Goal: Task Accomplishment & Management: Use online tool/utility

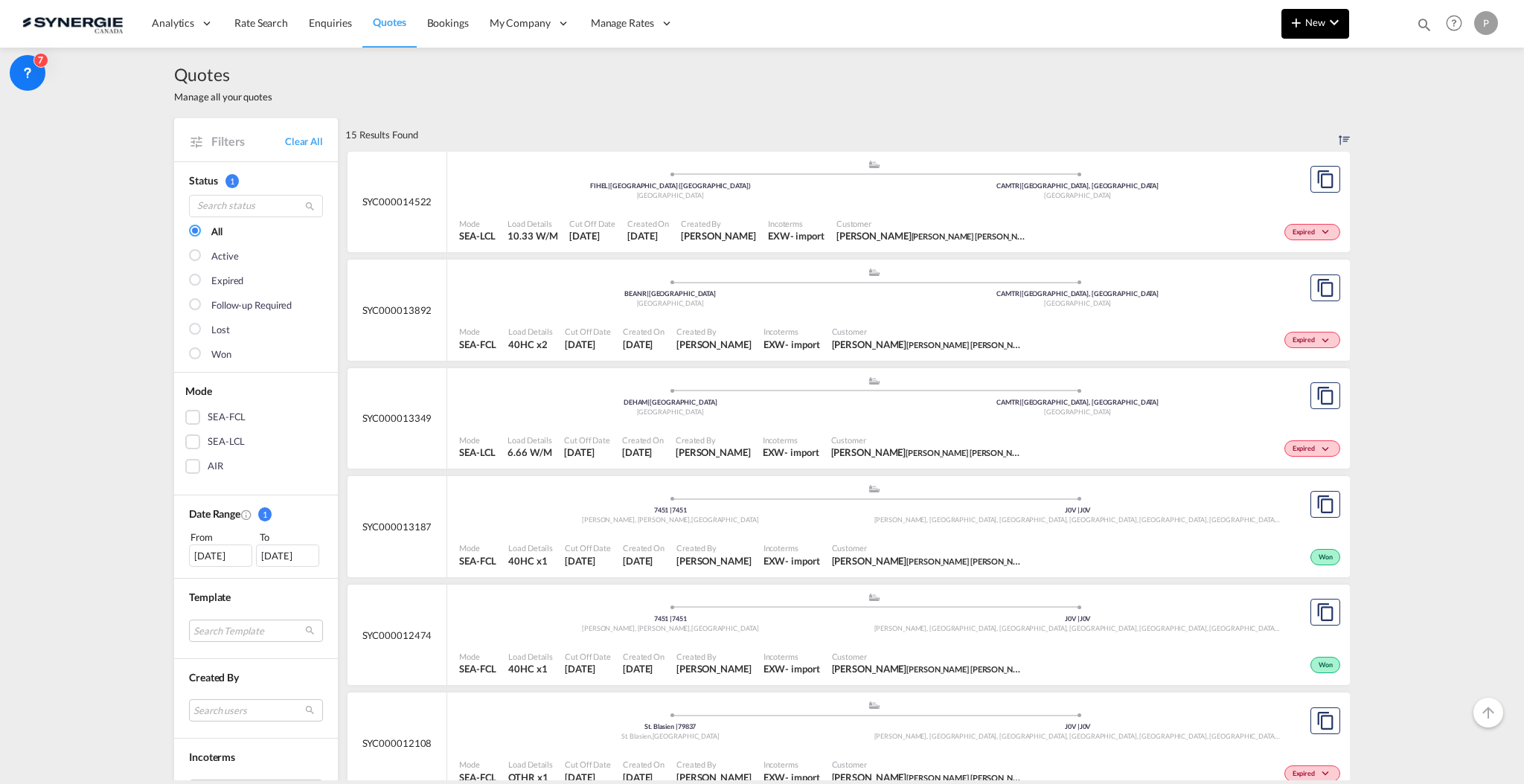
scroll to position [99, 0]
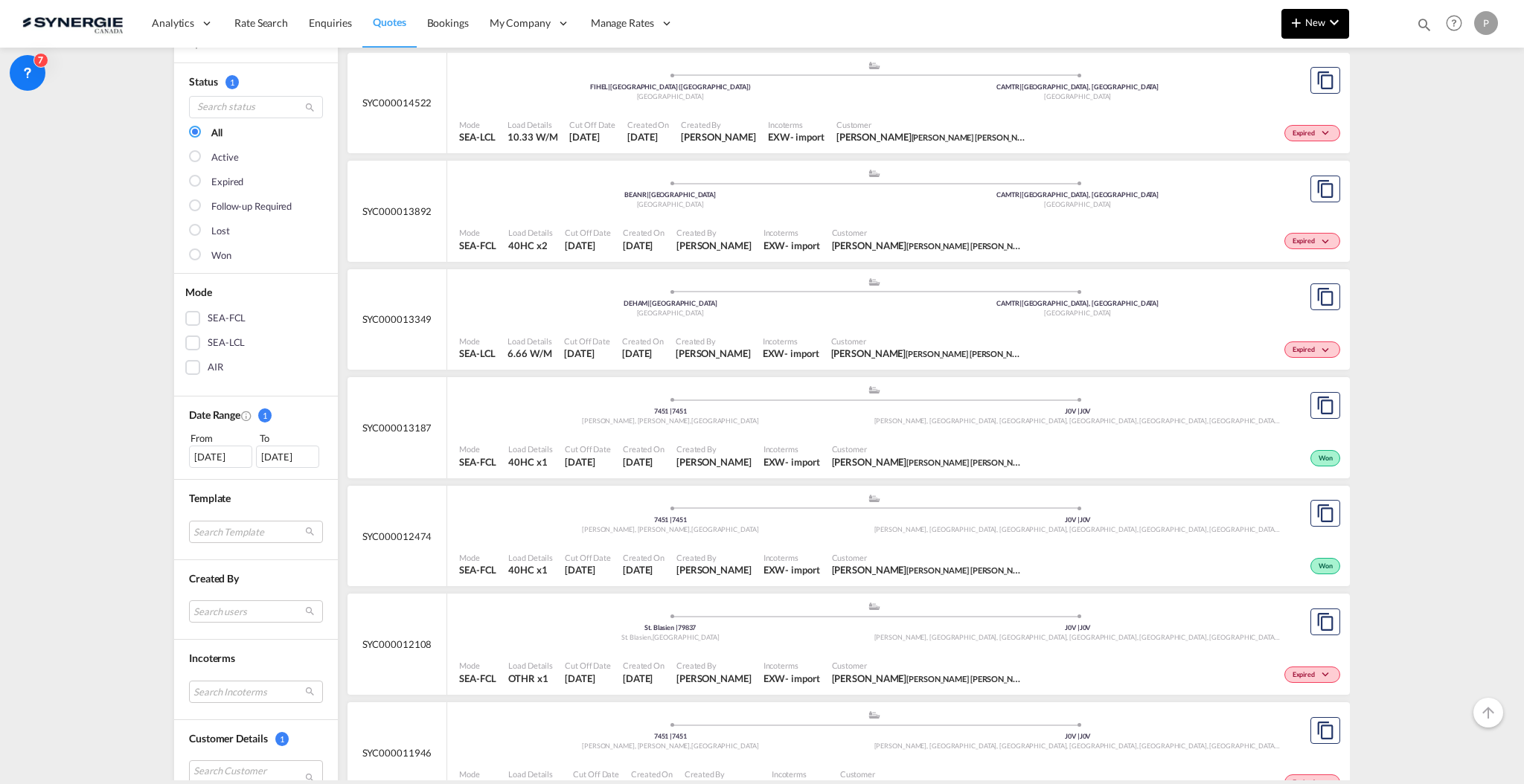
click at [1303, 24] on md-icon "icon-plus 400-fg" at bounding box center [1296, 22] width 18 height 18
click at [1276, 122] on span "Quote" at bounding box center [1275, 111] width 17 height 30
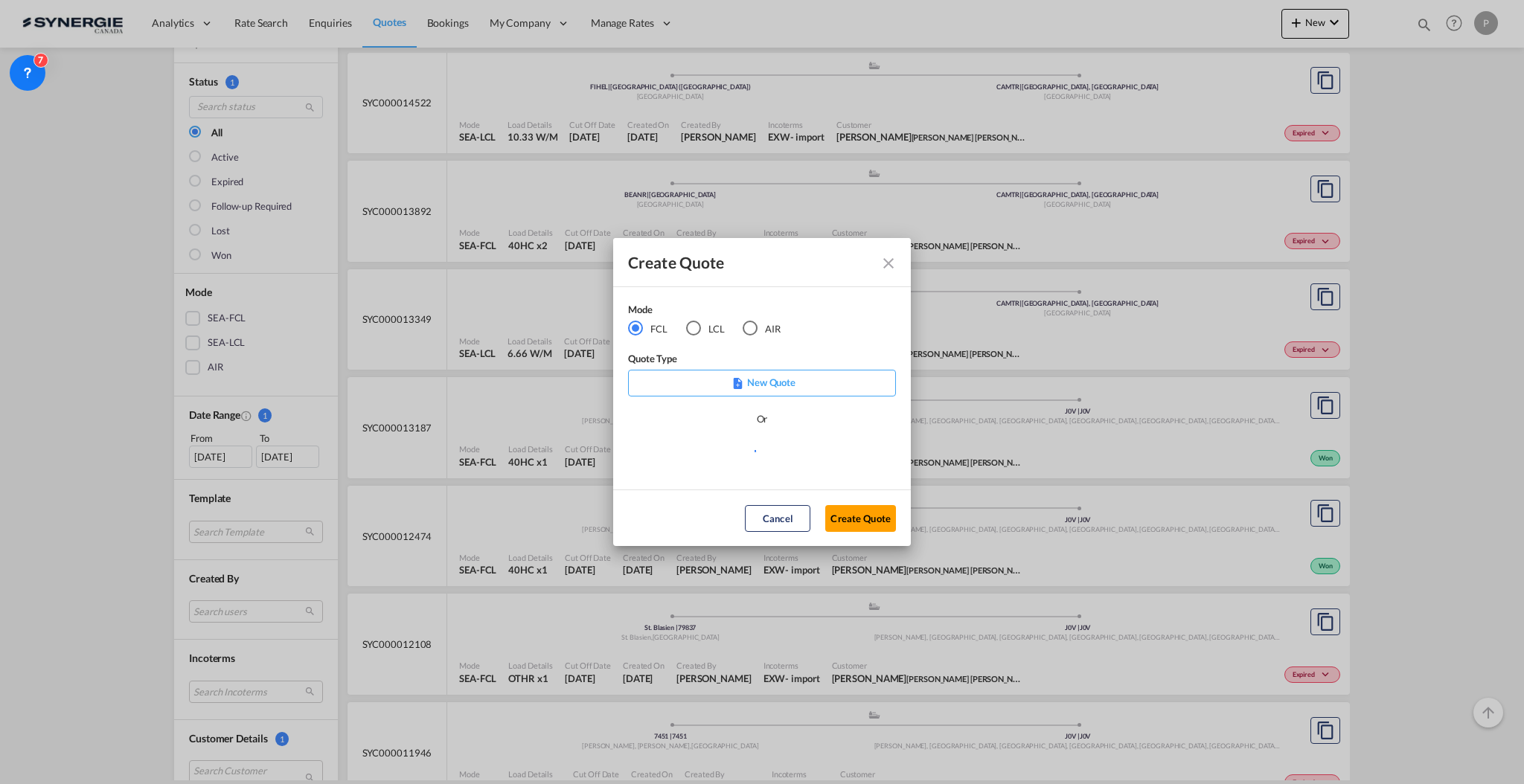
click at [698, 333] on div "LCL" at bounding box center [693, 328] width 15 height 15
click at [722, 450] on md-select "Select template *NEW* UBV Italy consol LCL Pablo Gomez Saldarriaga | 23 Sep 202…" at bounding box center [761, 456] width 268 height 30
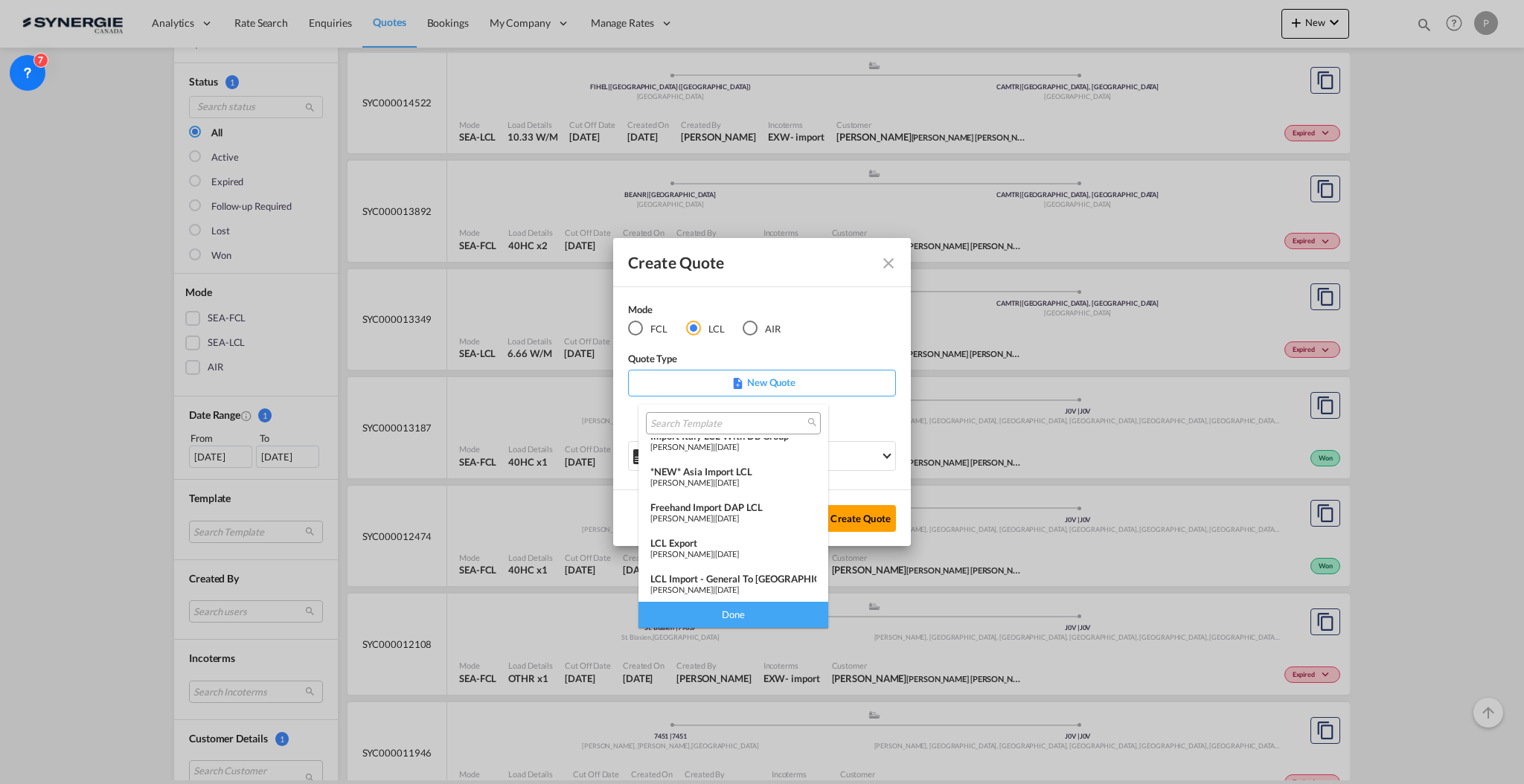
scroll to position [194, 0]
click at [712, 548] on span "[PERSON_NAME]" at bounding box center [682, 552] width 63 height 10
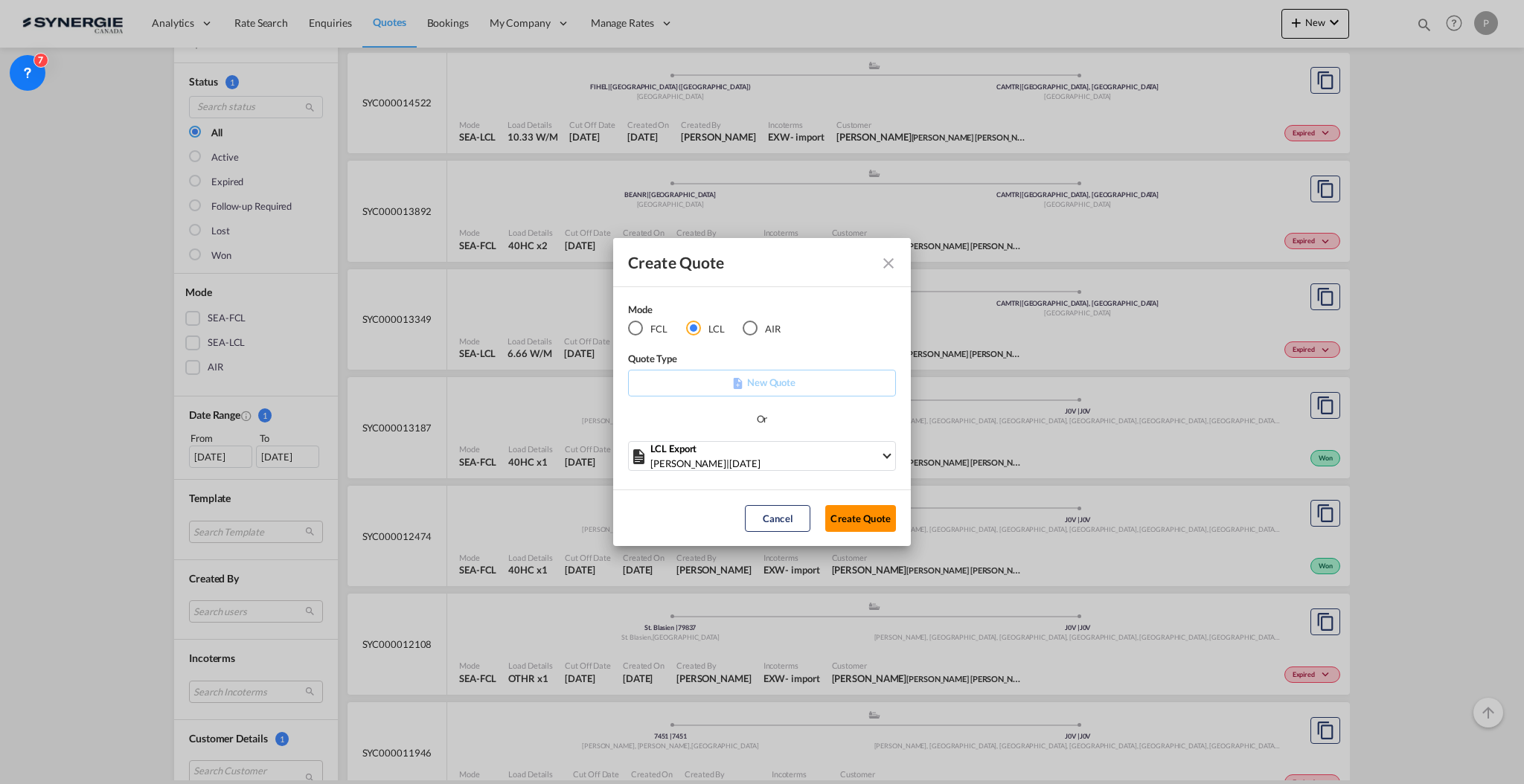
click at [872, 524] on button "Create Quote" at bounding box center [860, 519] width 71 height 27
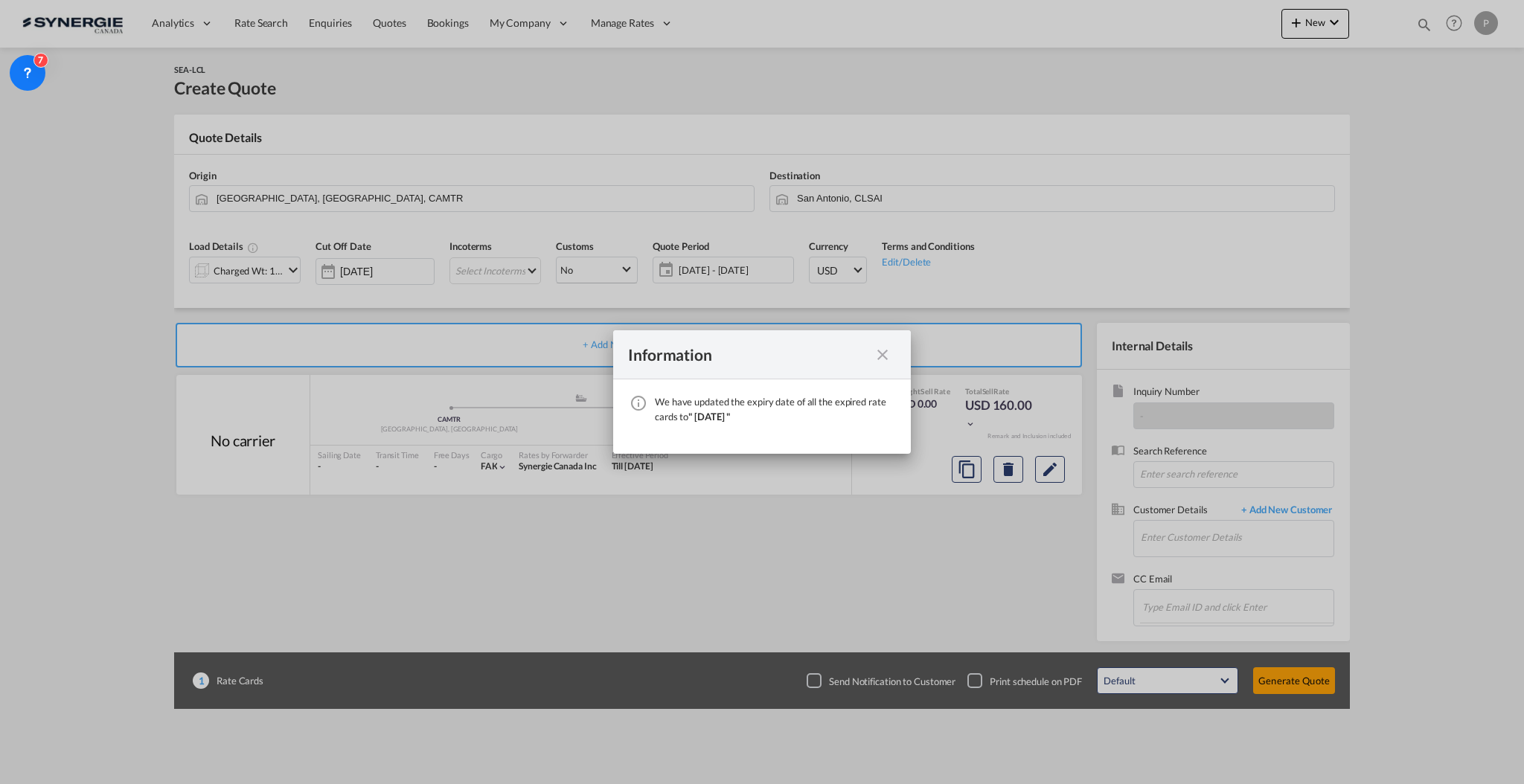
click at [884, 350] on md-icon "icon-close fg-AAA8AD cursor" at bounding box center [882, 354] width 18 height 18
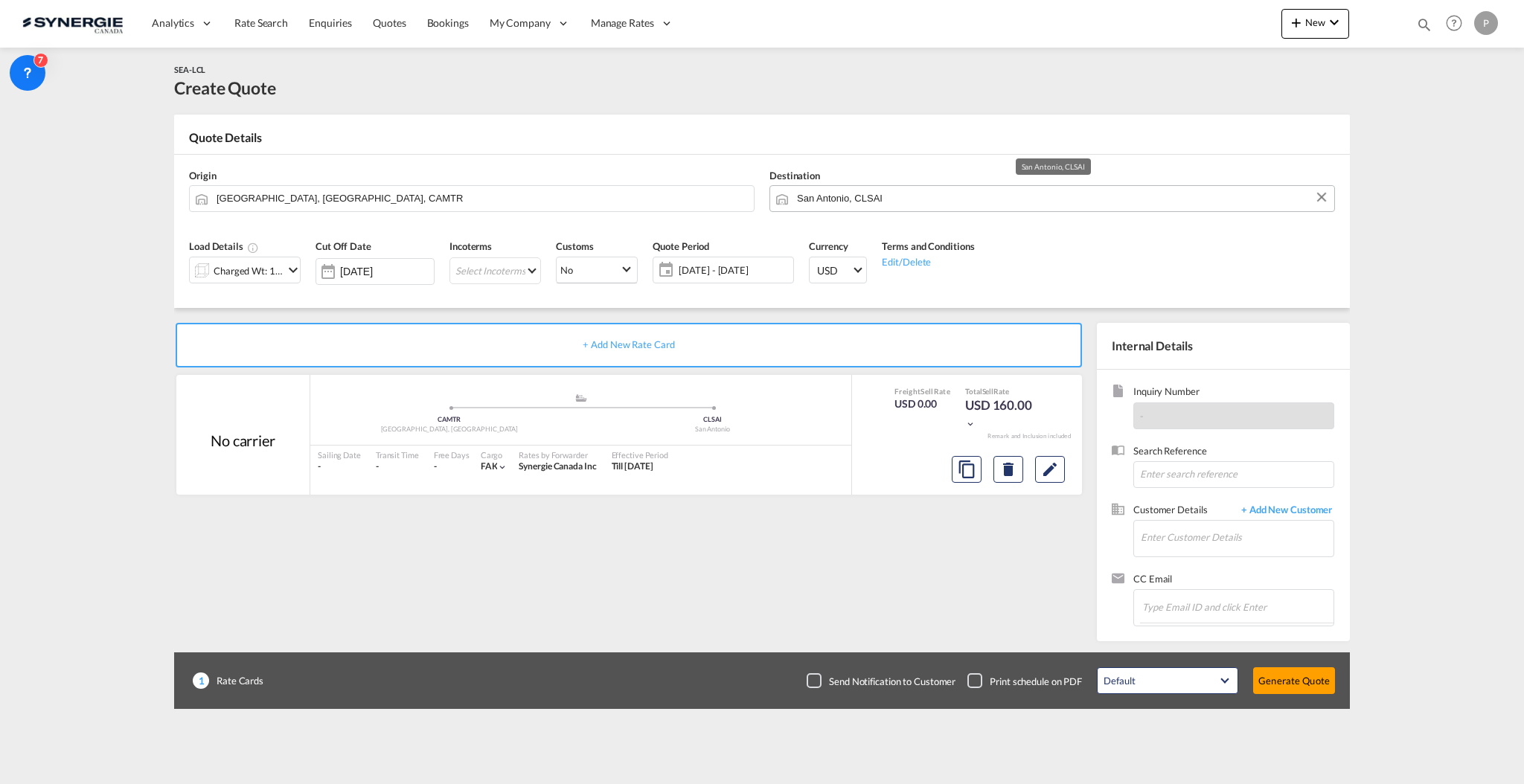
click at [912, 202] on input "San Antonio, CLSAI" at bounding box center [1061, 198] width 530 height 26
click at [882, 198] on input "San Antonio, CLSAI" at bounding box center [1061, 198] width 530 height 26
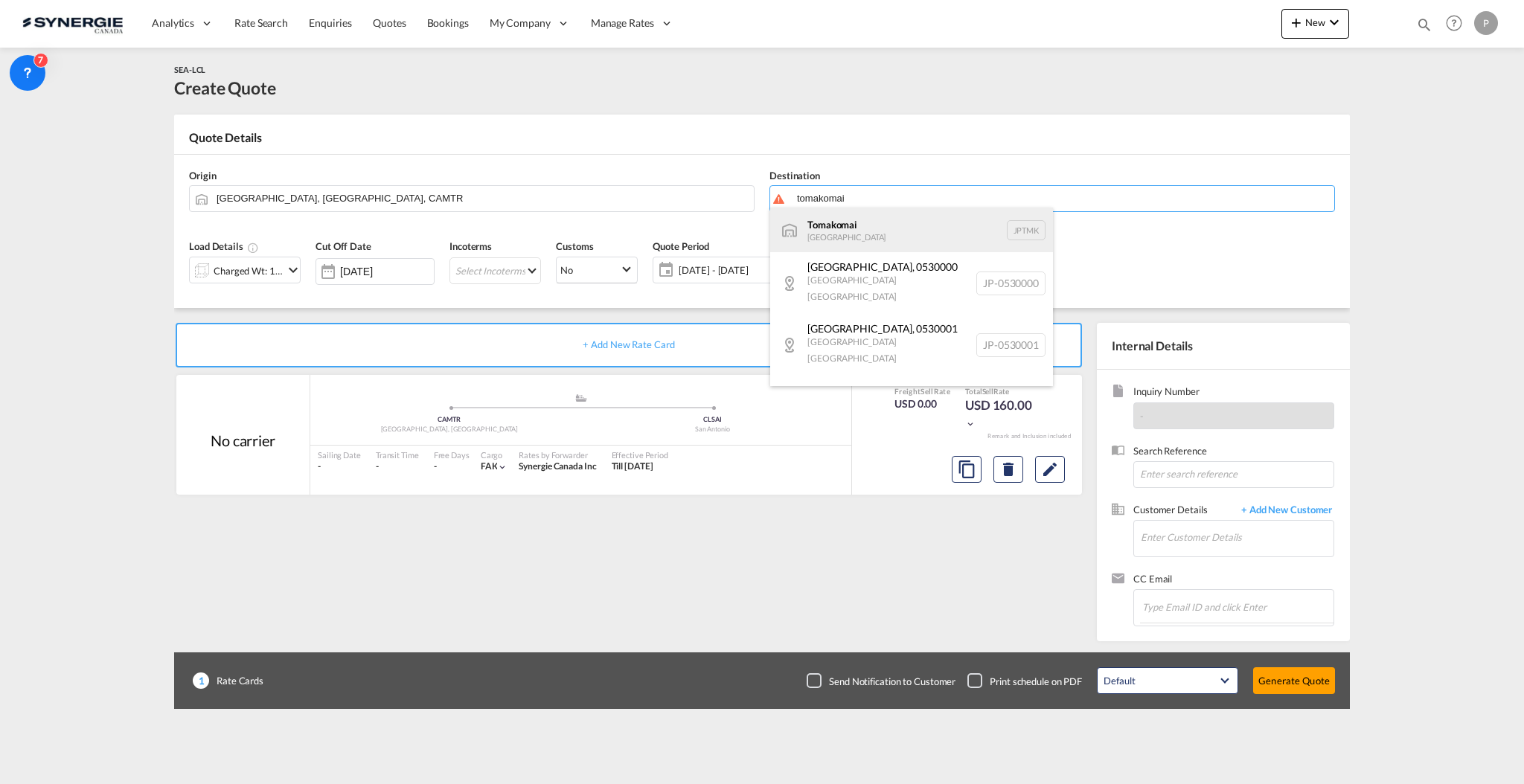
click at [867, 224] on div "Tomakomai Japan JPTMK" at bounding box center [911, 230] width 283 height 45
type input "Tomakomai, JPTMK"
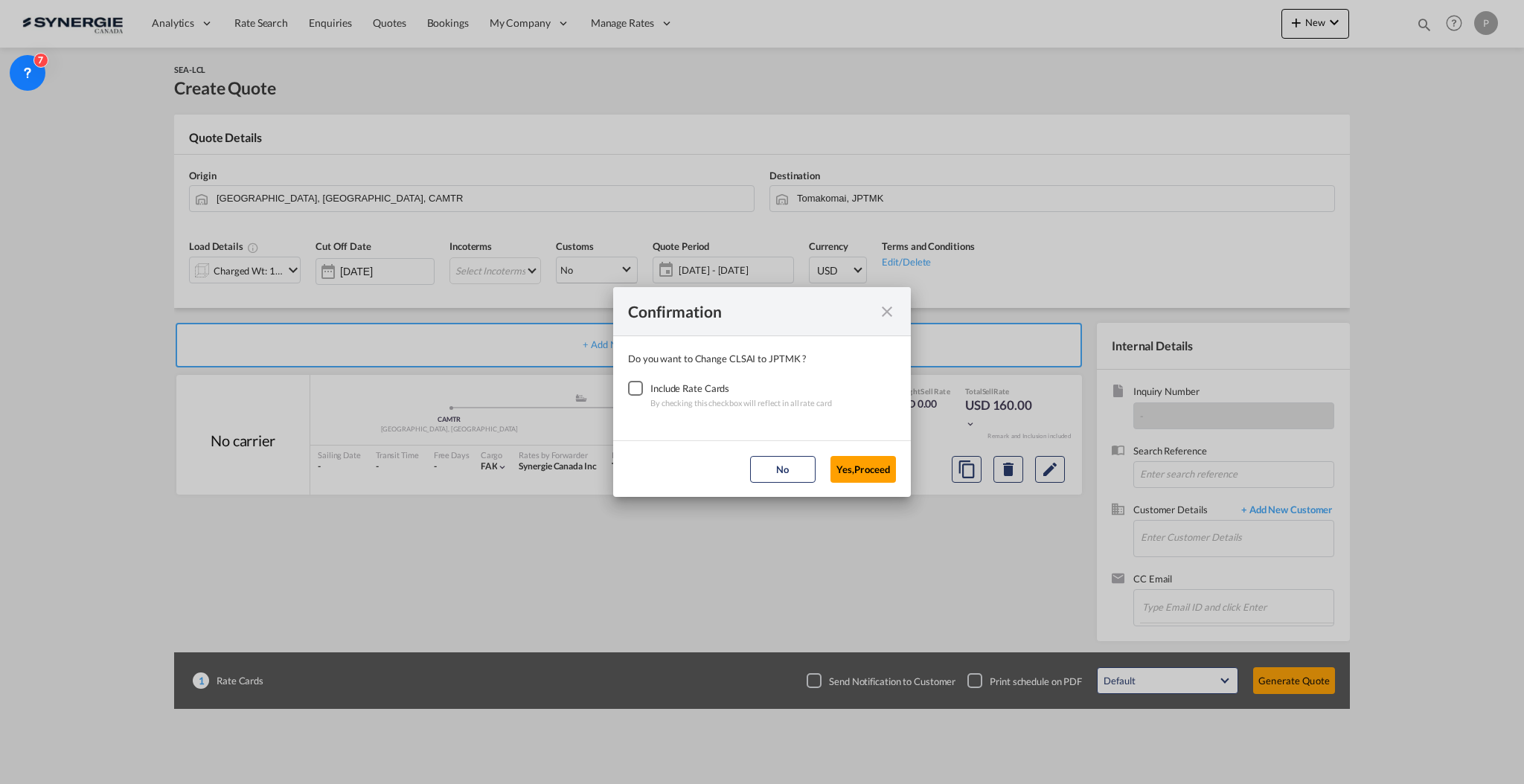
click at [632, 392] on div "Checkbox No Ink" at bounding box center [635, 388] width 15 height 15
click at [852, 464] on button "Yes,Proceed" at bounding box center [863, 469] width 65 height 27
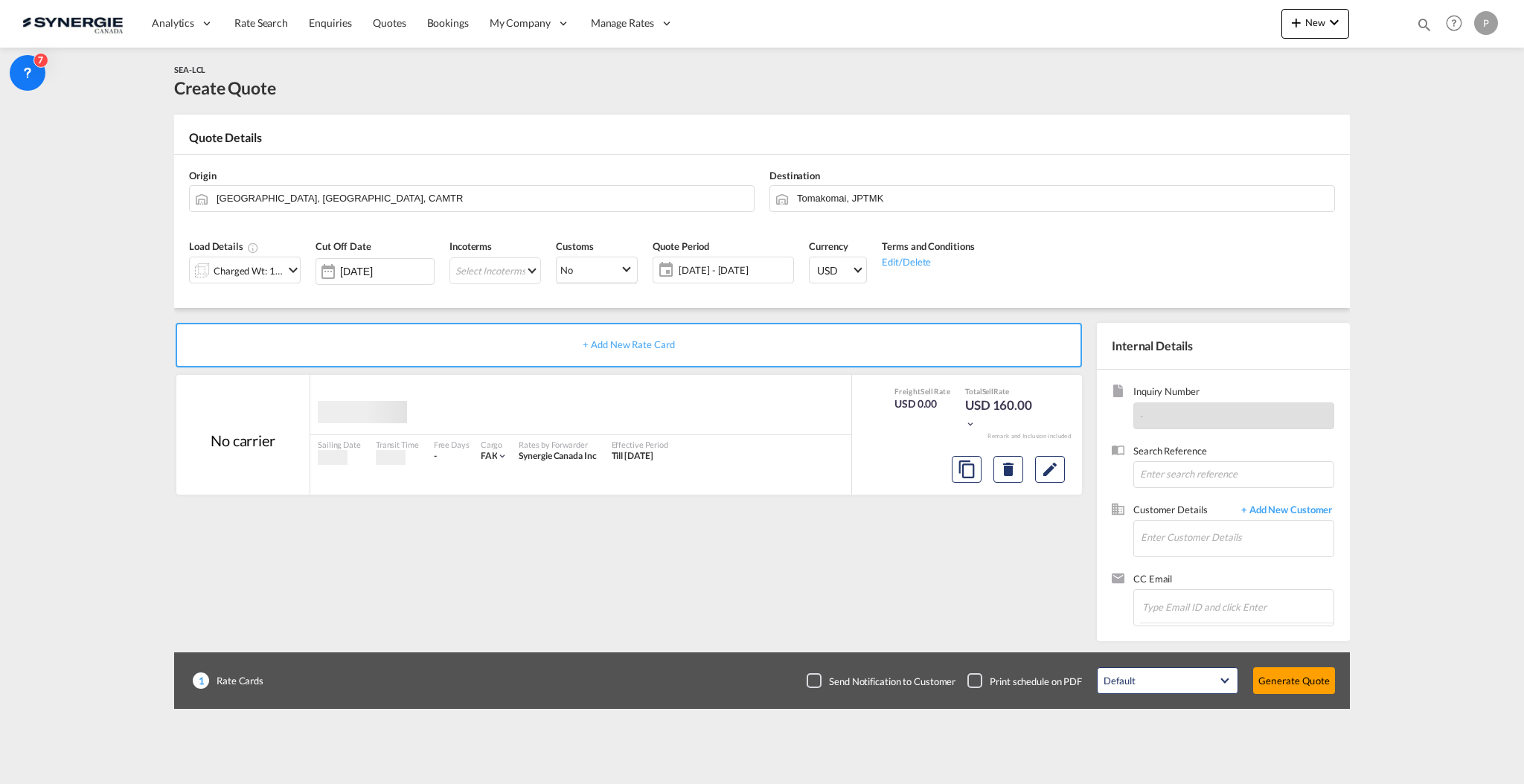
click at [267, 261] on div "Charged Wt: 1.39 W/M" at bounding box center [248, 271] width 70 height 21
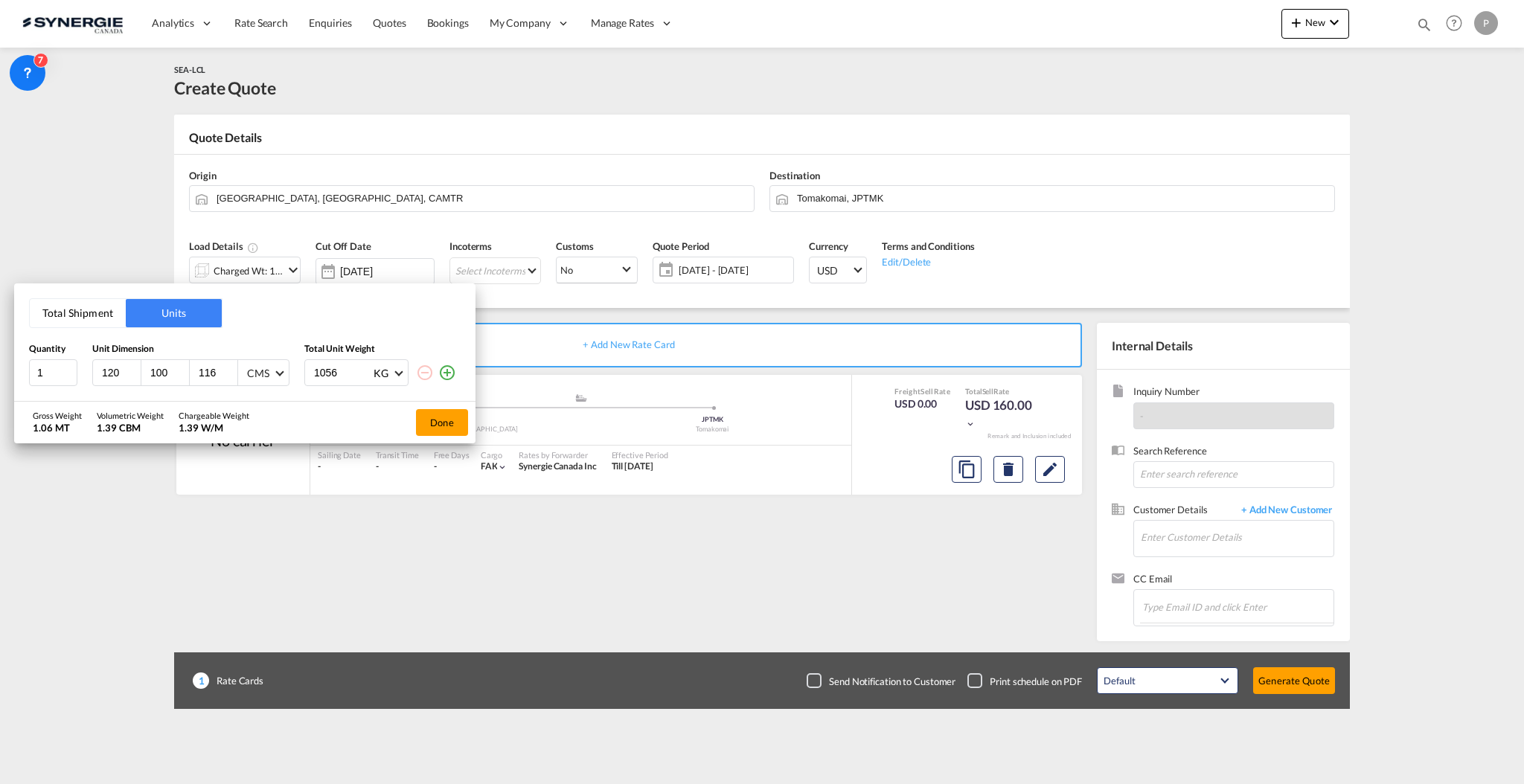
click at [257, 376] on div "CMS" at bounding box center [257, 373] width 22 height 12
click at [267, 408] on div "Inches" at bounding box center [261, 408] width 29 height 15
click at [114, 387] on div "Total Shipment Units Quantity Unit Dimension Total Unit Weight 1 120 100 116 In…" at bounding box center [245, 342] width 461 height 118
click at [115, 372] on input "120" at bounding box center [120, 372] width 40 height 13
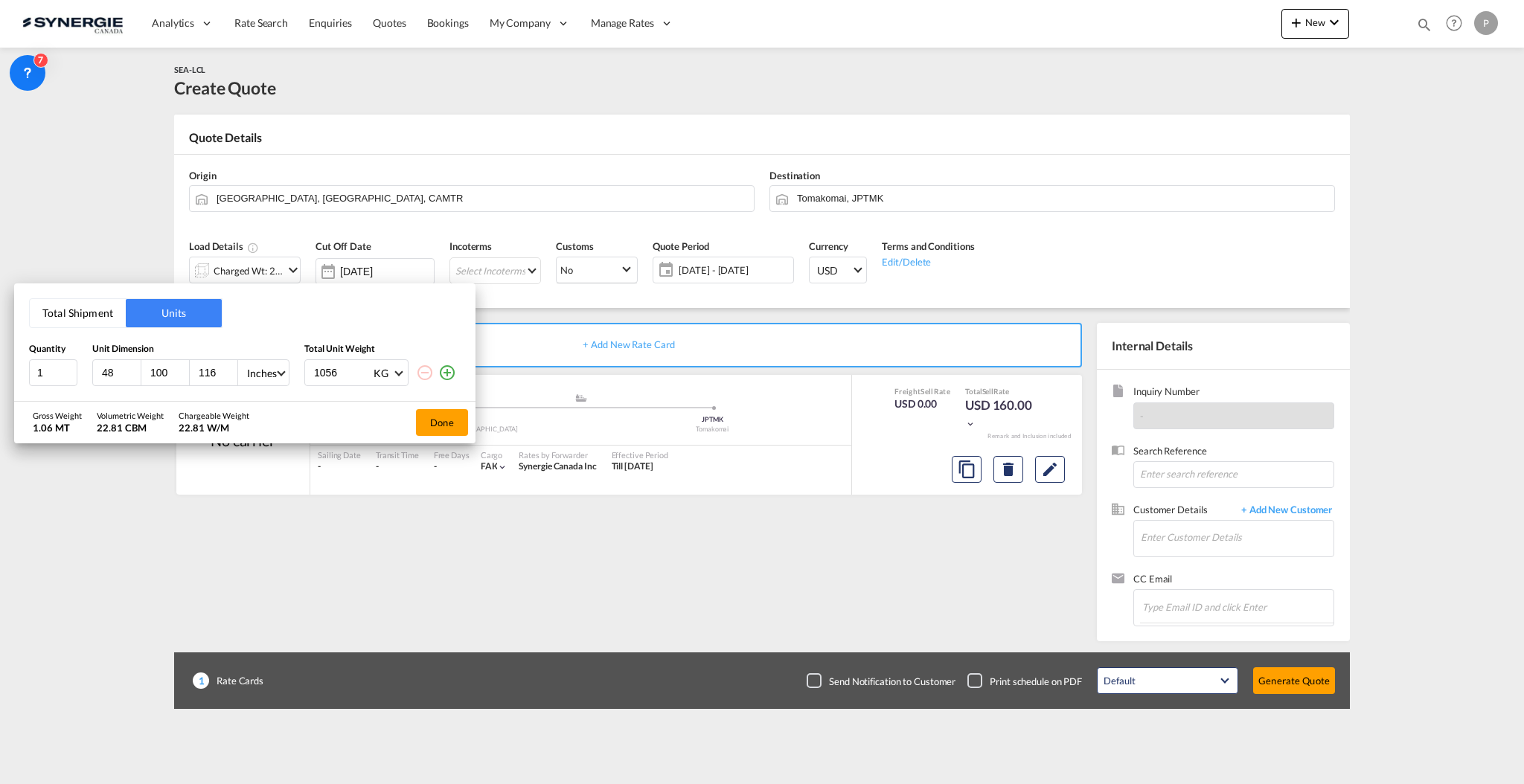
type input "48"
type input "40"
type input "35"
type input "900"
click at [453, 370] on md-icon "icon-plus-circle-outline" at bounding box center [447, 373] width 18 height 18
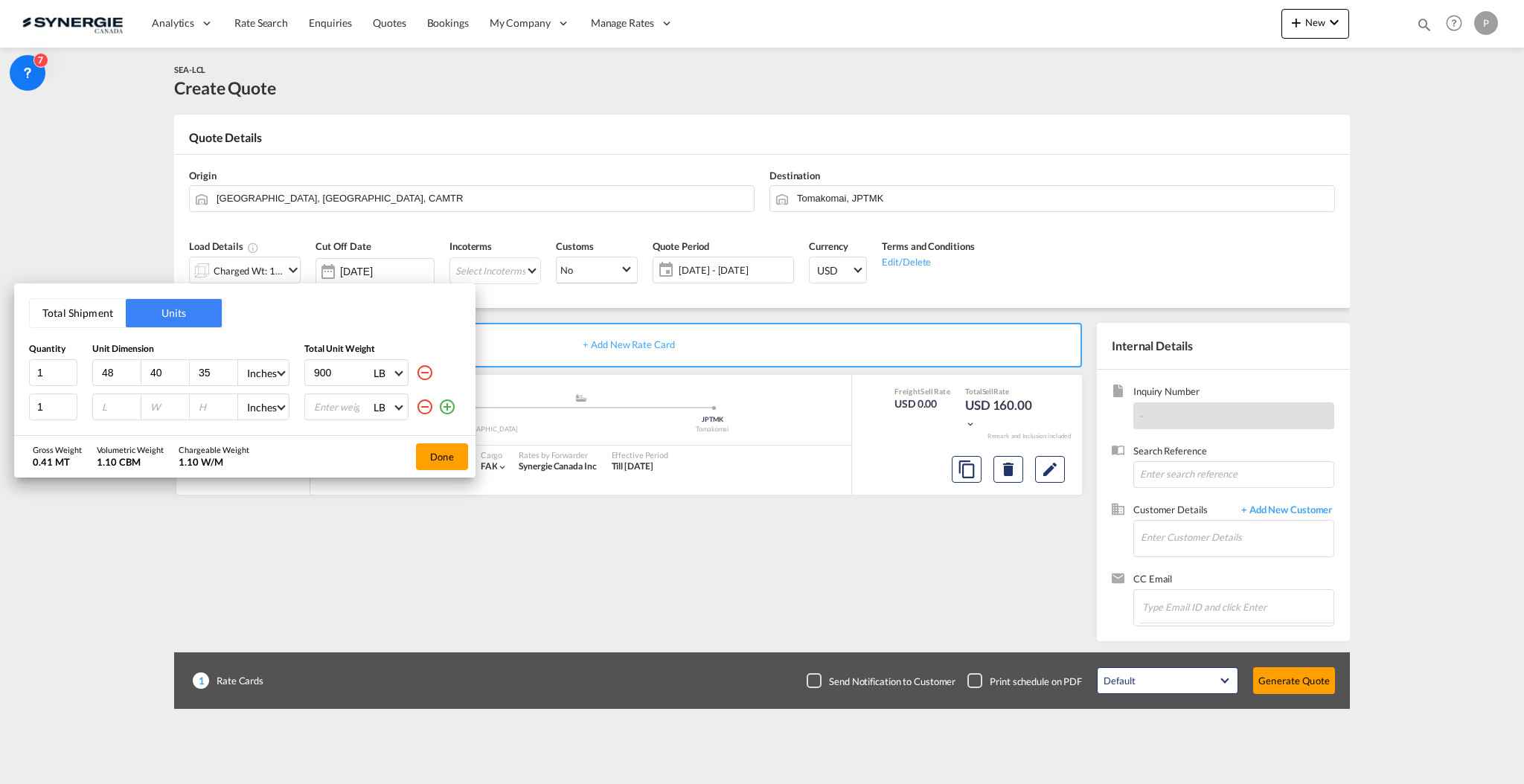
click at [120, 402] on input "number" at bounding box center [120, 407] width 40 height 13
type input "48"
type input "40"
type input "72"
type input "2100"
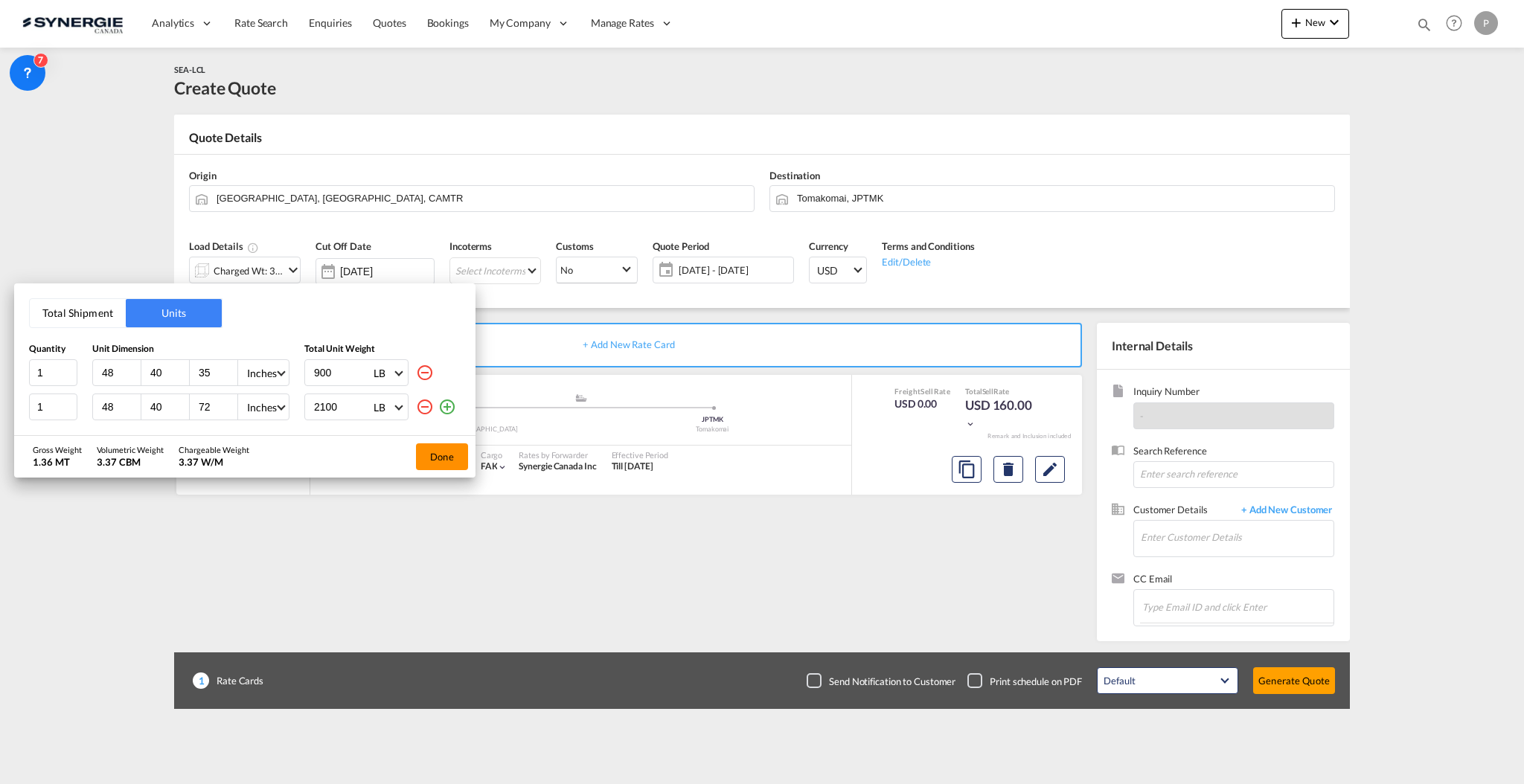
click at [461, 455] on button "Done" at bounding box center [442, 457] width 52 height 27
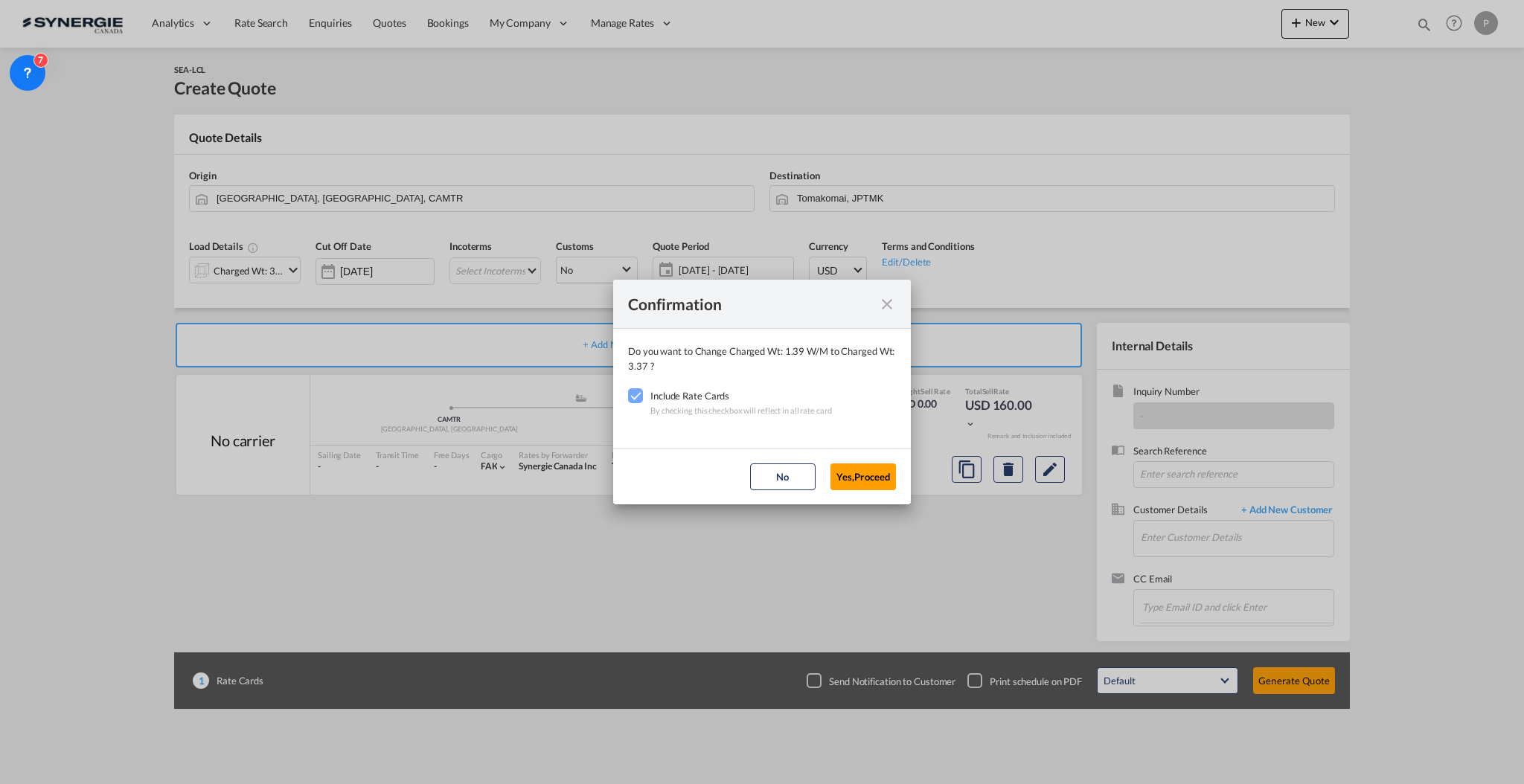
click at [900, 475] on md-dialog-actions "No Yes,Proceed" at bounding box center [762, 476] width 298 height 57
click at [872, 477] on button "Yes,Proceed" at bounding box center [863, 476] width 65 height 27
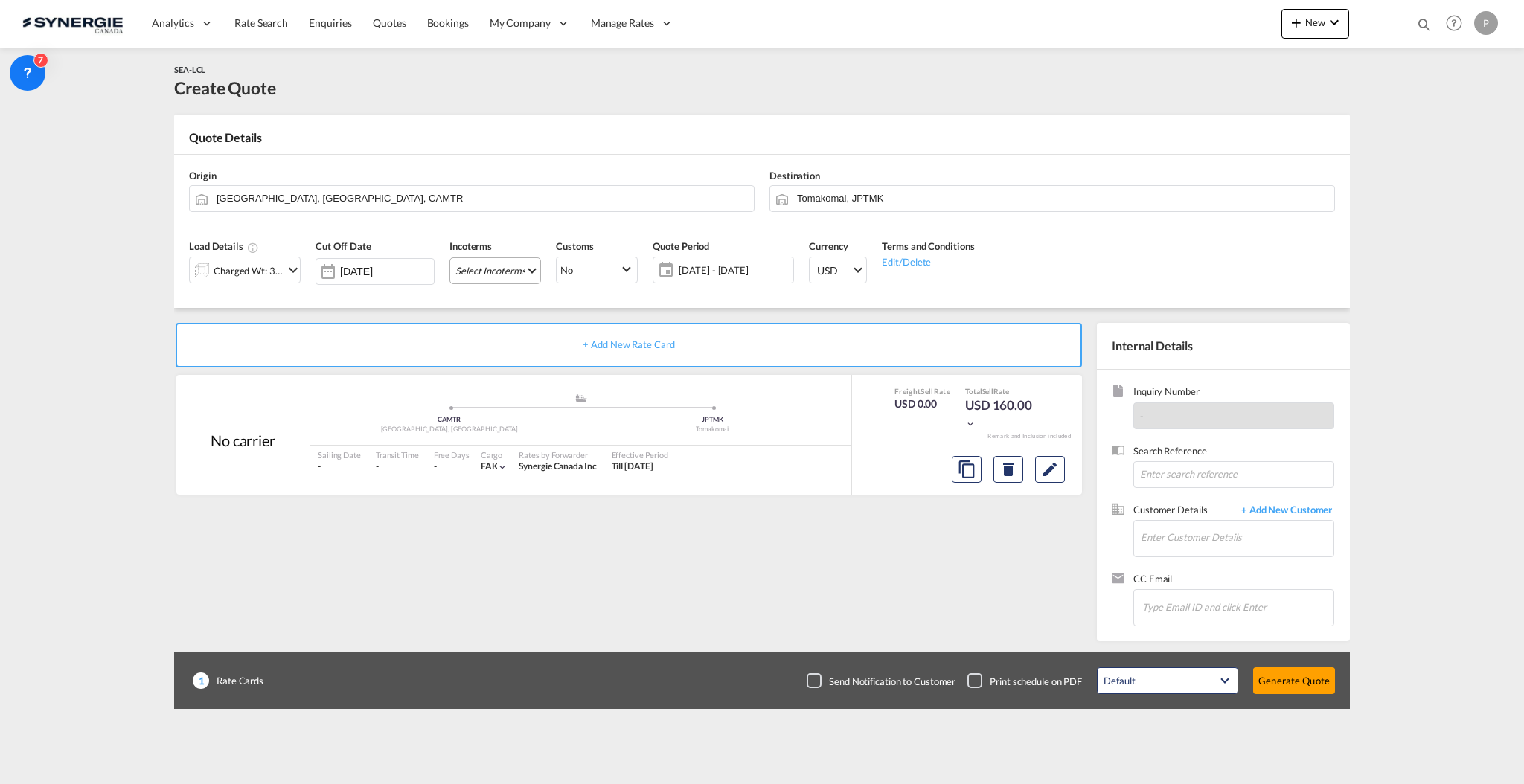
click at [541, 263] on md-select "Select Incoterms DPU - export Delivery at Place Unloaded CIP - import Carriage …" at bounding box center [495, 270] width 92 height 27
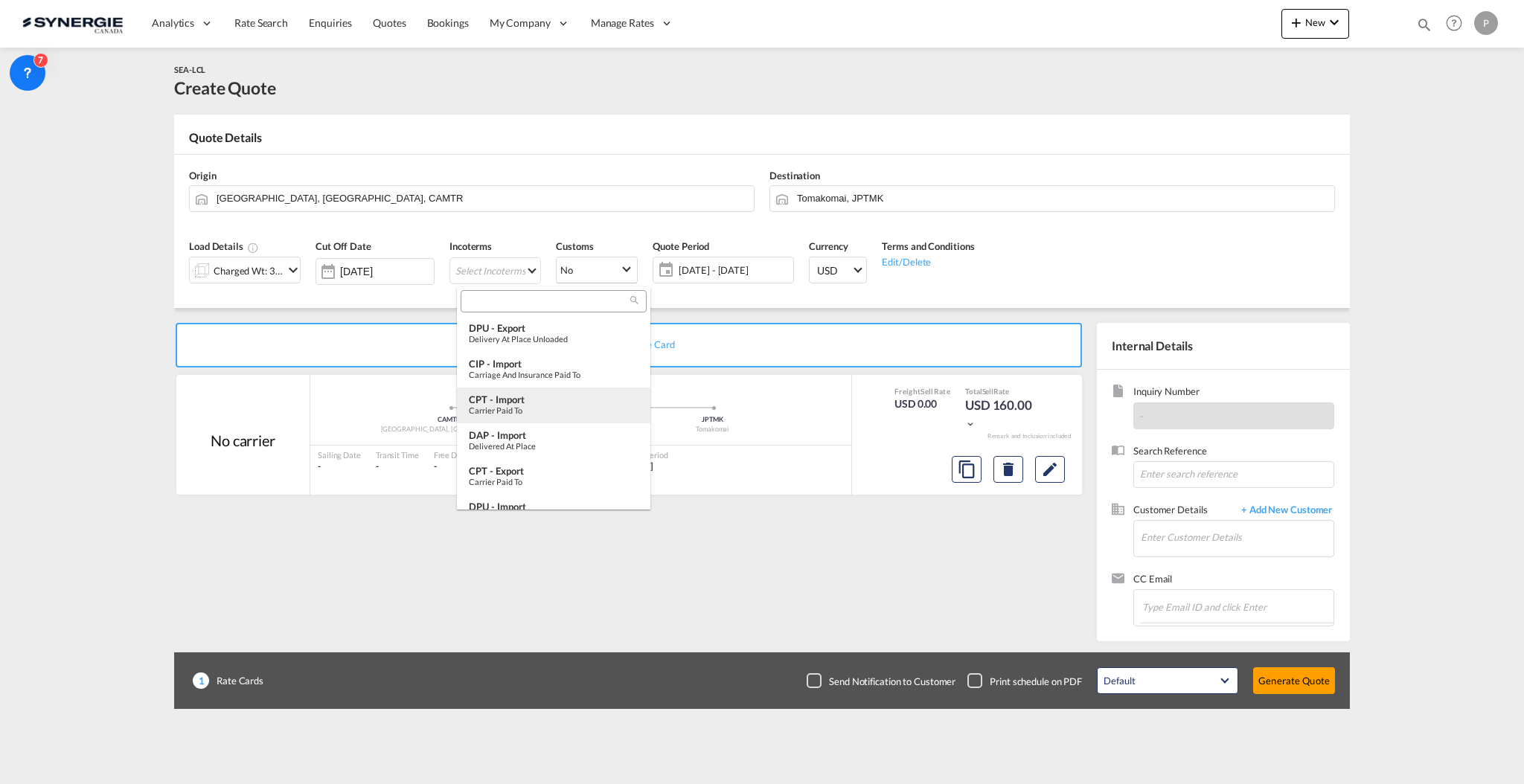
type md-option "[object Object]"
click at [530, 301] on input "search" at bounding box center [547, 301] width 165 height 13
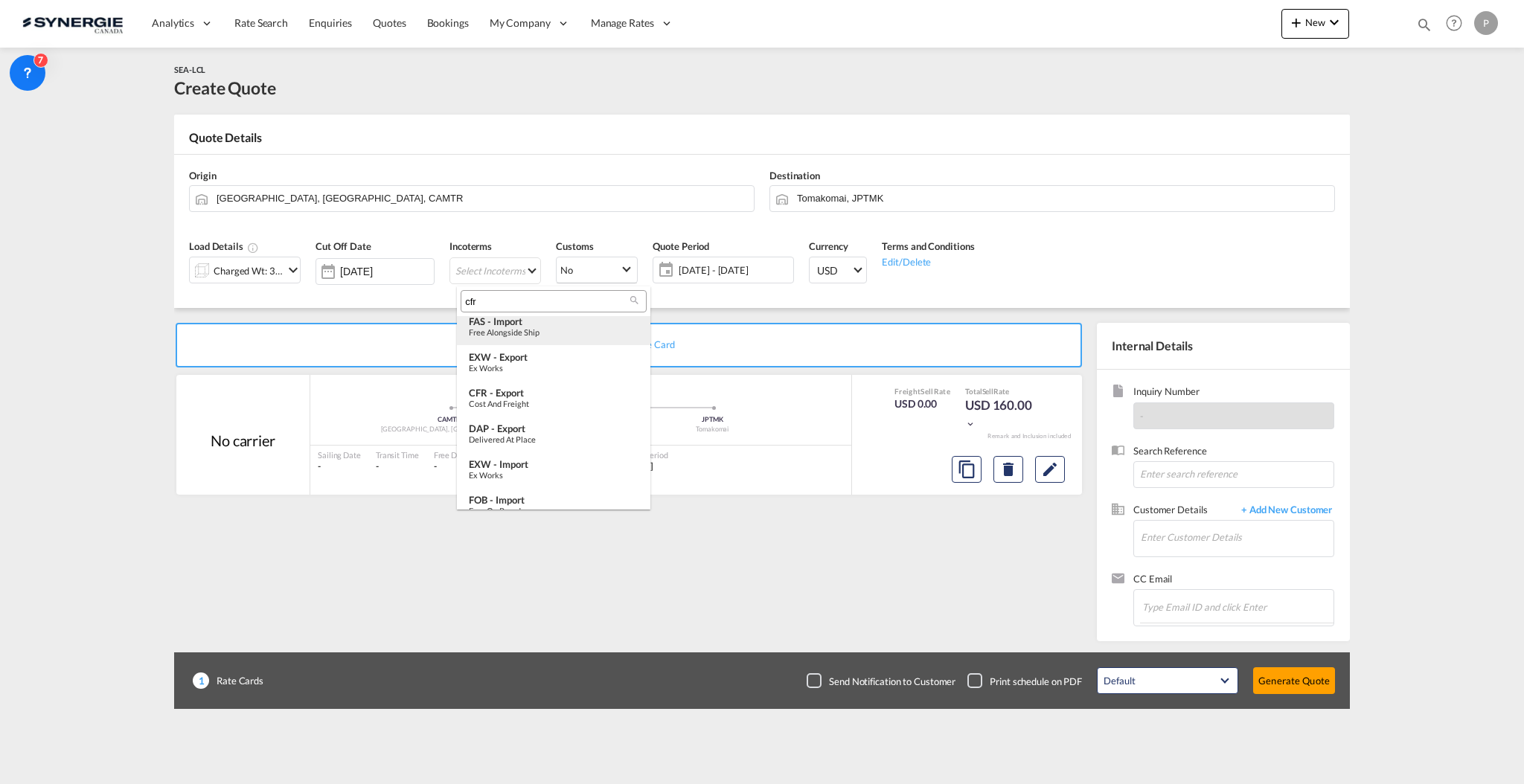
scroll to position [0, 0]
type input "cfr"
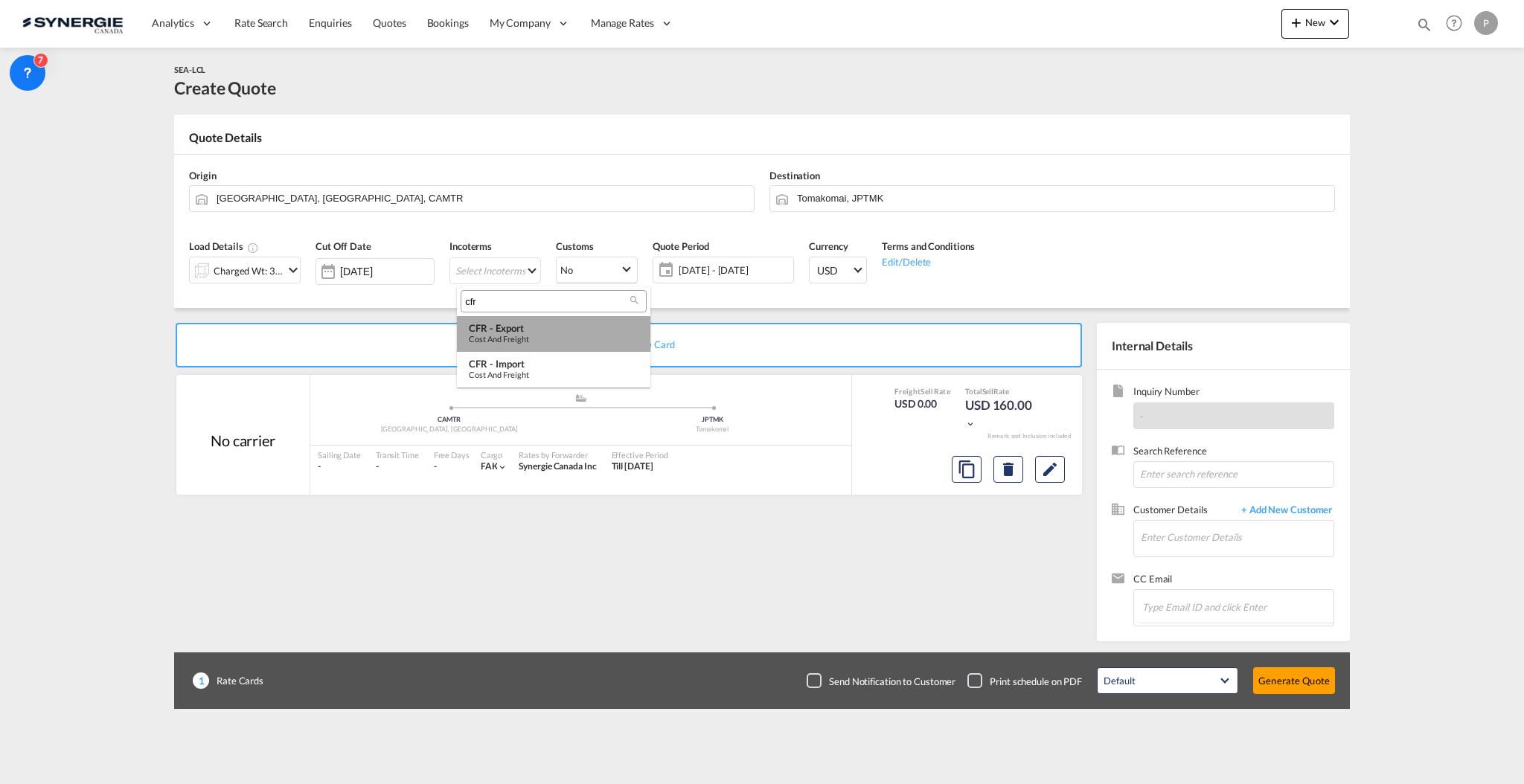
click at [537, 338] on div "Cost and Freight" at bounding box center [553, 339] width 170 height 10
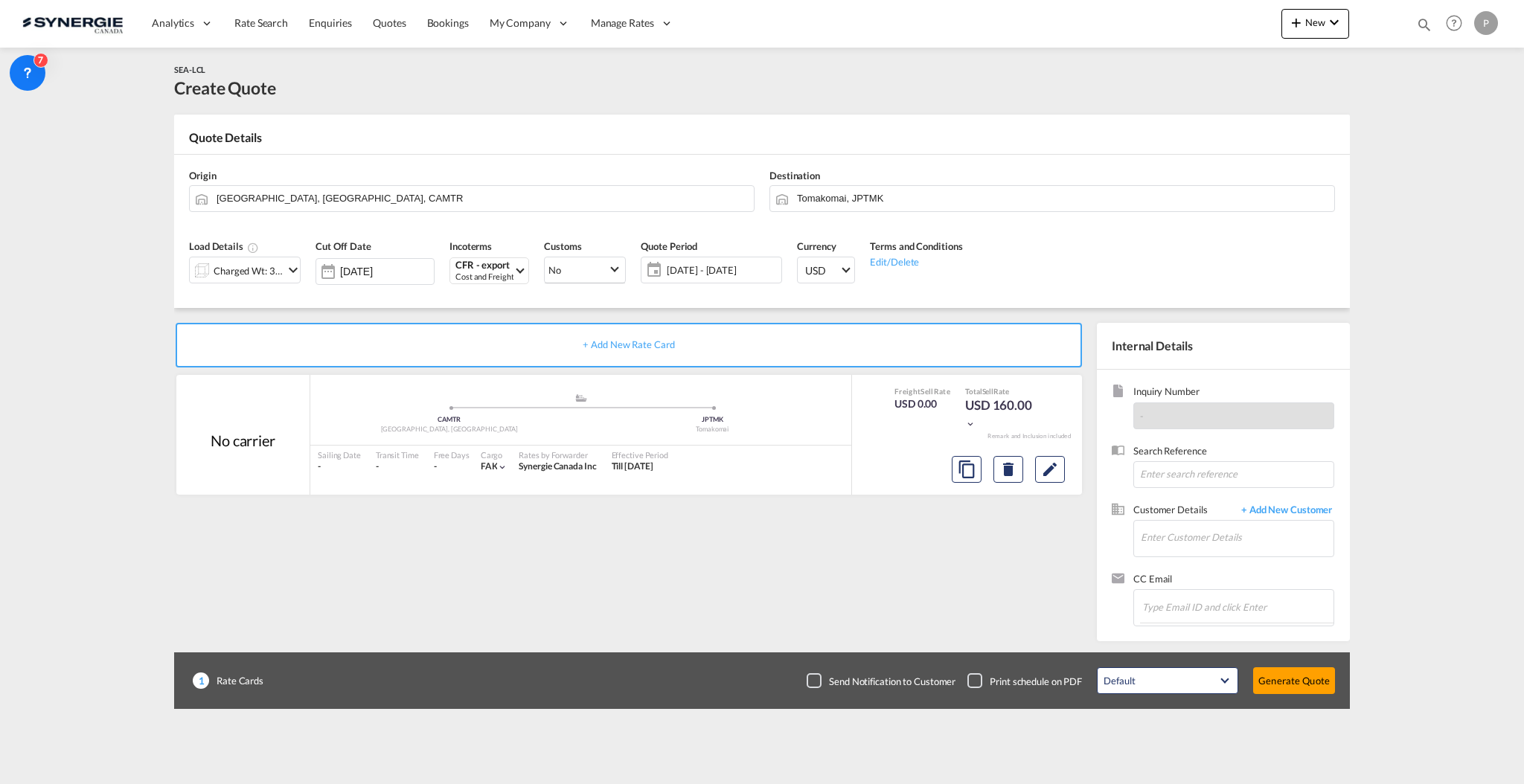
click at [696, 279] on span "08 Oct - 07 Nov 2025" at bounding box center [722, 270] width 118 height 21
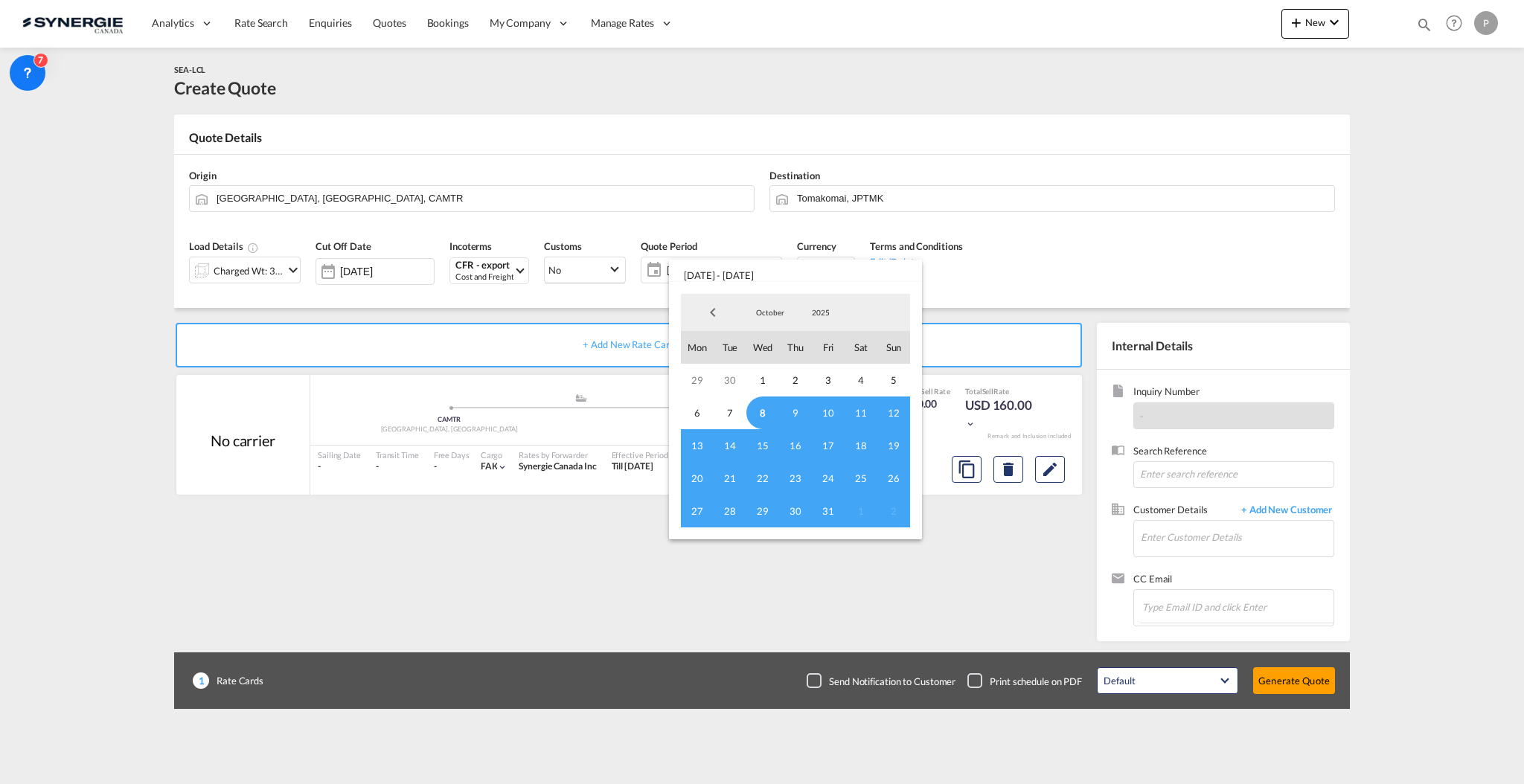
click at [760, 415] on span "8" at bounding box center [762, 413] width 33 height 33
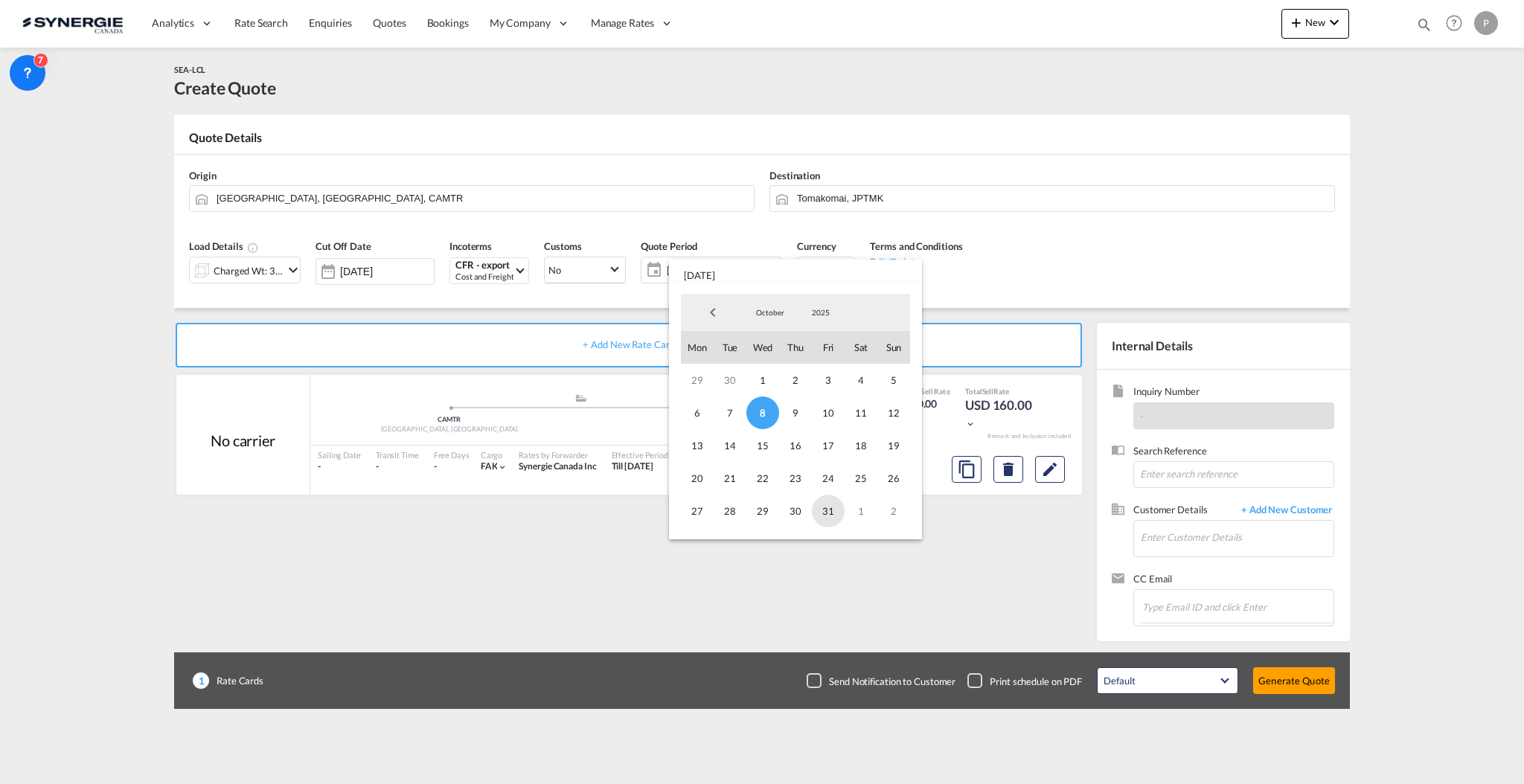
click at [825, 506] on span "31" at bounding box center [827, 511] width 33 height 33
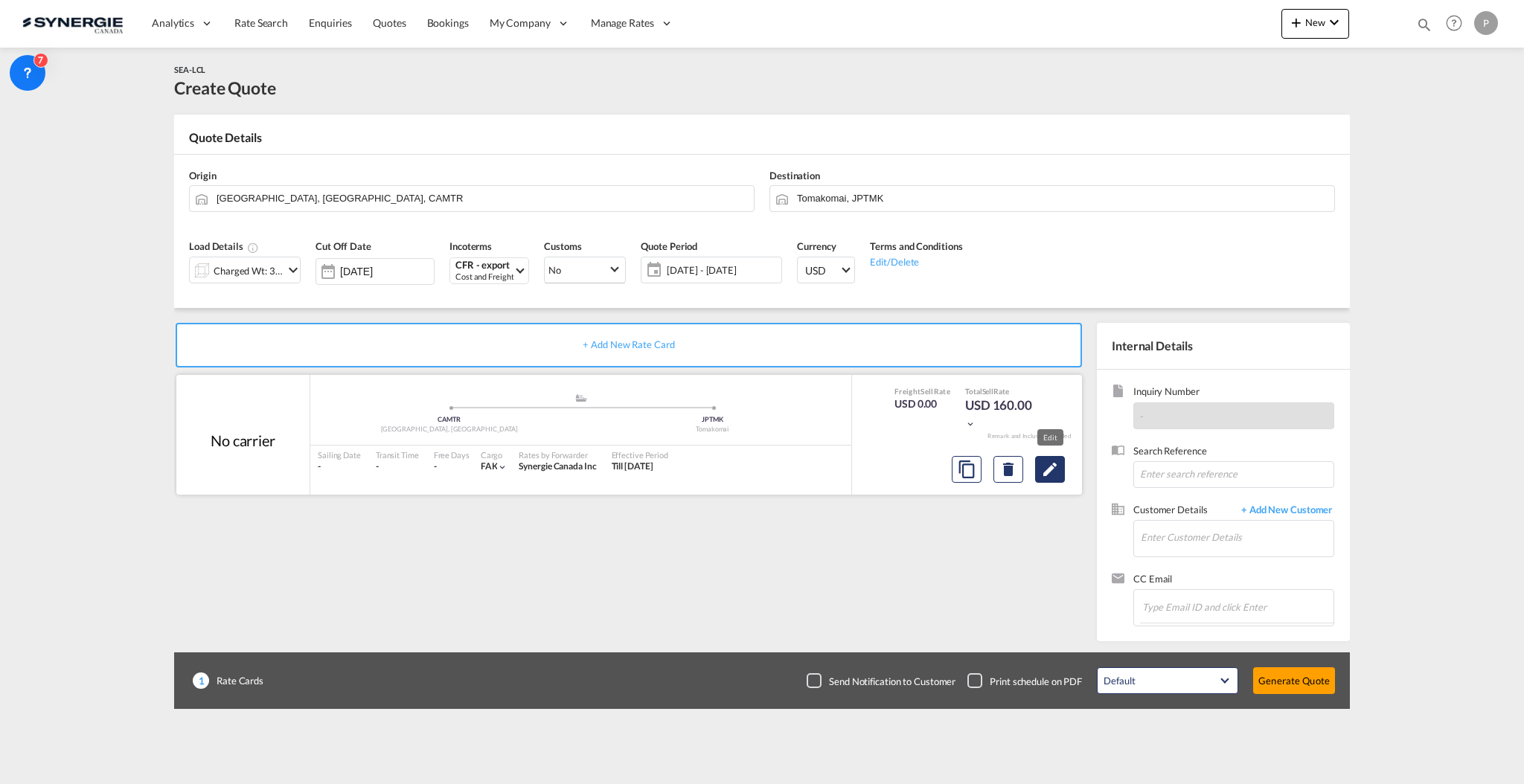
click at [1050, 476] on md-icon "Edit" at bounding box center [1050, 469] width 18 height 18
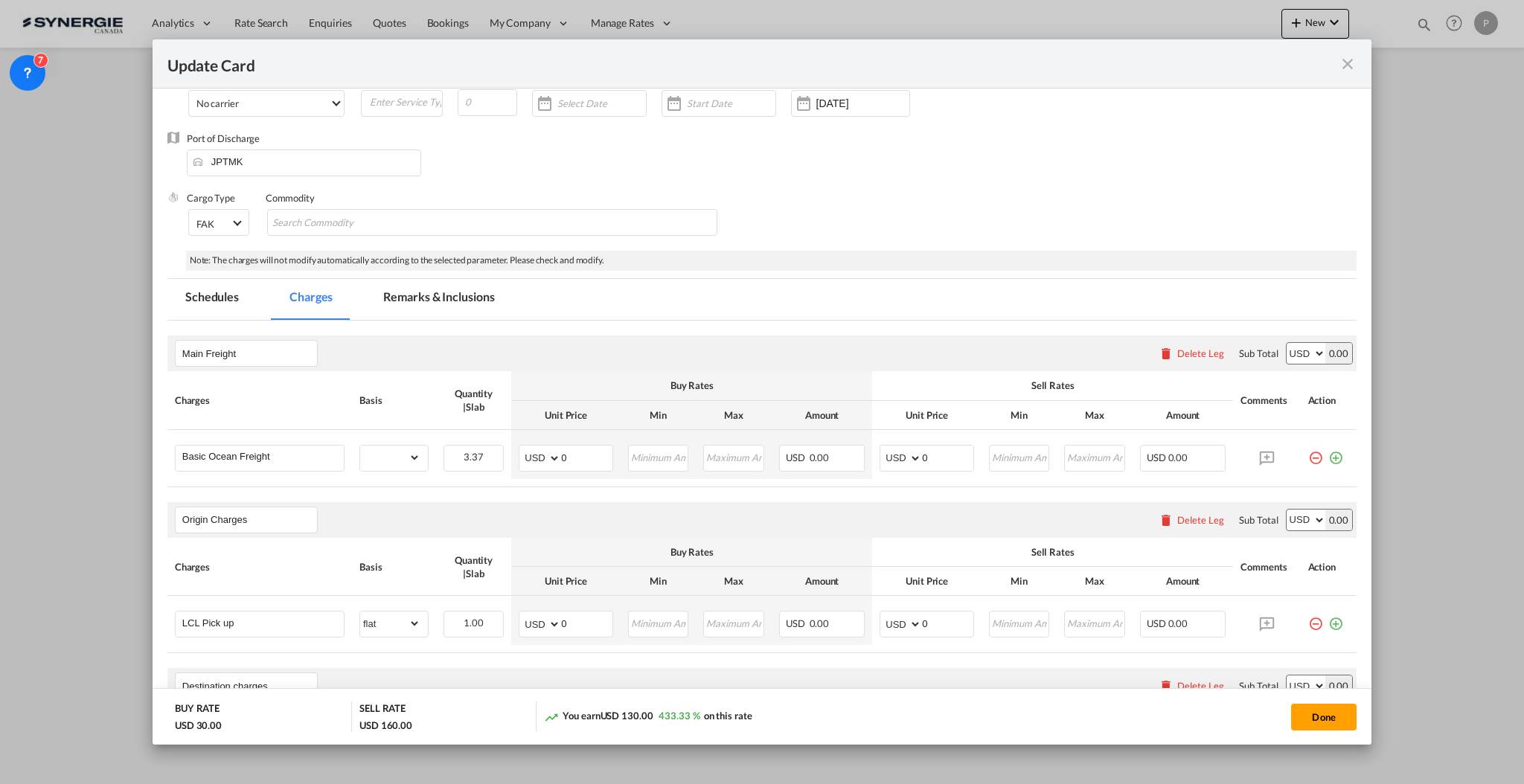
scroll to position [99, 0]
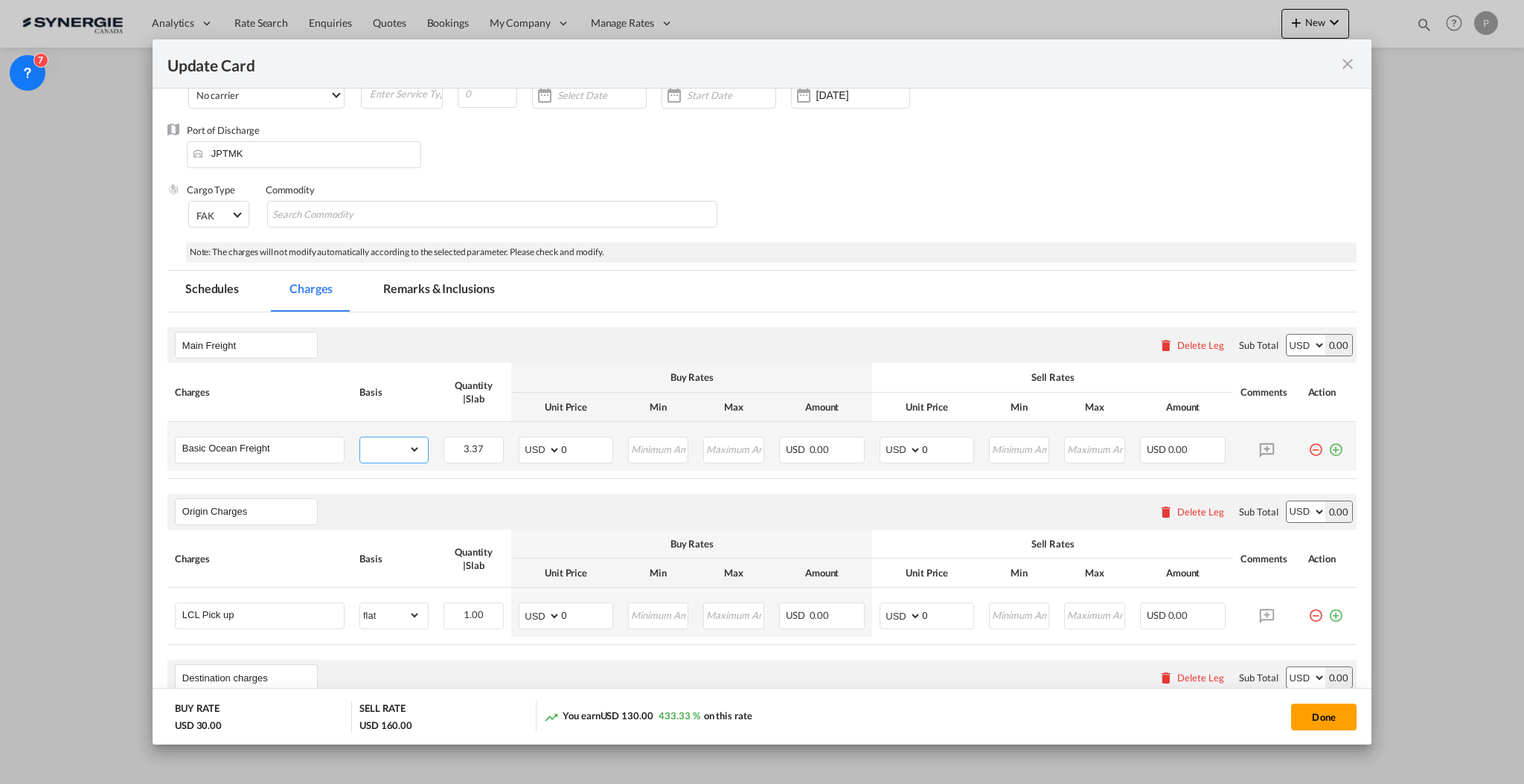
click at [400, 448] on select "gross_weight volumetric_weight per_shipment per_bl per_km per_hawb per_kg flat …" at bounding box center [390, 449] width 60 height 24
select select "per_w/m"
click at [360, 438] on select "gross_weight volumetric_weight per_shipment per_bl per_km per_hawb per_kg flat …" at bounding box center [390, 449] width 60 height 24
click at [576, 447] on input "0" at bounding box center [587, 448] width 51 height 22
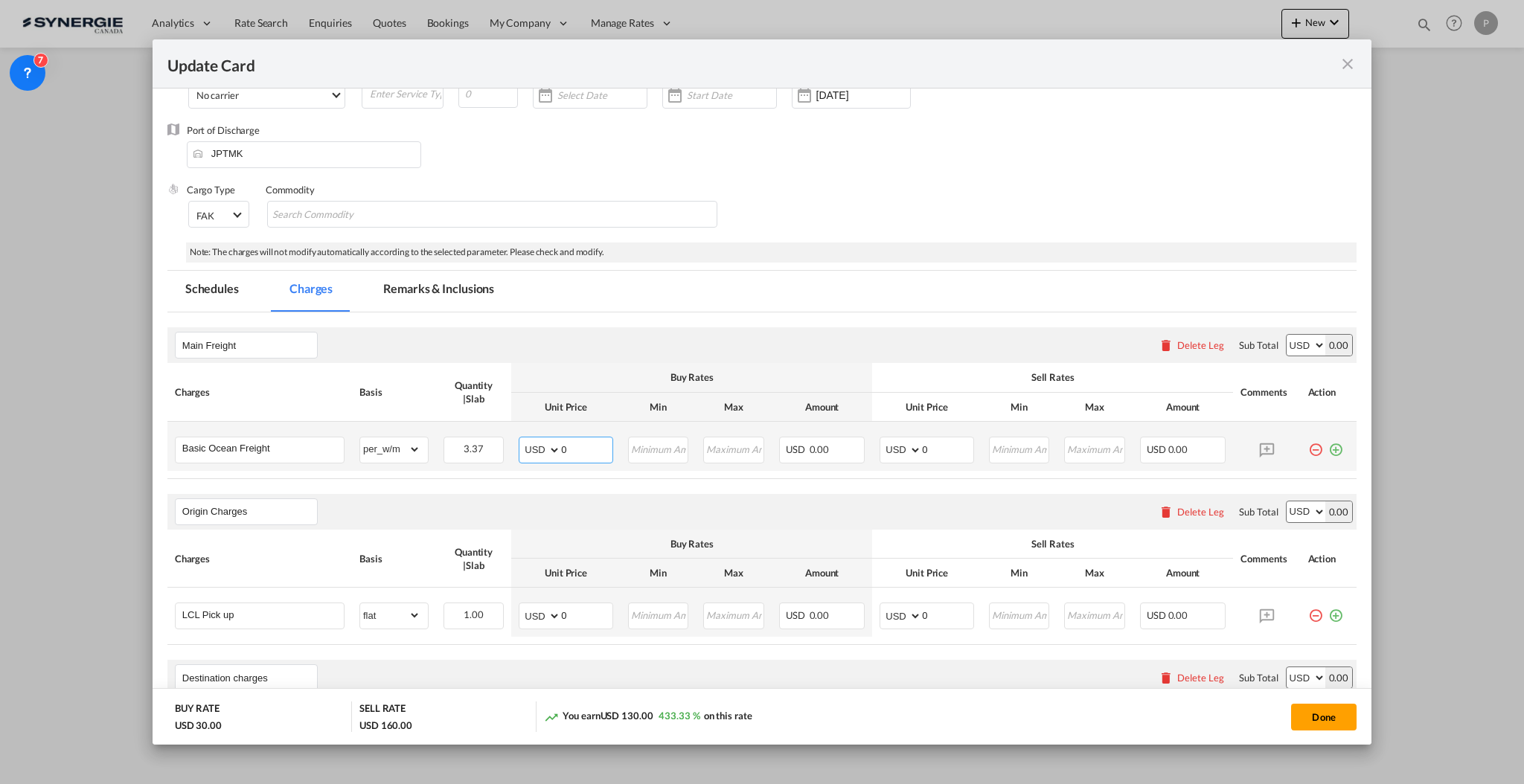
click at [592, 456] on input "0" at bounding box center [587, 448] width 51 height 22
type input "78"
click at [305, 446] on input "Basic Ocean Freight" at bounding box center [263, 448] width 162 height 22
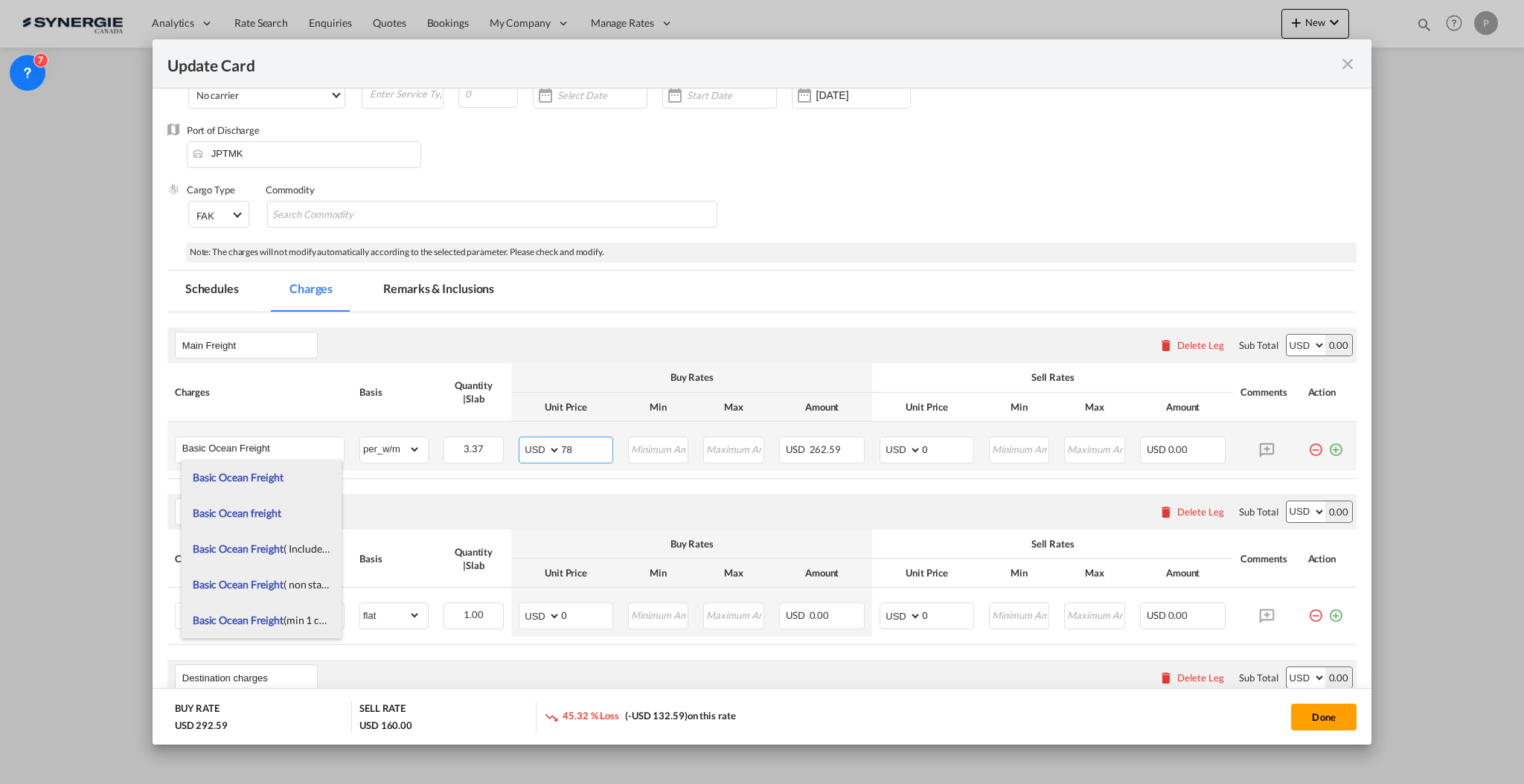
click at [590, 449] on input "78" at bounding box center [587, 448] width 51 height 22
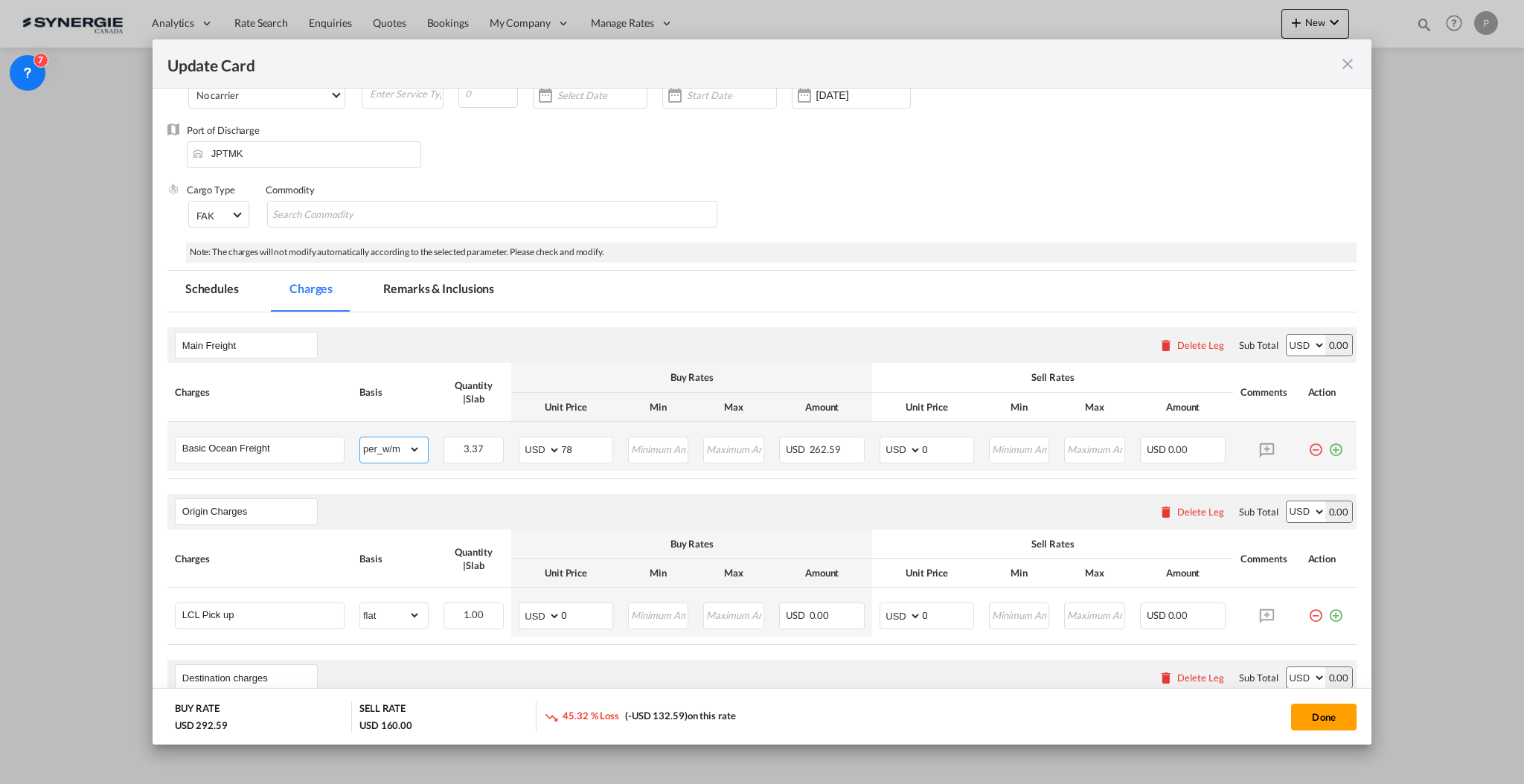
click at [403, 461] on select "gross_weight volumetric_weight per_shipment per_bl per_km per_hawb per_kg flat …" at bounding box center [390, 449] width 60 height 24
select select "flat"
click at [555, 459] on select "AED AFN ALL AMD ANG AOA ARS AUD AWG AZN BAM BBD BDT BGN BHD BIF BMD BND BOB BRL…" at bounding box center [541, 450] width 39 height 21
click at [561, 456] on input "78" at bounding box center [587, 448] width 51 height 22
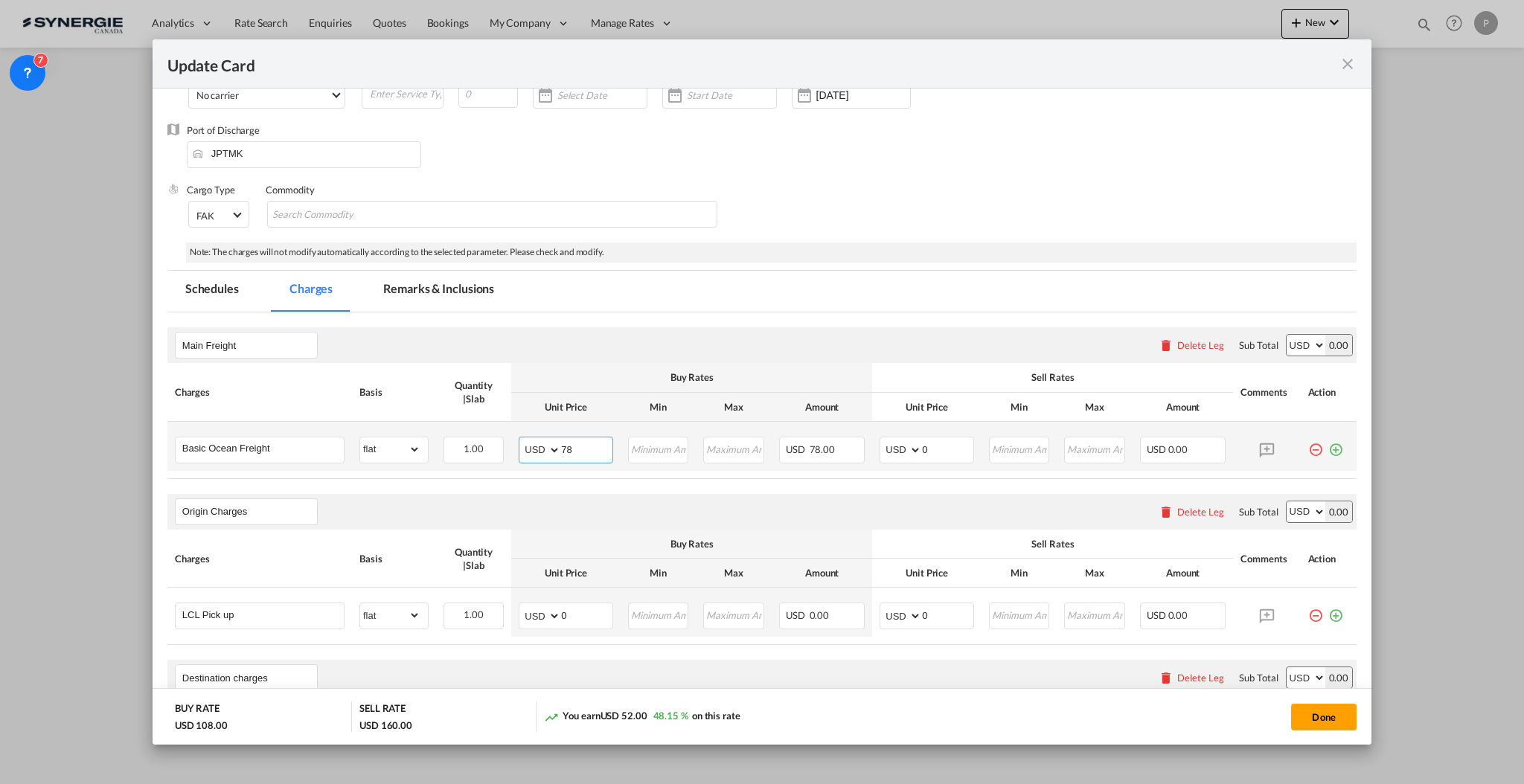
click at [561, 456] on input "78" at bounding box center [587, 448] width 51 height 22
type input "312"
click at [924, 442] on input "0" at bounding box center [948, 448] width 51 height 22
type input "365"
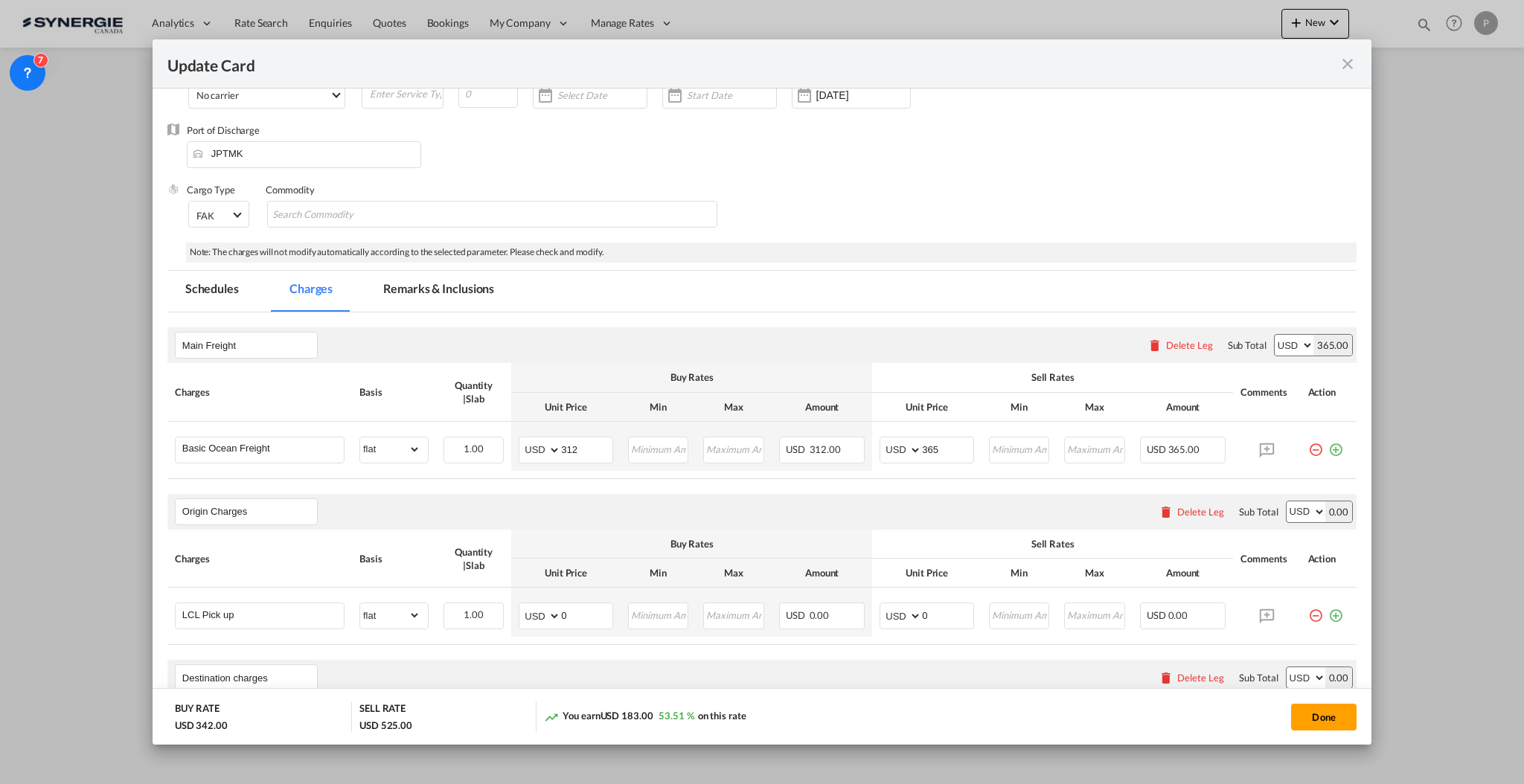
click at [1193, 506] on div "Delete Leg" at bounding box center [1200, 511] width 47 height 11
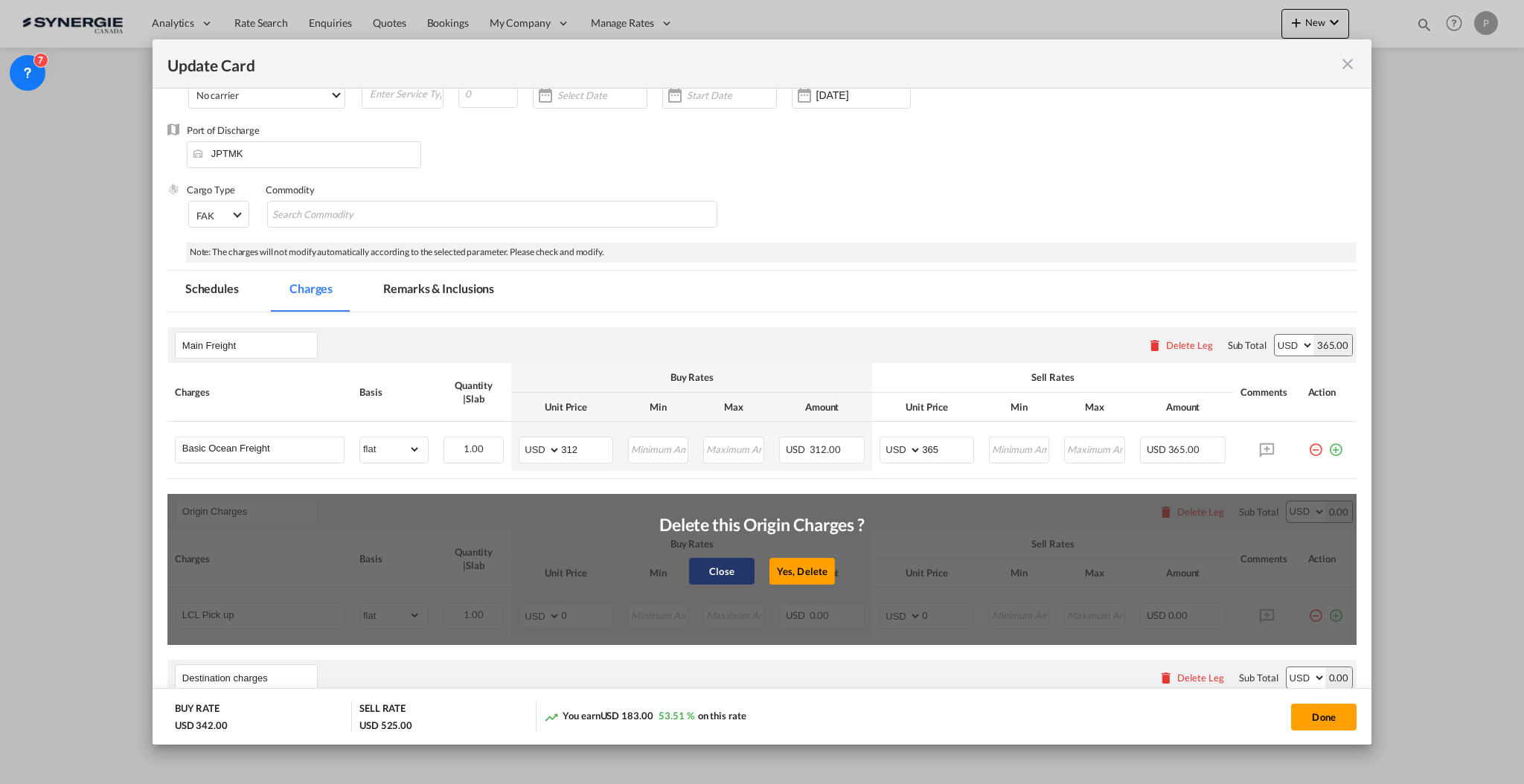
click at [712, 575] on button "Close" at bounding box center [721, 571] width 65 height 27
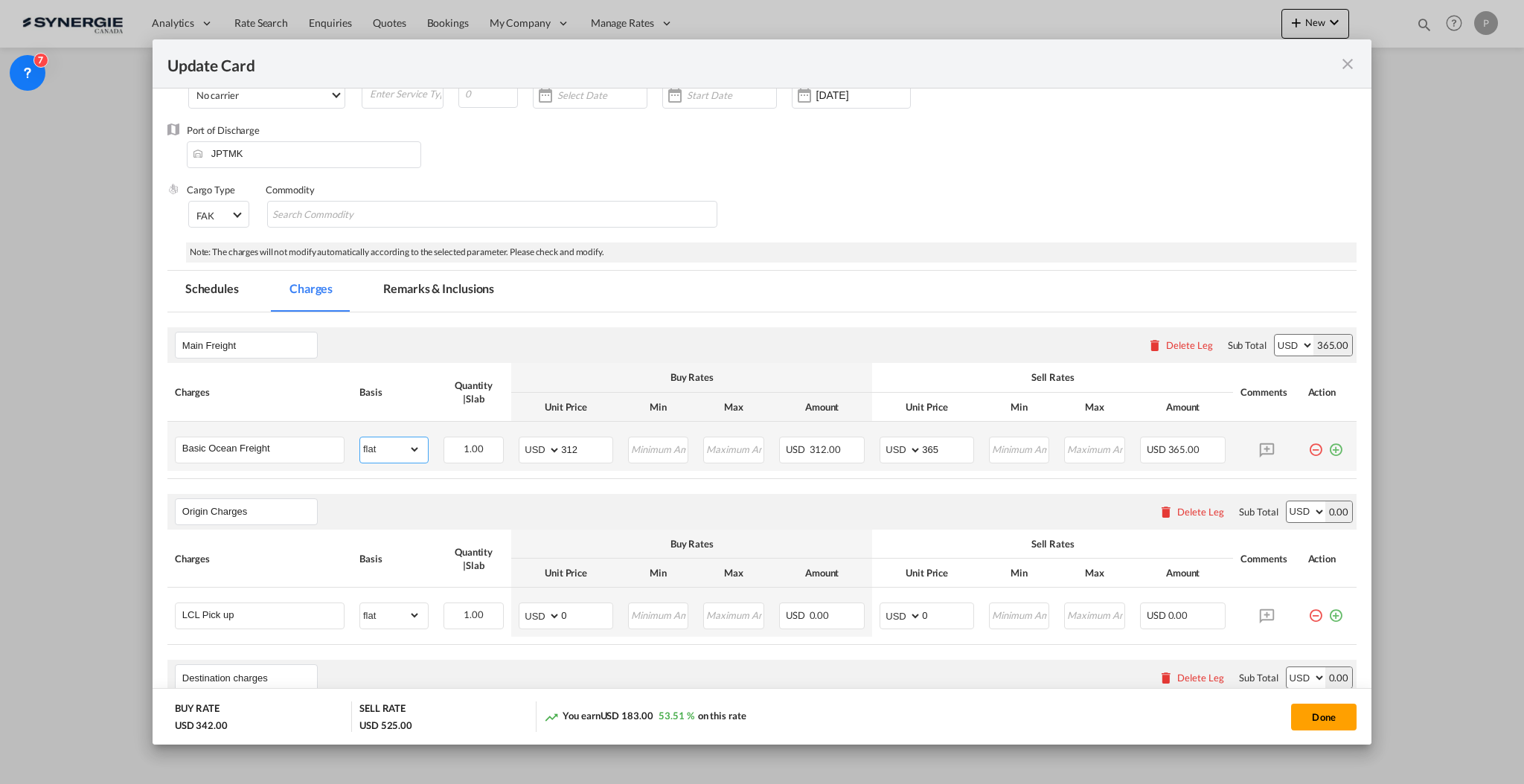
click at [403, 453] on select "gross_weight volumetric_weight per_shipment per_bl per_km per_hawb per_kg flat …" at bounding box center [390, 449] width 60 height 24
select select "per_w/m"
click at [360, 438] on select "gross_weight volumetric_weight per_shipment per_bl per_km per_hawb per_kg flat …" at bounding box center [390, 449] width 60 height 24
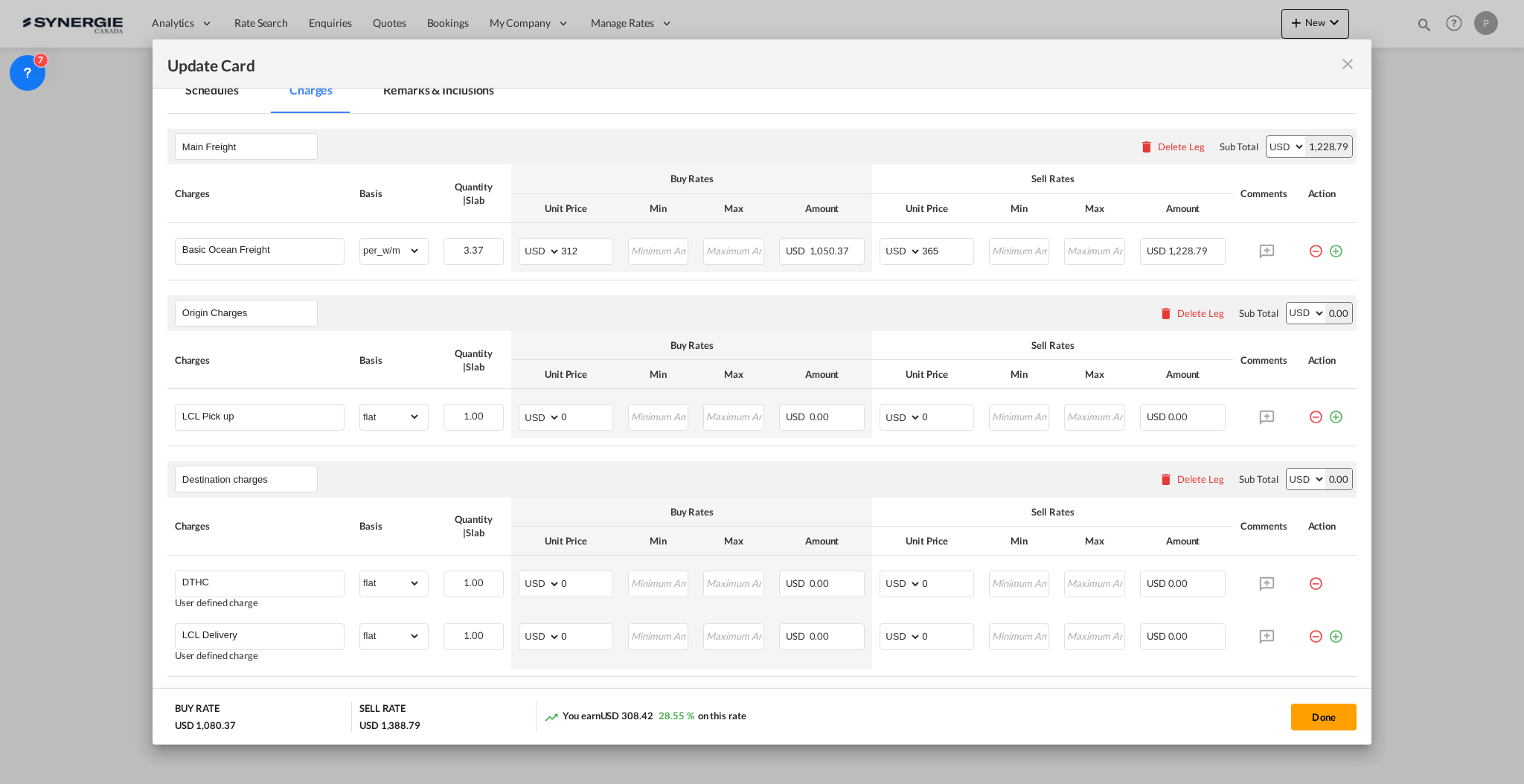
click at [1169, 320] on div "Delete Leg" at bounding box center [1191, 313] width 80 height 27
click at [1177, 314] on div "Delete Leg" at bounding box center [1200, 313] width 47 height 11
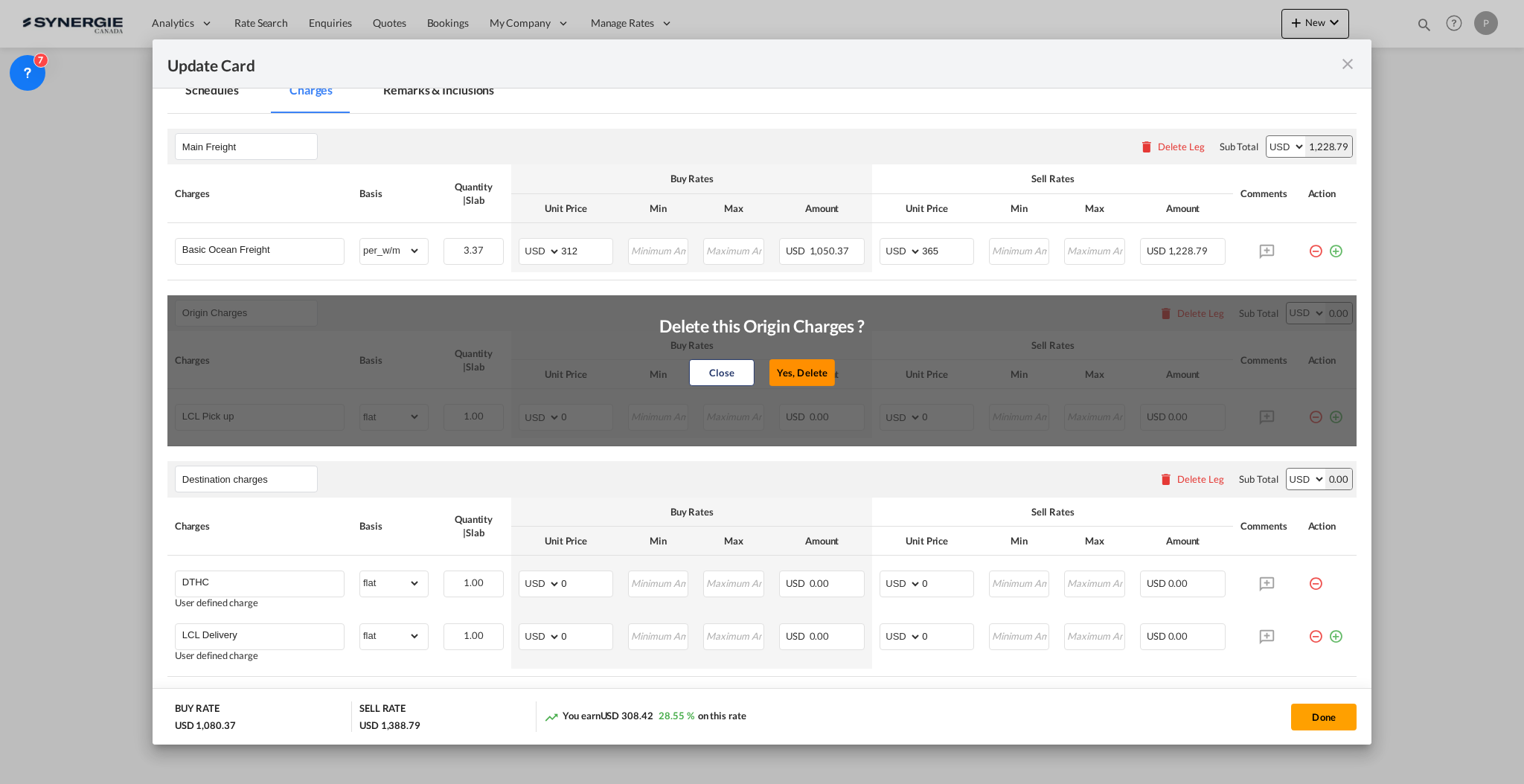
click at [788, 370] on button "Yes, Delete" at bounding box center [802, 373] width 65 height 27
type input "Destination charges"
type input "DTHC"
select select "flat"
type input "Doc and Handling fees"
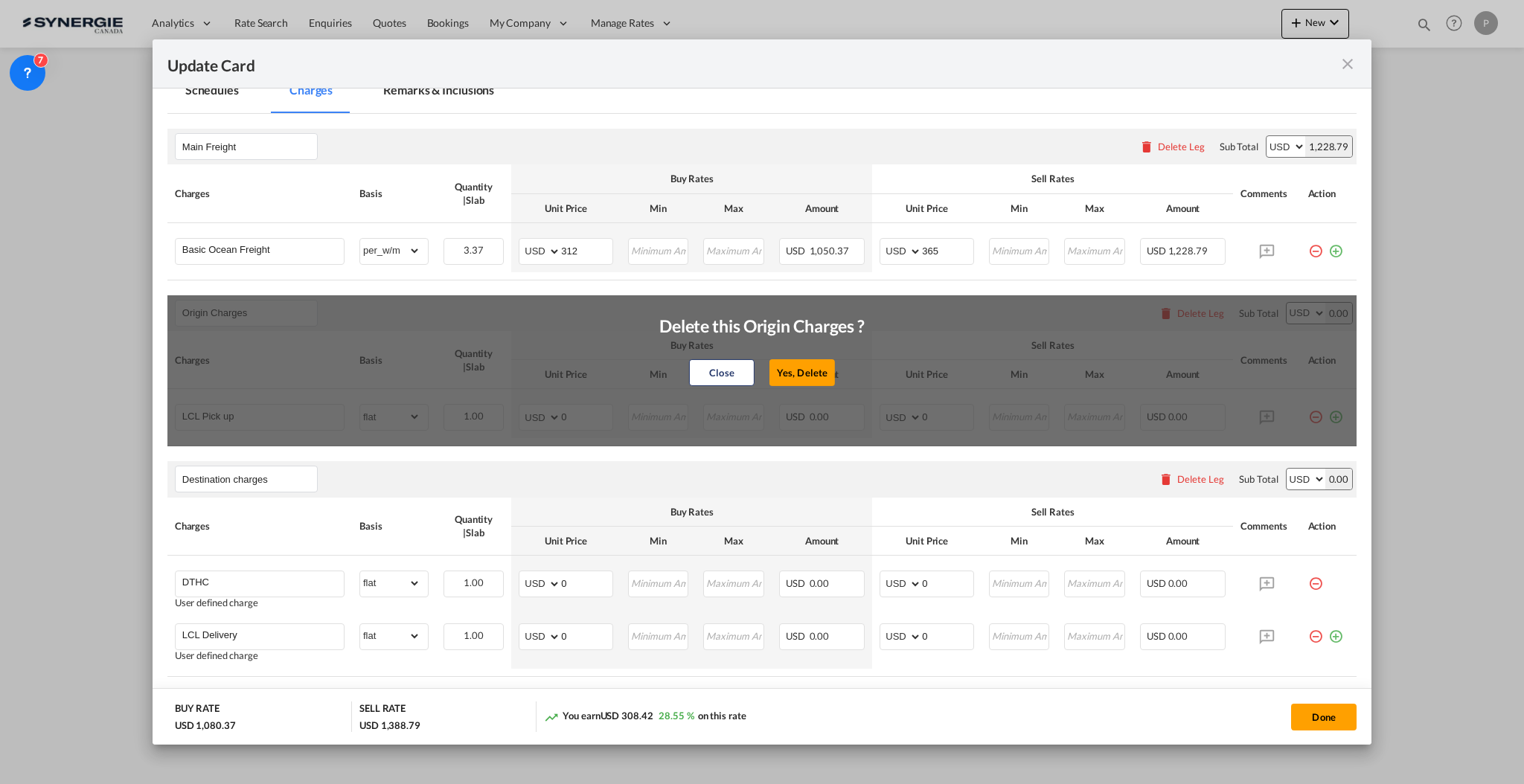
type input "SOLAS/VGM Fee"
select select "per_bl"
type input "10"
type input "30"
type input "B13 Export declaration"
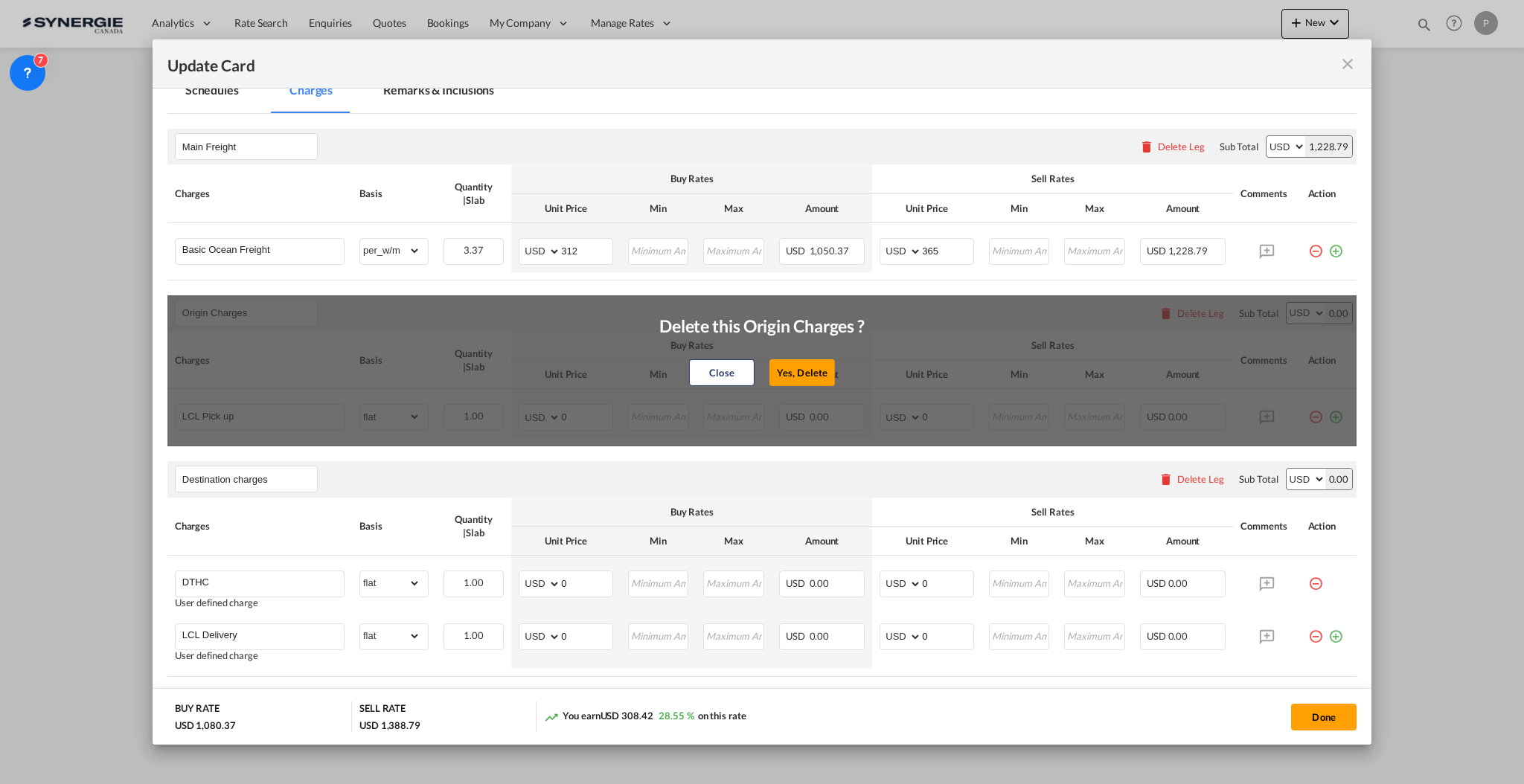
select select "per_bl"
type input "35"
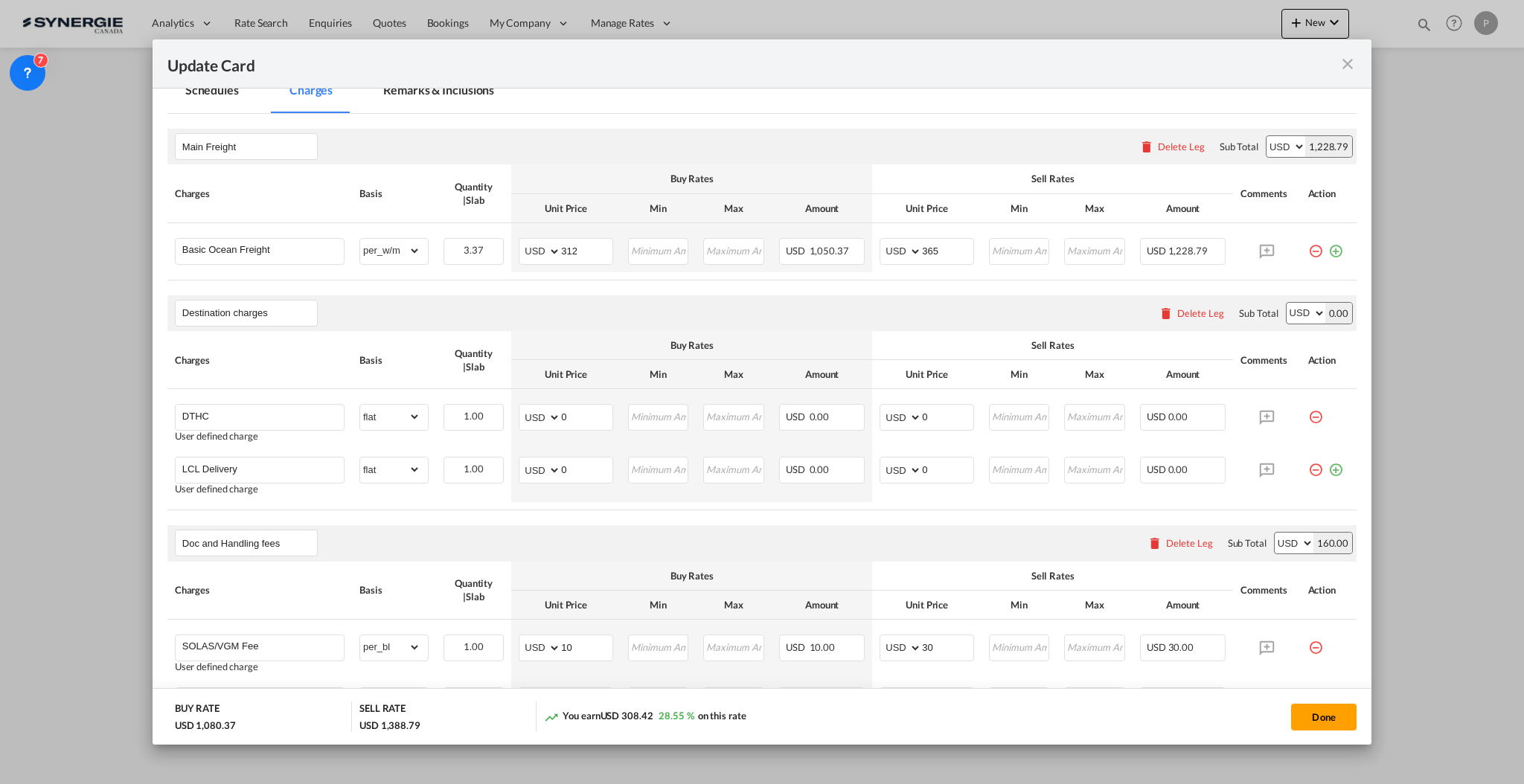
click at [1177, 314] on div "Delete Leg" at bounding box center [1200, 313] width 47 height 11
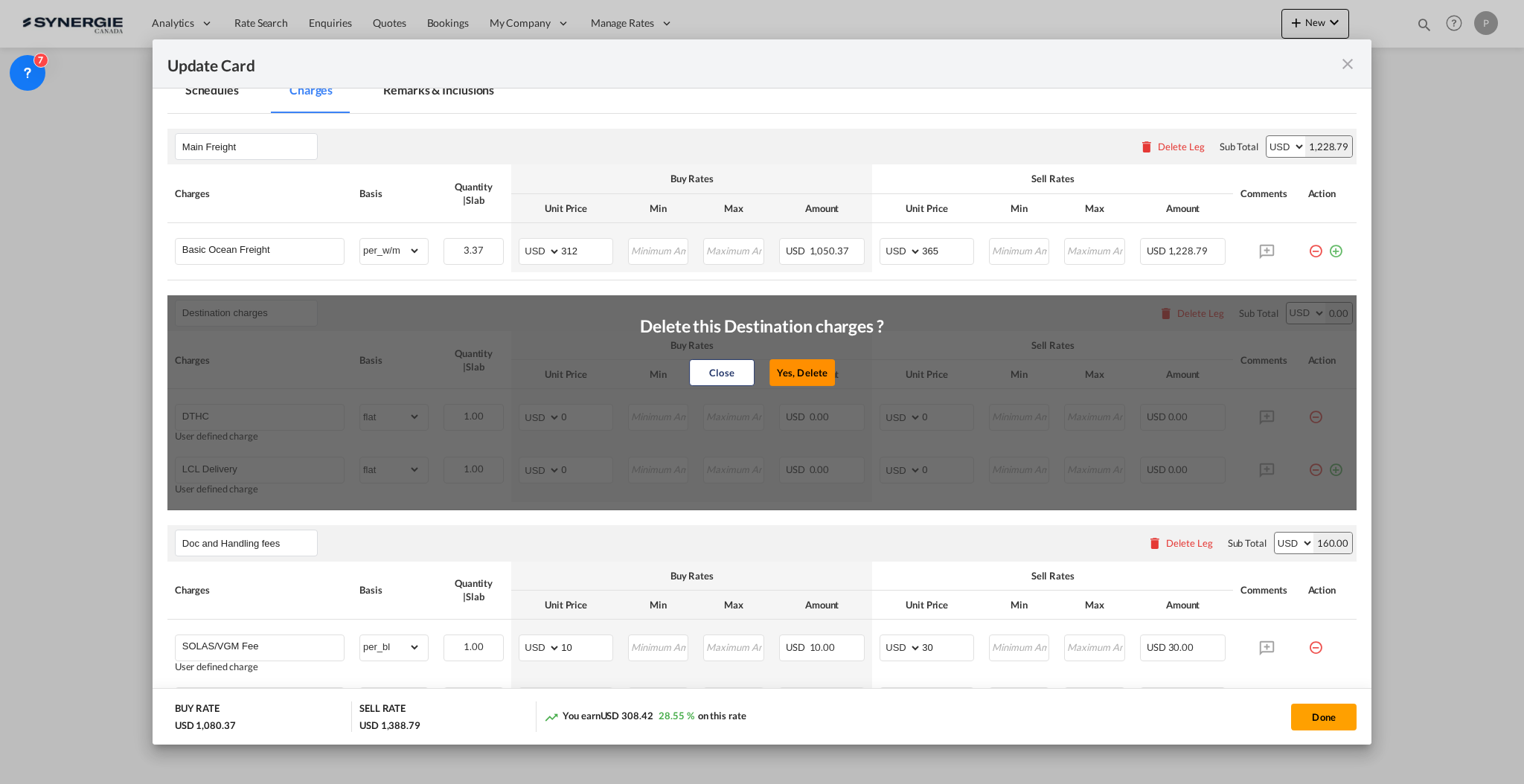
click at [800, 366] on button "Yes, Delete" at bounding box center [802, 373] width 65 height 27
type input "Doc and Handling fees"
type input "SOLAS/VGM Fee"
select select "per_bl"
type input "10"
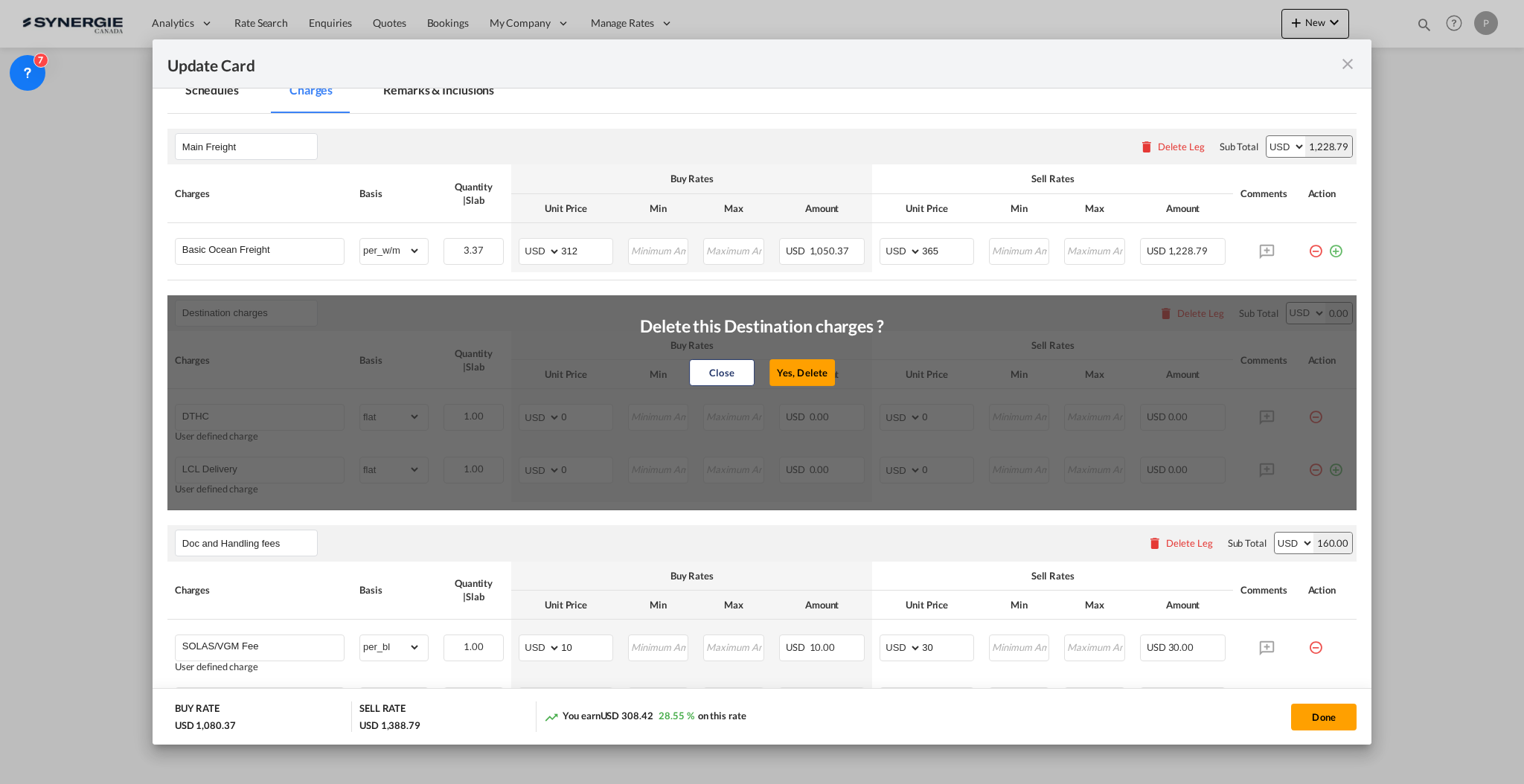
type input "30"
type input "B13 Export declaration"
select select "per_bl"
type input "35"
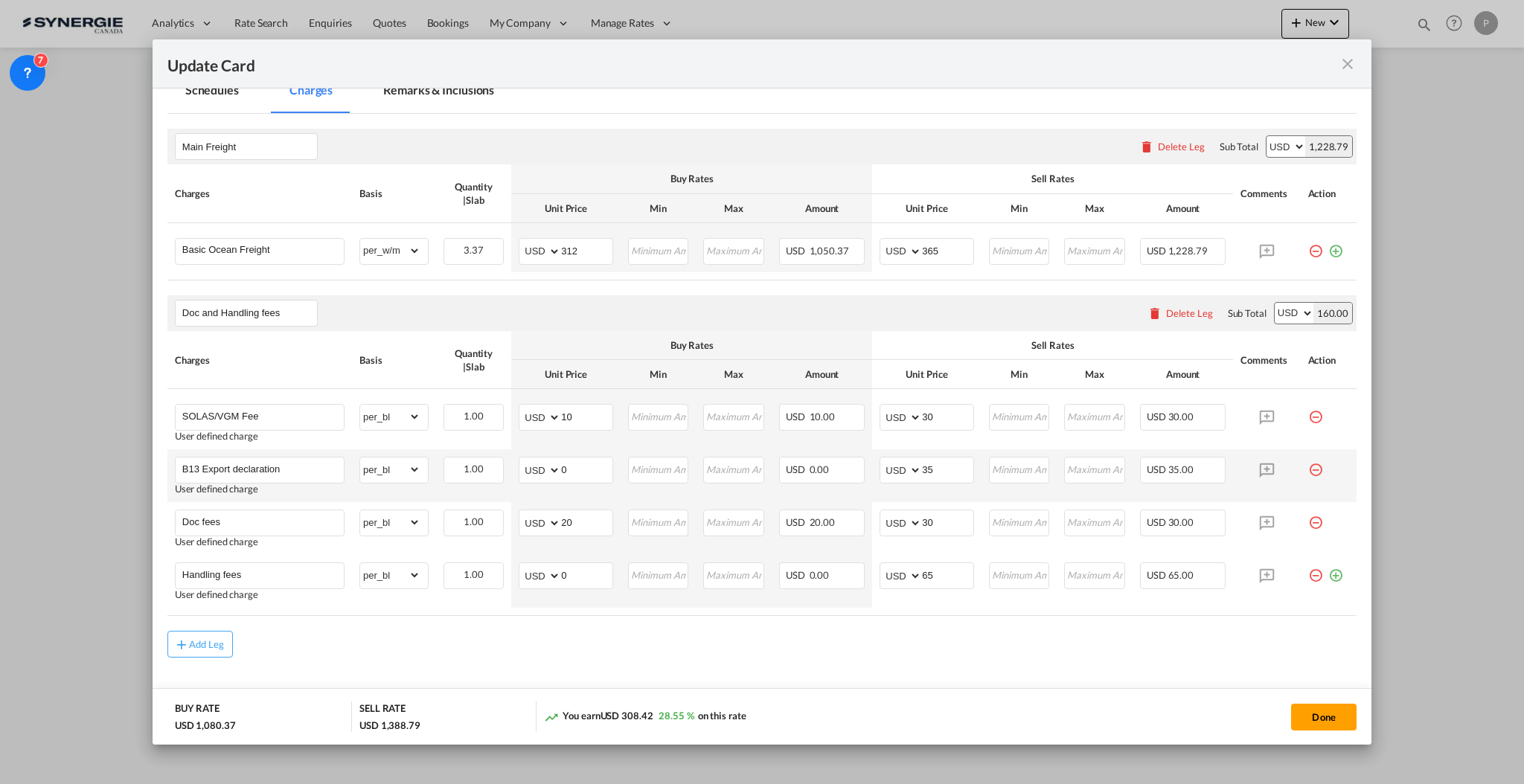
click at [1308, 466] on md-icon "icon-minus-circle-outline red-400-fg pt-7" at bounding box center [1315, 464] width 15 height 15
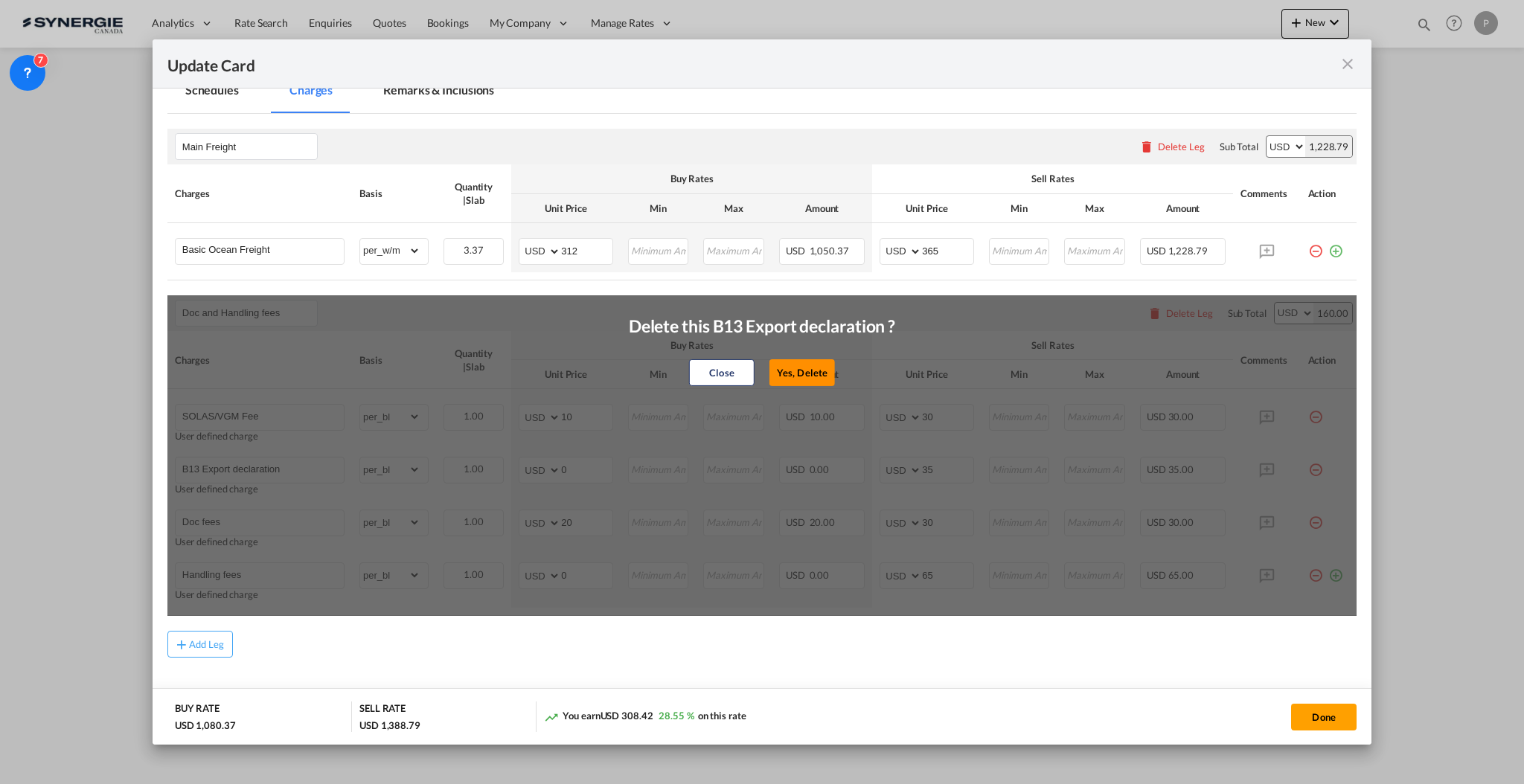
click at [812, 367] on button "Yes, Delete" at bounding box center [802, 373] width 65 height 27
type input "Doc fees"
type input "20"
type input "30"
type input "Handling fees"
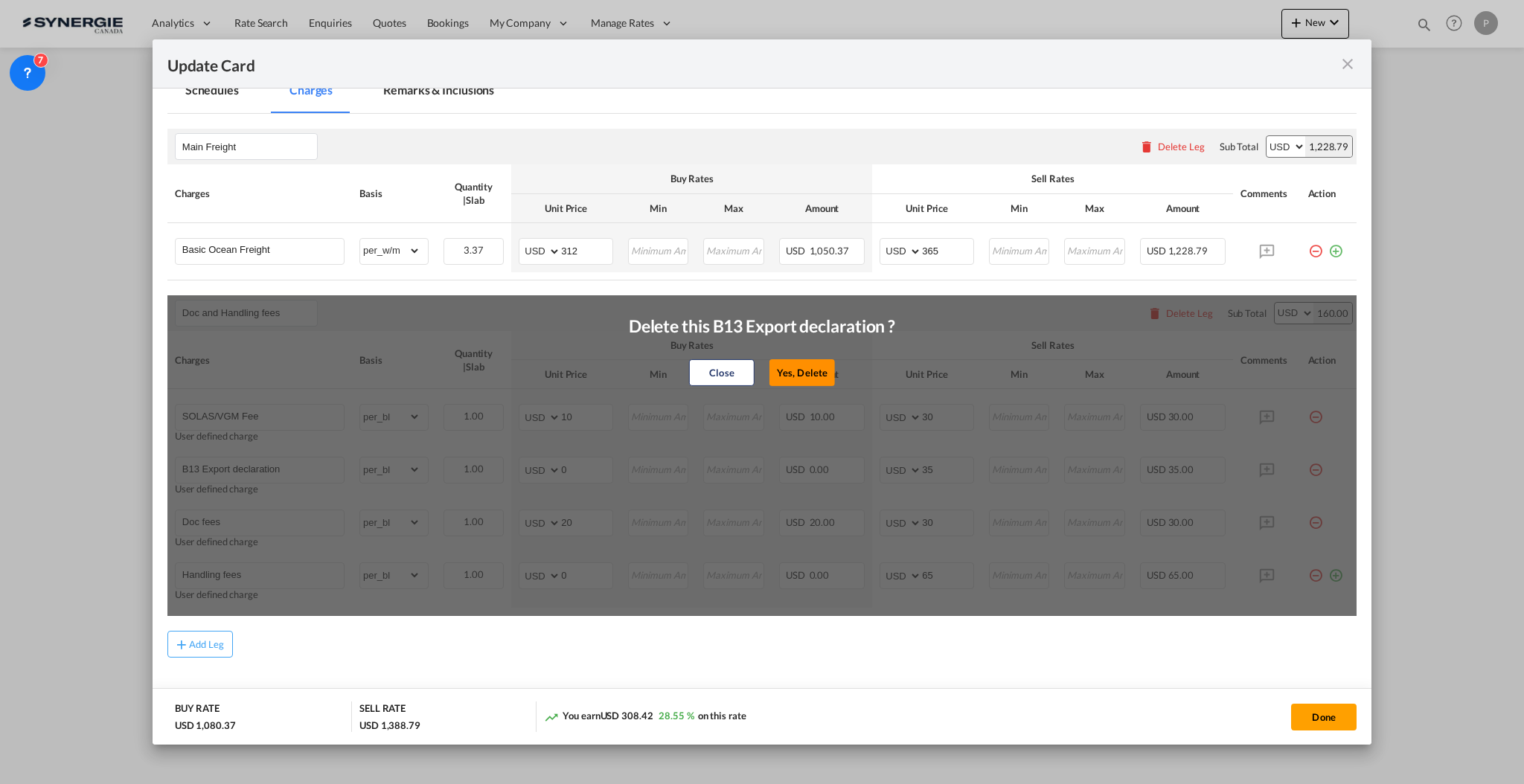
type input "0"
type input "65"
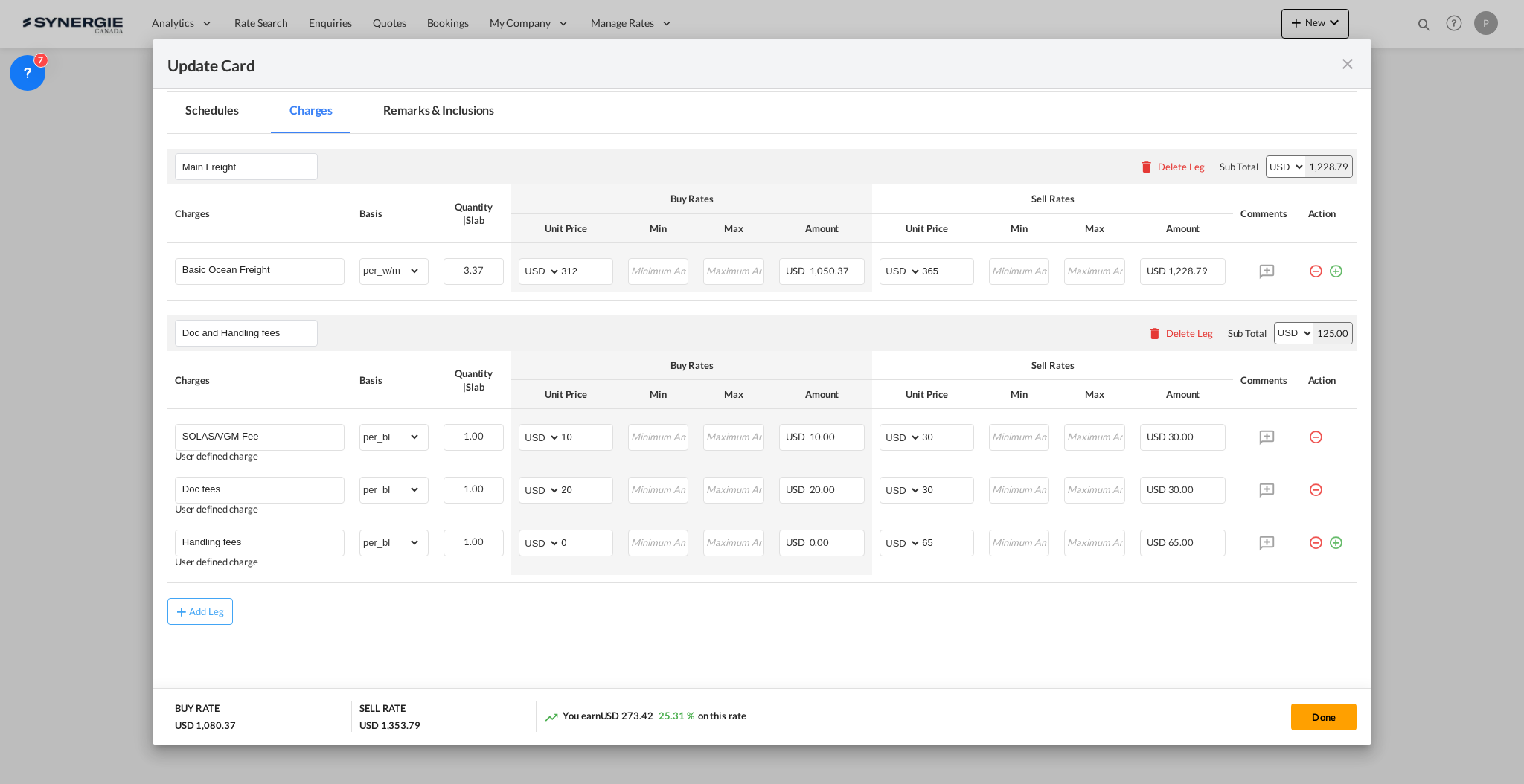
scroll to position [179, 0]
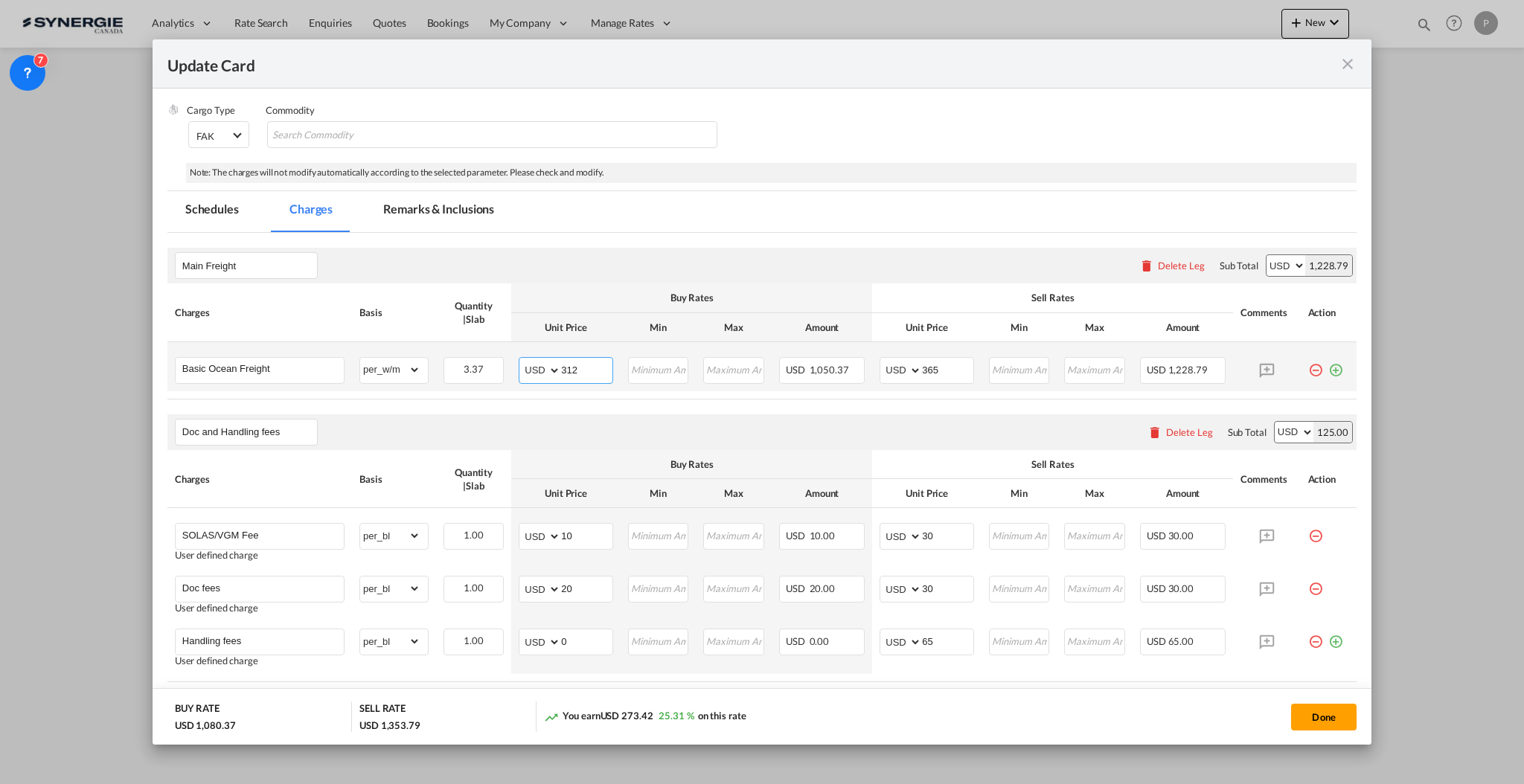
click at [576, 362] on input "312" at bounding box center [587, 369] width 51 height 22
type input "78"
click at [926, 369] on input "365" at bounding box center [948, 369] width 51 height 22
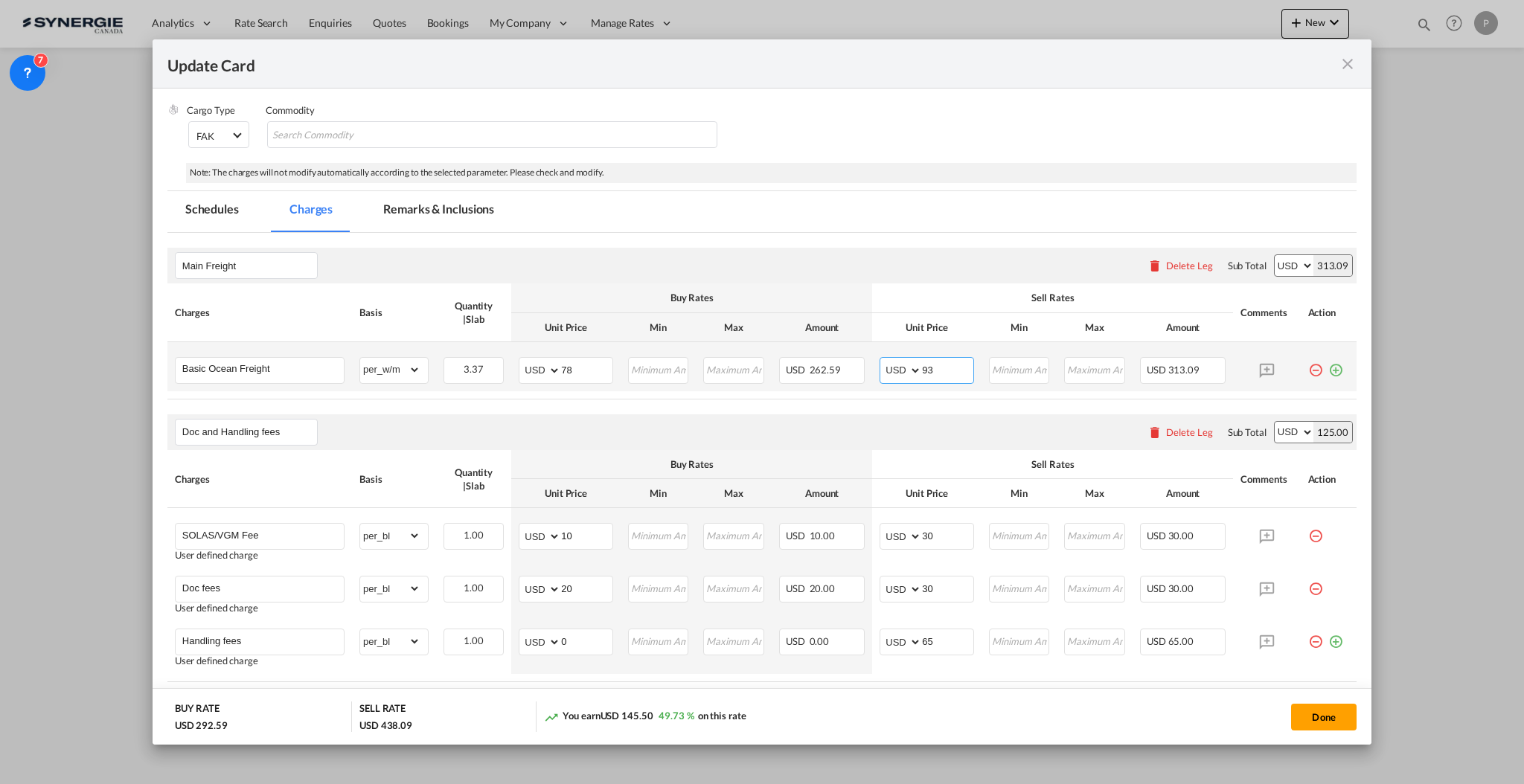
type input "93"
click at [1328, 372] on md-icon "icon-plus-circle-outline green-400-fg" at bounding box center [1335, 364] width 15 height 15
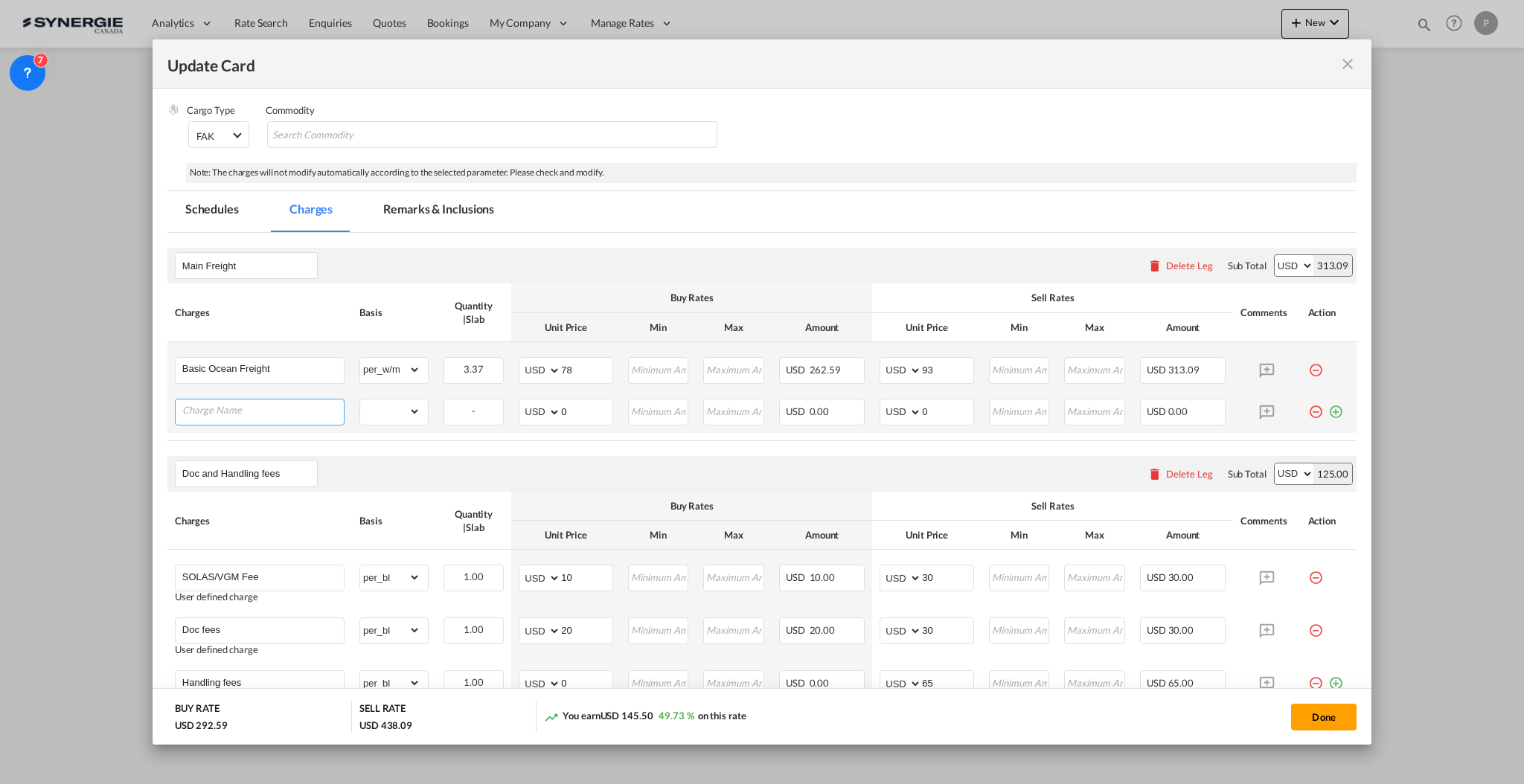
click at [210, 411] on input "Charge Name" at bounding box center [263, 410] width 162 height 22
paste input "Japan Advance Filing"
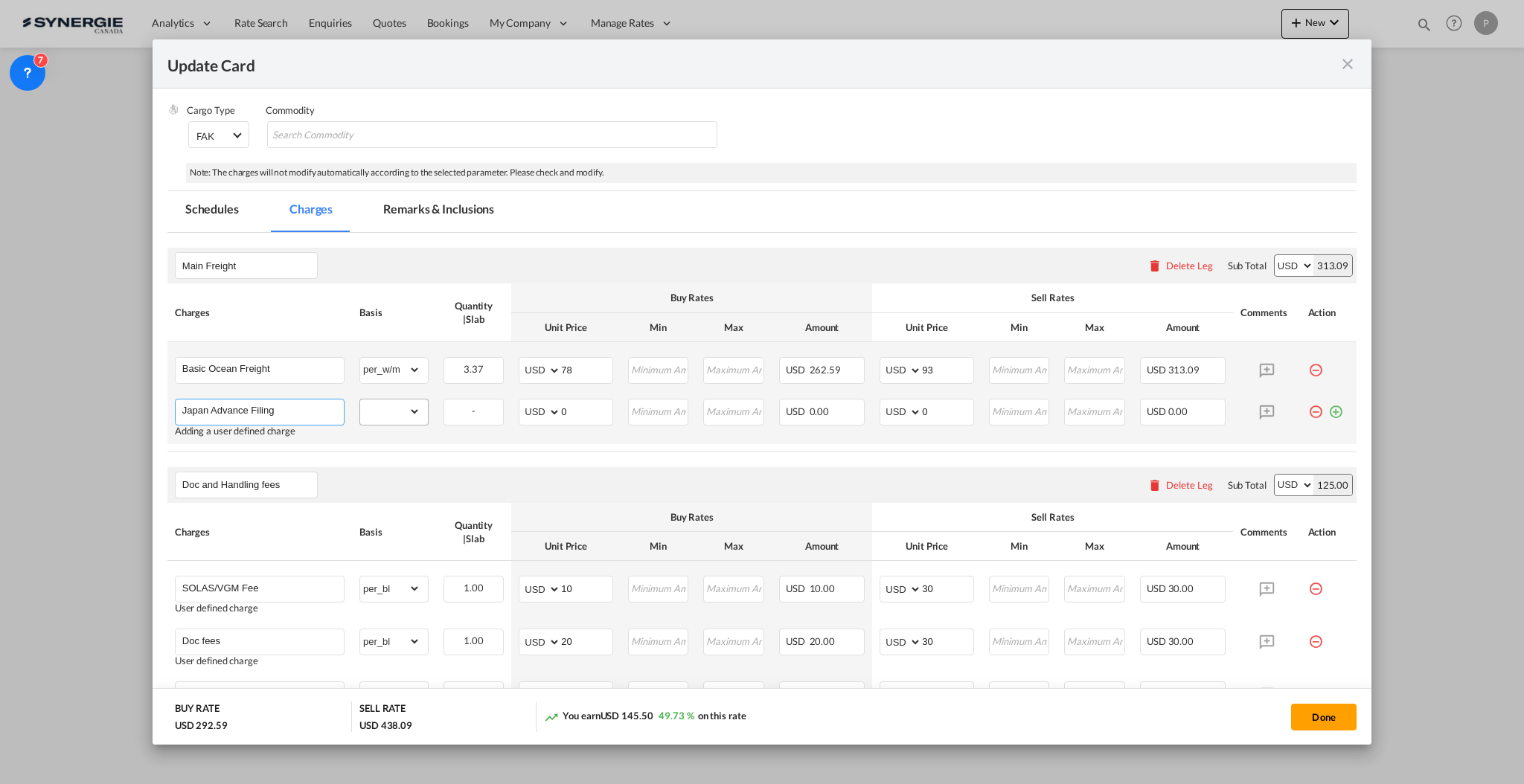
type input "Japan Advance Filing"
click at [405, 414] on select "gross_weight volumetric_weight per_shipment per_bl per_km per_hawb per_kg flat …" at bounding box center [390, 411] width 60 height 24
select select "per_hbl"
click at [360, 400] on select "gross_weight volumetric_weight per_shipment per_bl per_km per_hawb per_kg flat …" at bounding box center [390, 411] width 60 height 24
click at [601, 405] on input "0" at bounding box center [587, 410] width 51 height 22
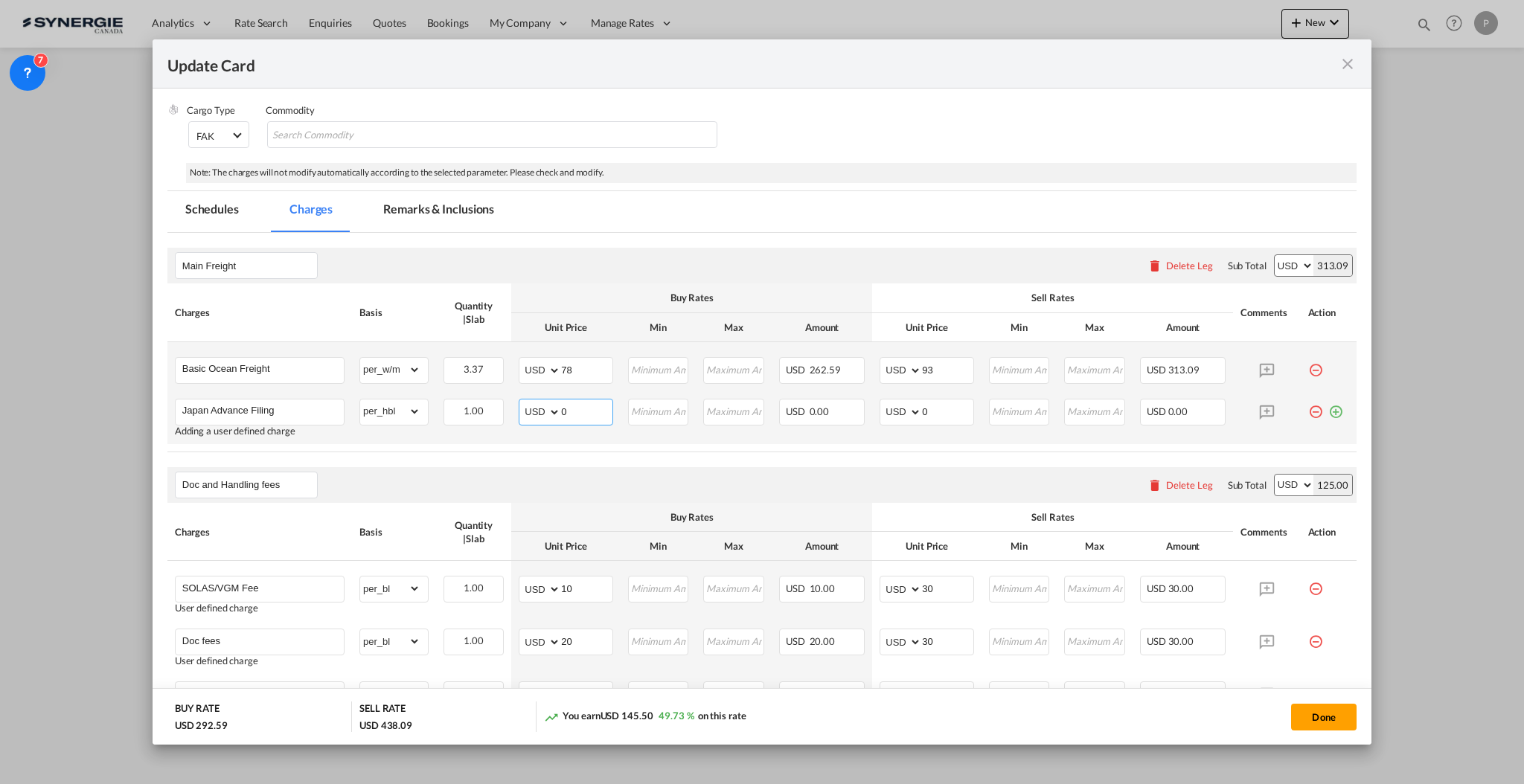
click at [601, 405] on input "0" at bounding box center [587, 410] width 51 height 22
type input "30"
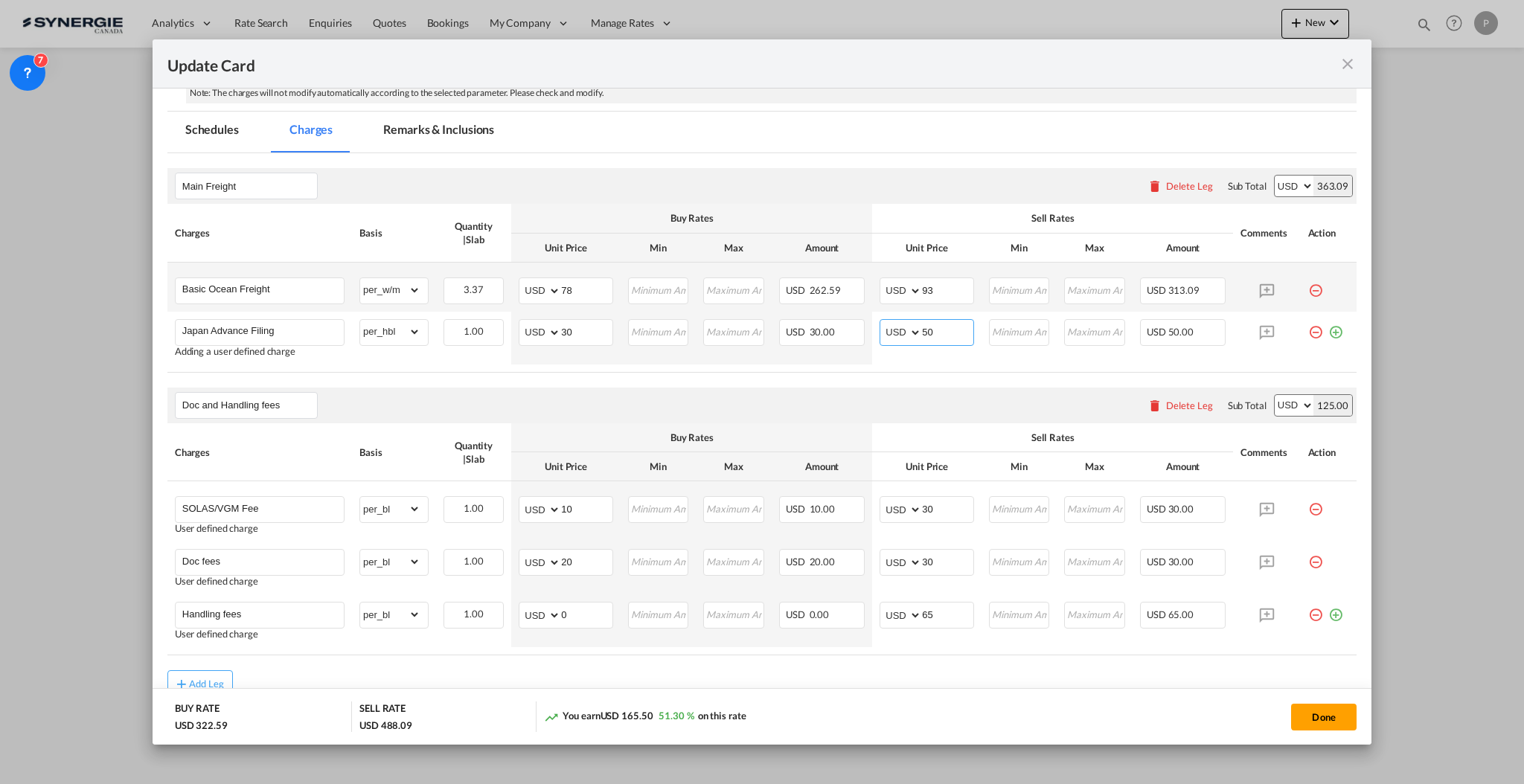
scroll to position [330, 0]
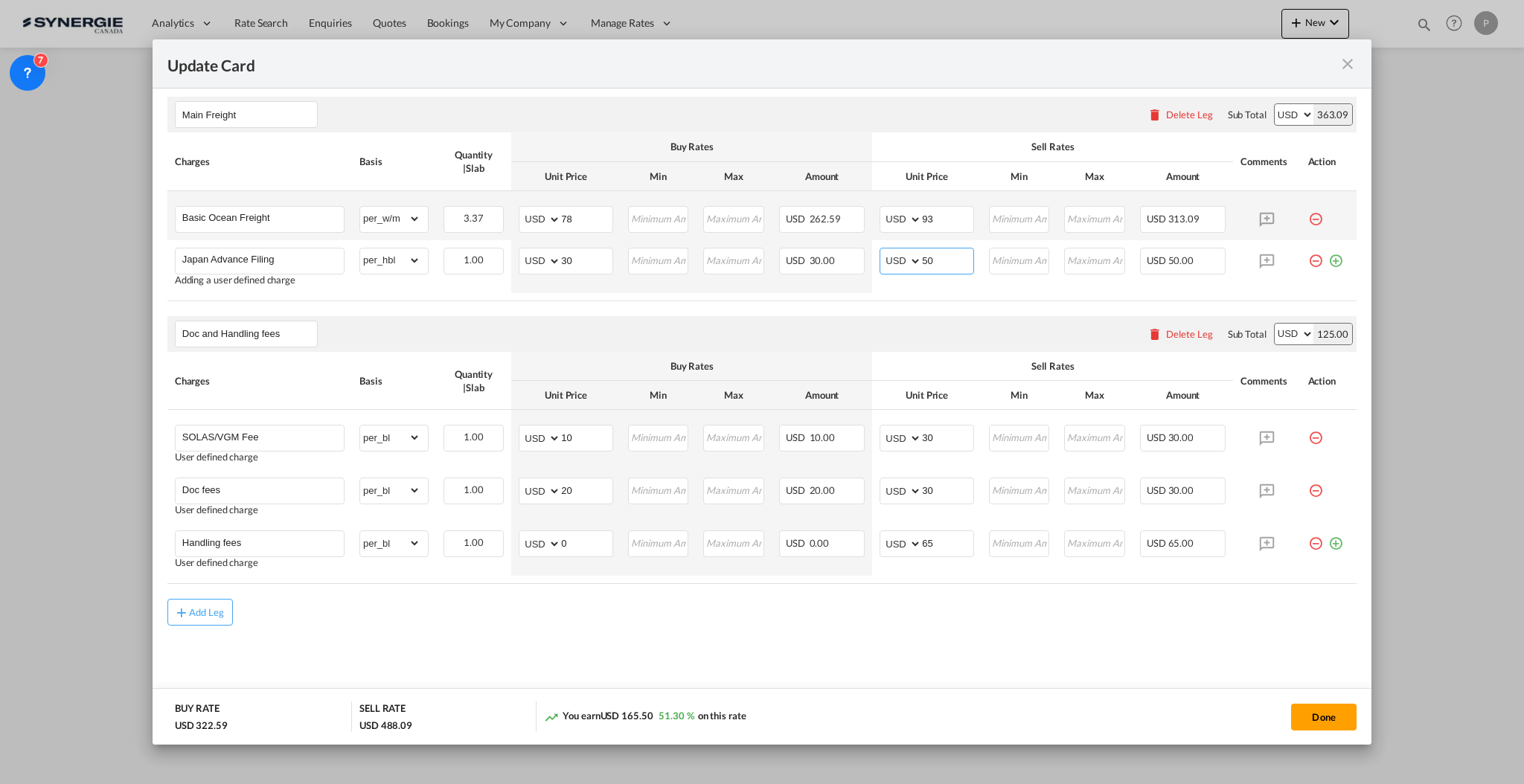
type input "50"
click at [1325, 719] on button "Done" at bounding box center [1323, 717] width 65 height 27
type input "06 Nov 2025"
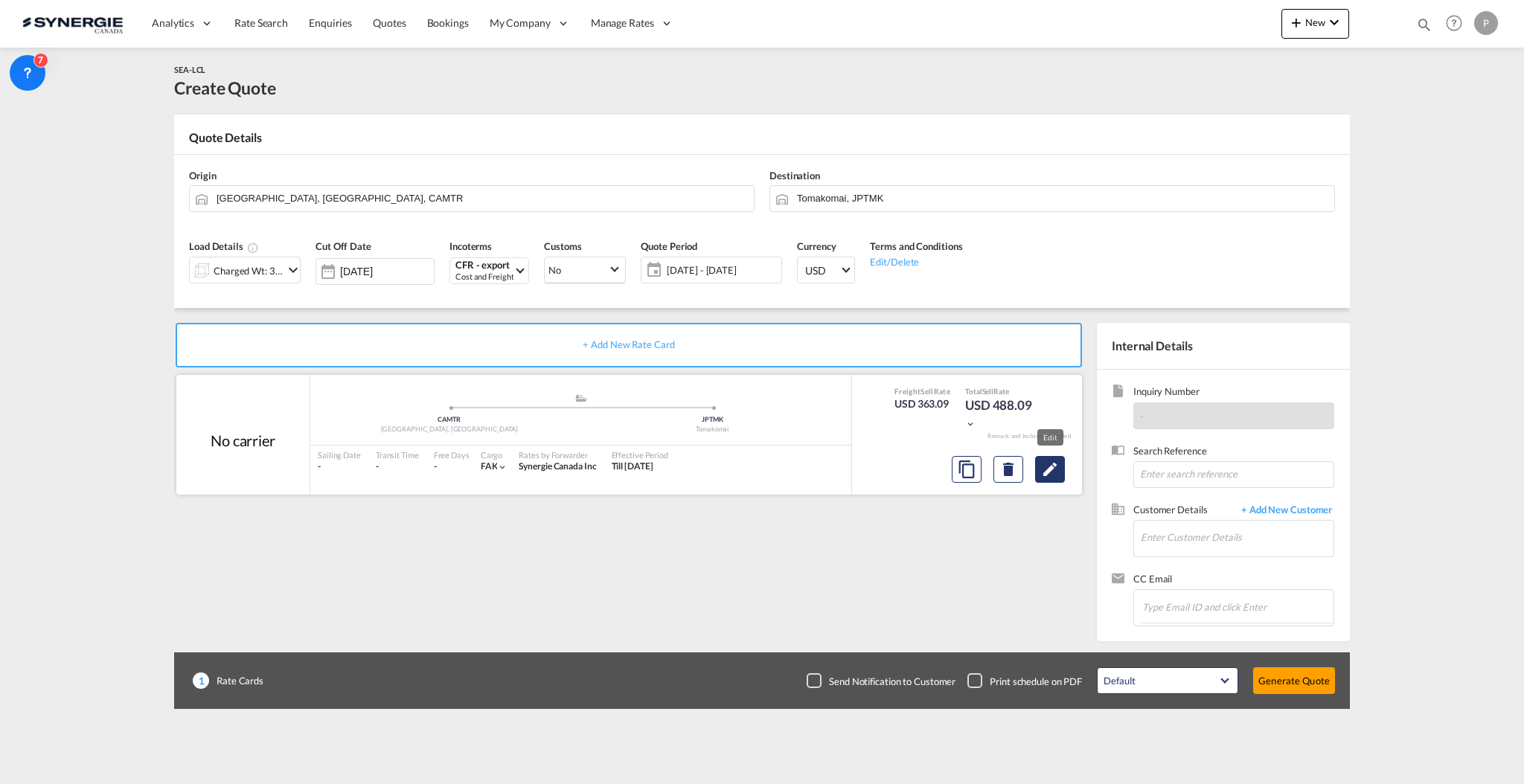
click at [1050, 472] on md-icon "Edit" at bounding box center [1050, 469] width 18 height 18
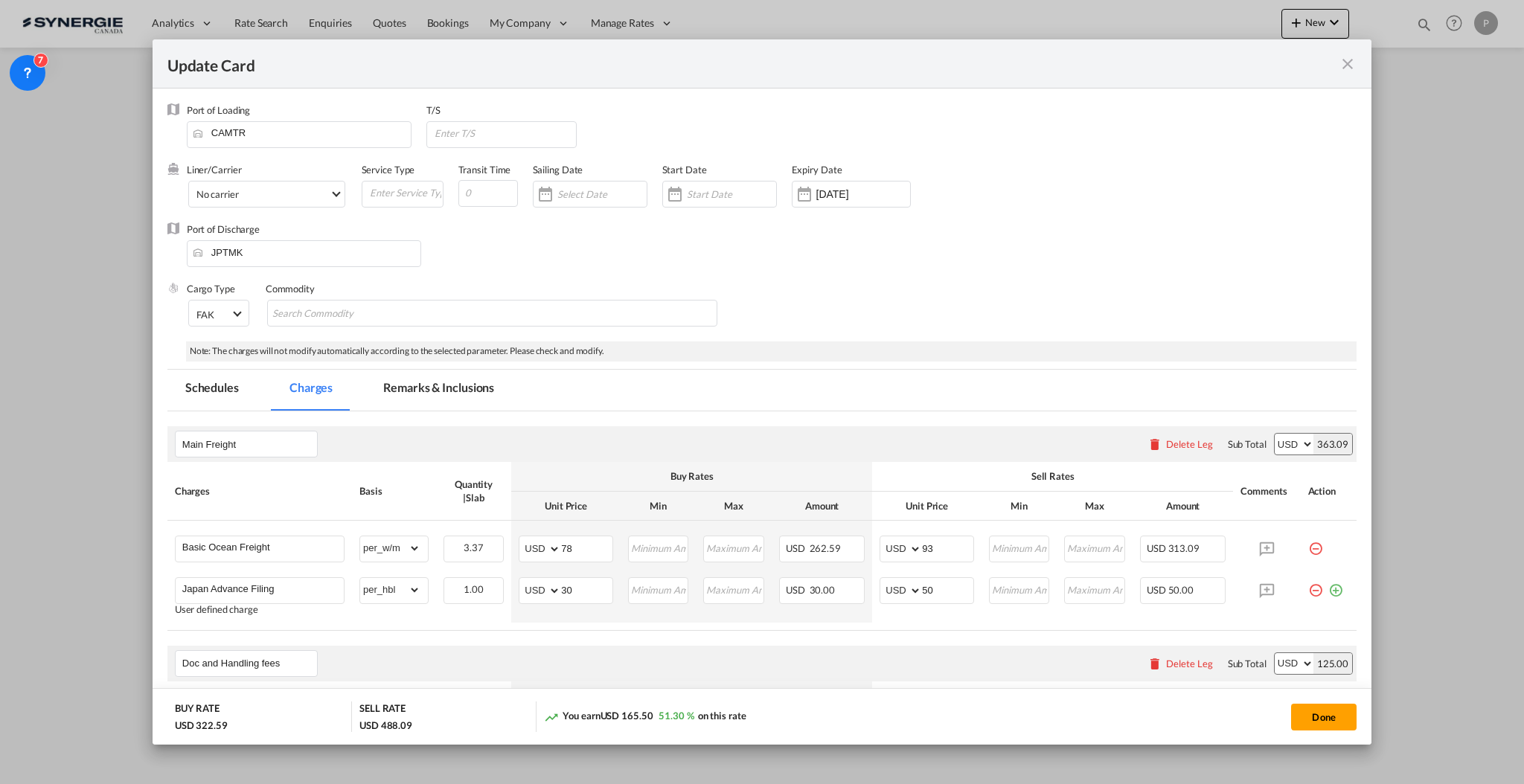
click at [447, 384] on md-tab-item "Remarks & Inclusions" at bounding box center [438, 390] width 147 height 41
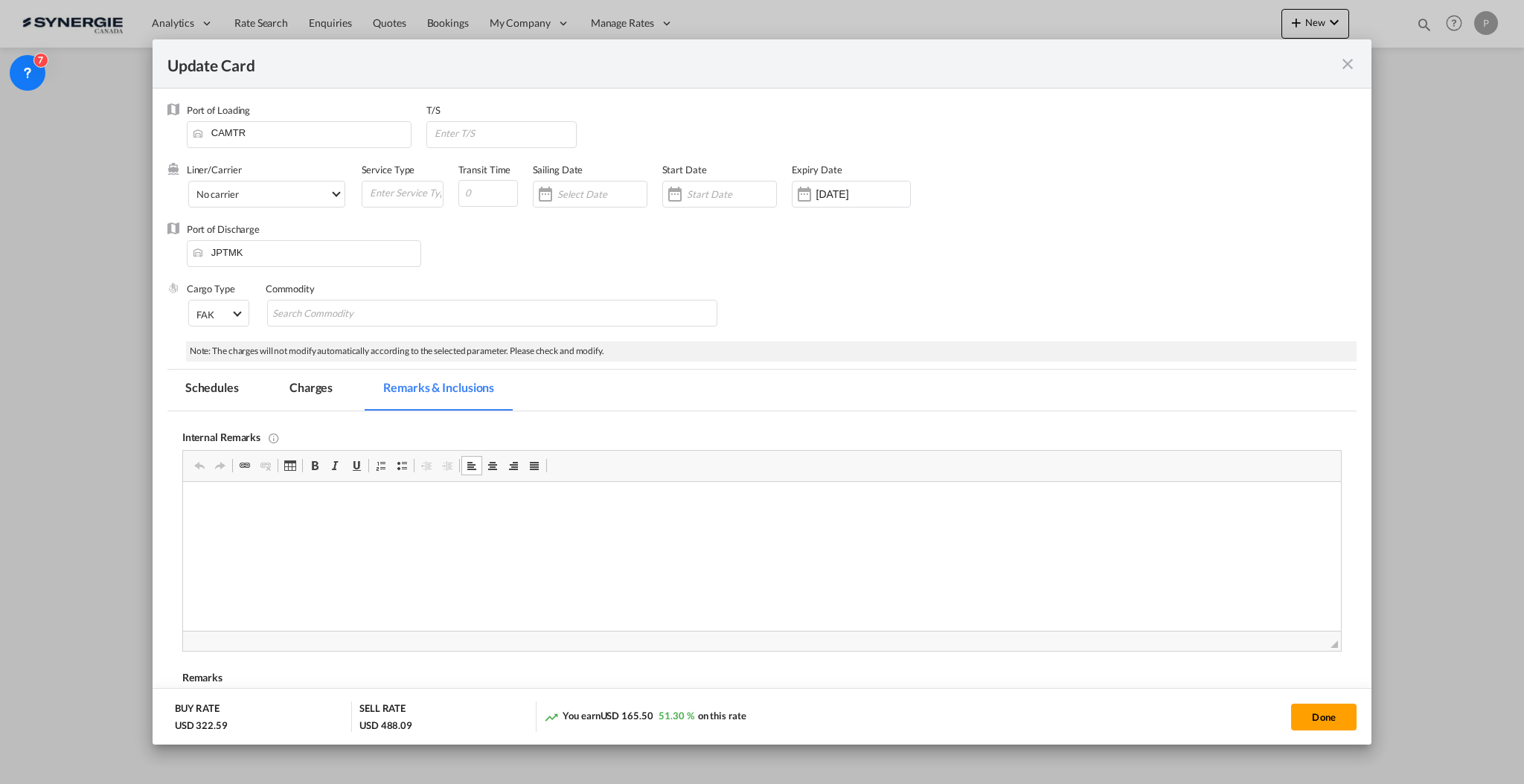
scroll to position [0, 0]
click at [484, 129] on input "Update Card Port ..." at bounding box center [505, 133] width 143 height 22
type input "CAVAN > KRPUS"
click at [498, 192] on input "Update Card Port ..." at bounding box center [488, 194] width 59 height 27
type input "45"
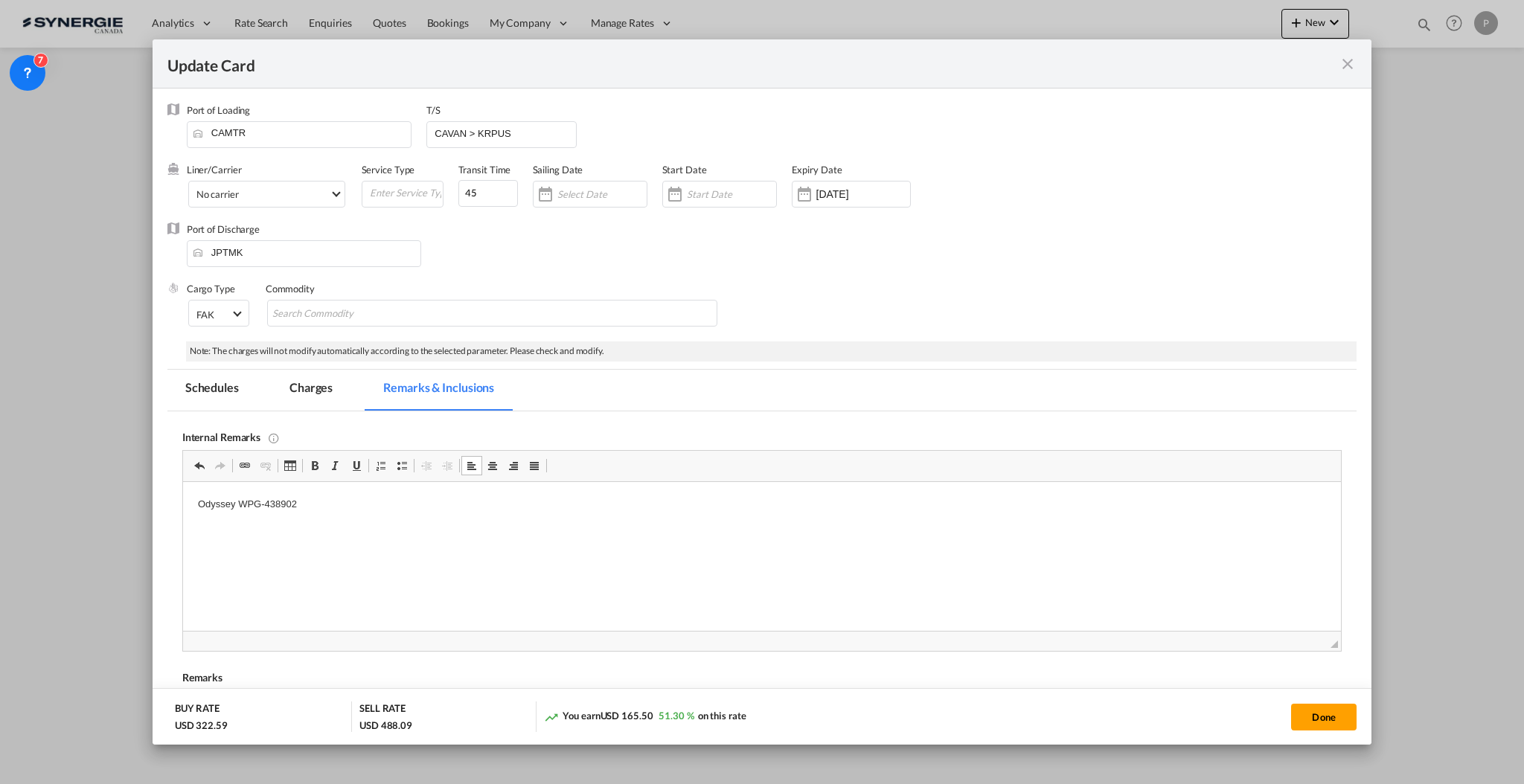
click at [895, 270] on div "Port of Discharge JPTMK" at bounding box center [761, 252] width 1189 height 59
click at [1327, 712] on button "Done" at bounding box center [1323, 717] width 65 height 27
type input "06 Nov 2025"
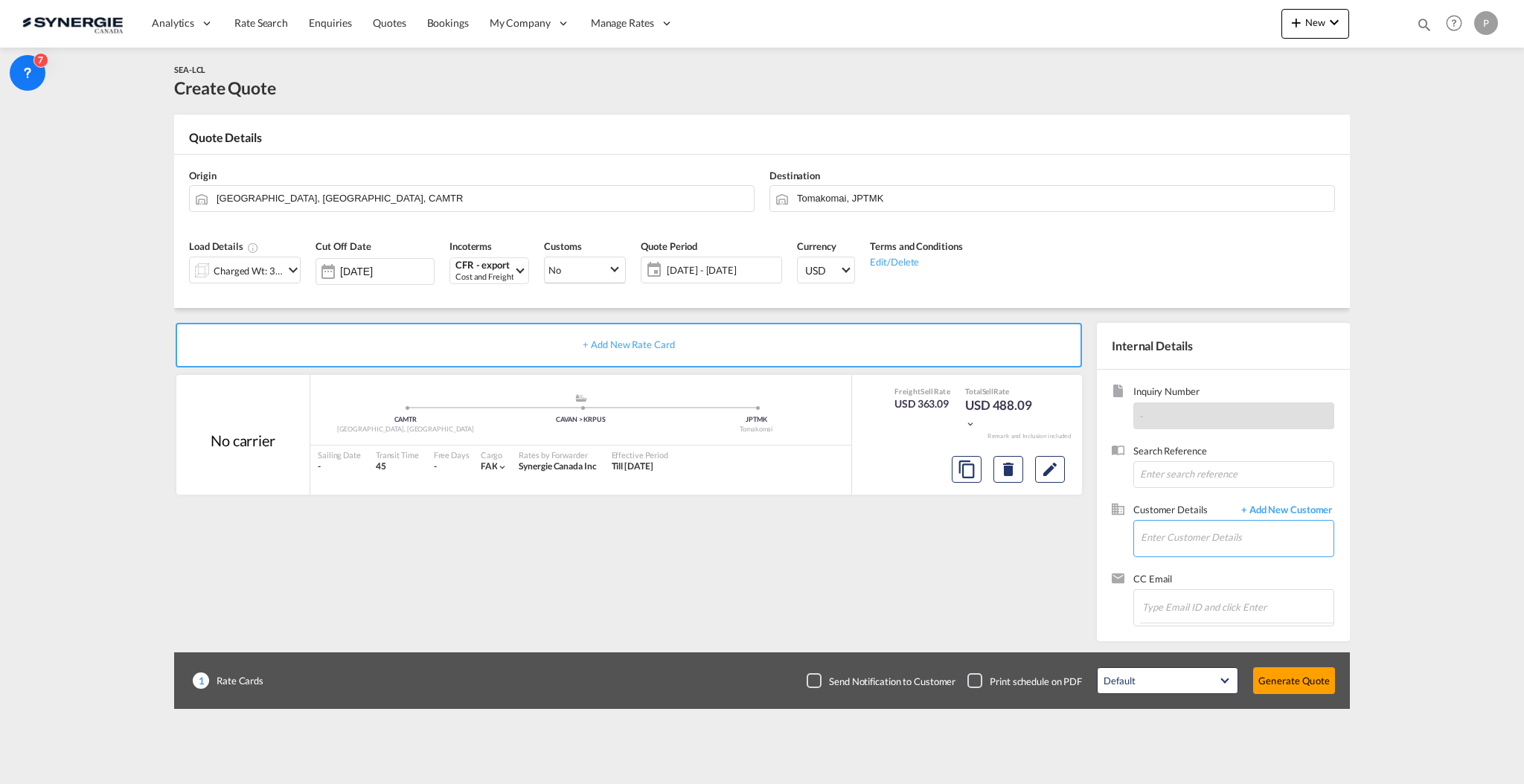
click at [1232, 537] on input "Enter Customer Details" at bounding box center [1237, 537] width 193 height 34
paste input "anick.lefrancois@prestigemaple.com"
click at [1200, 547] on body "Analytics Reports Dashboard Rate Search Enquiries Quotes Bookings" at bounding box center [762, 392] width 1524 height 784
click at [1223, 543] on body "Analytics Reports Dashboard Rate Search Enquiries Quotes Bookings" at bounding box center [762, 392] width 1524 height 784
click at [1224, 556] on body "Analytics Reports Dashboard Rate Search Enquiries Quotes Bookings" at bounding box center [762, 392] width 1524 height 784
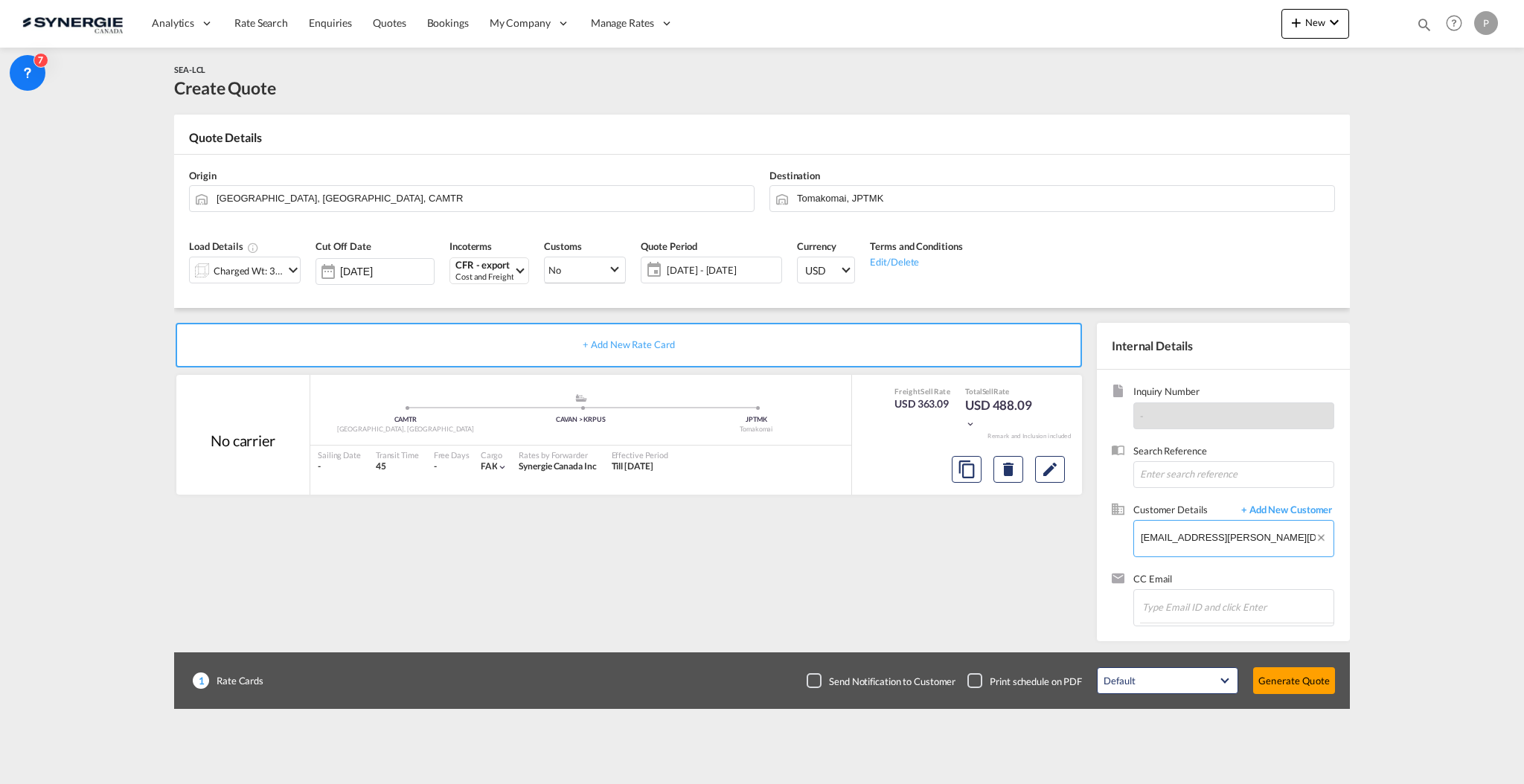
click at [1234, 539] on body "Analytics Reports Dashboard Rate Search Enquiries Quotes Bookings" at bounding box center [762, 392] width 1524 height 784
click at [1246, 561] on div "Anick Lefrancois anick.lefrancois@prestigemaple.com | Pretige Maple" at bounding box center [1282, 562] width 283 height 40
type input "Pretige Maple, Anick Lefrancois, anick.lefrancois@prestigemaple.com"
click at [1305, 673] on button "Generate Quote" at bounding box center [1293, 681] width 82 height 27
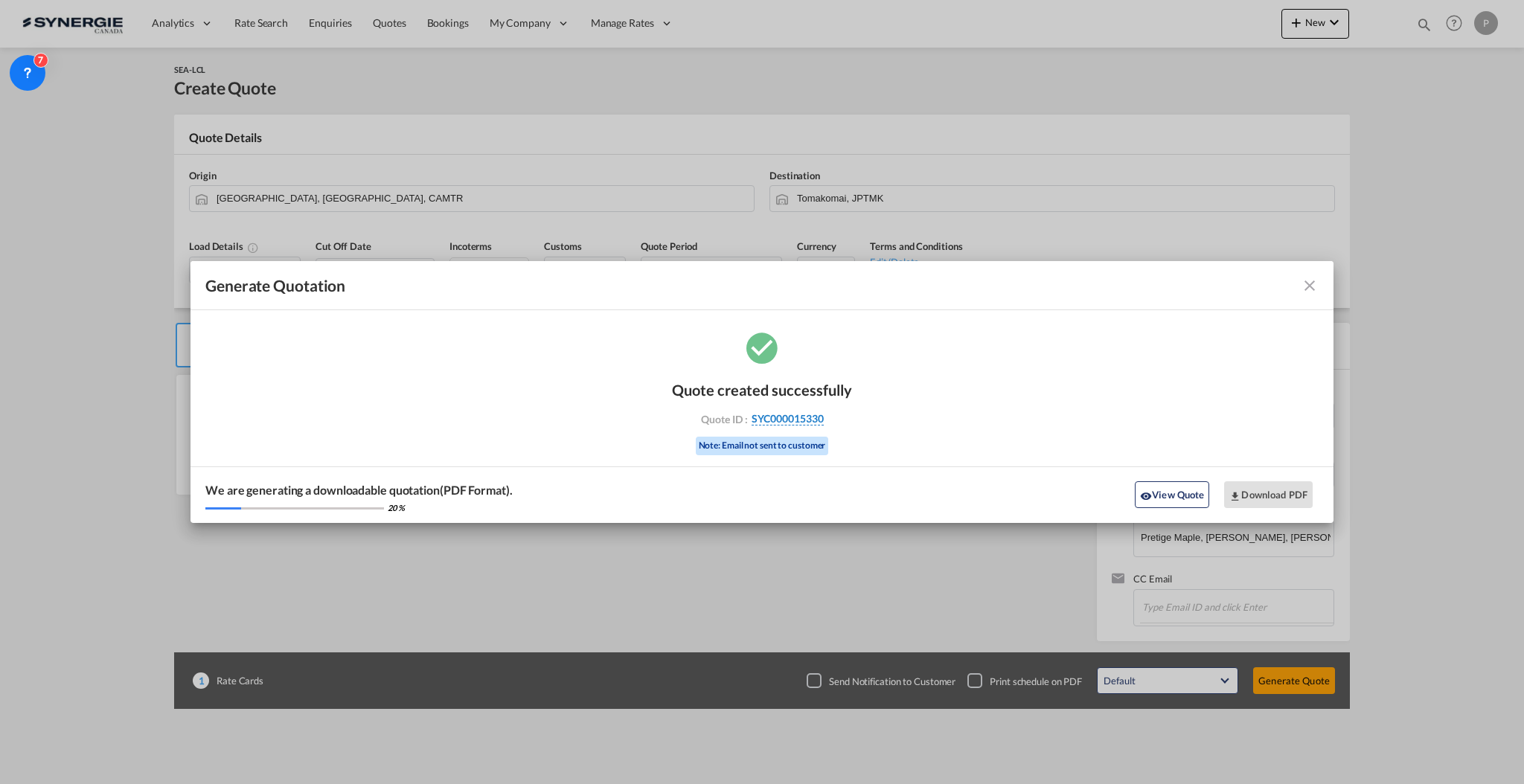
drag, startPoint x: 848, startPoint y: 421, endPoint x: 822, endPoint y: 422, distance: 26.0
click at [822, 422] on div "Quote ID : SYC000015330" at bounding box center [761, 418] width 172 height 13
copy div "SYC000015330"
click at [1251, 495] on button "Download PDF" at bounding box center [1269, 495] width 88 height 27
click at [1314, 281] on md-icon "icon-close fg-AAA8AD cursor m-0" at bounding box center [1309, 285] width 18 height 18
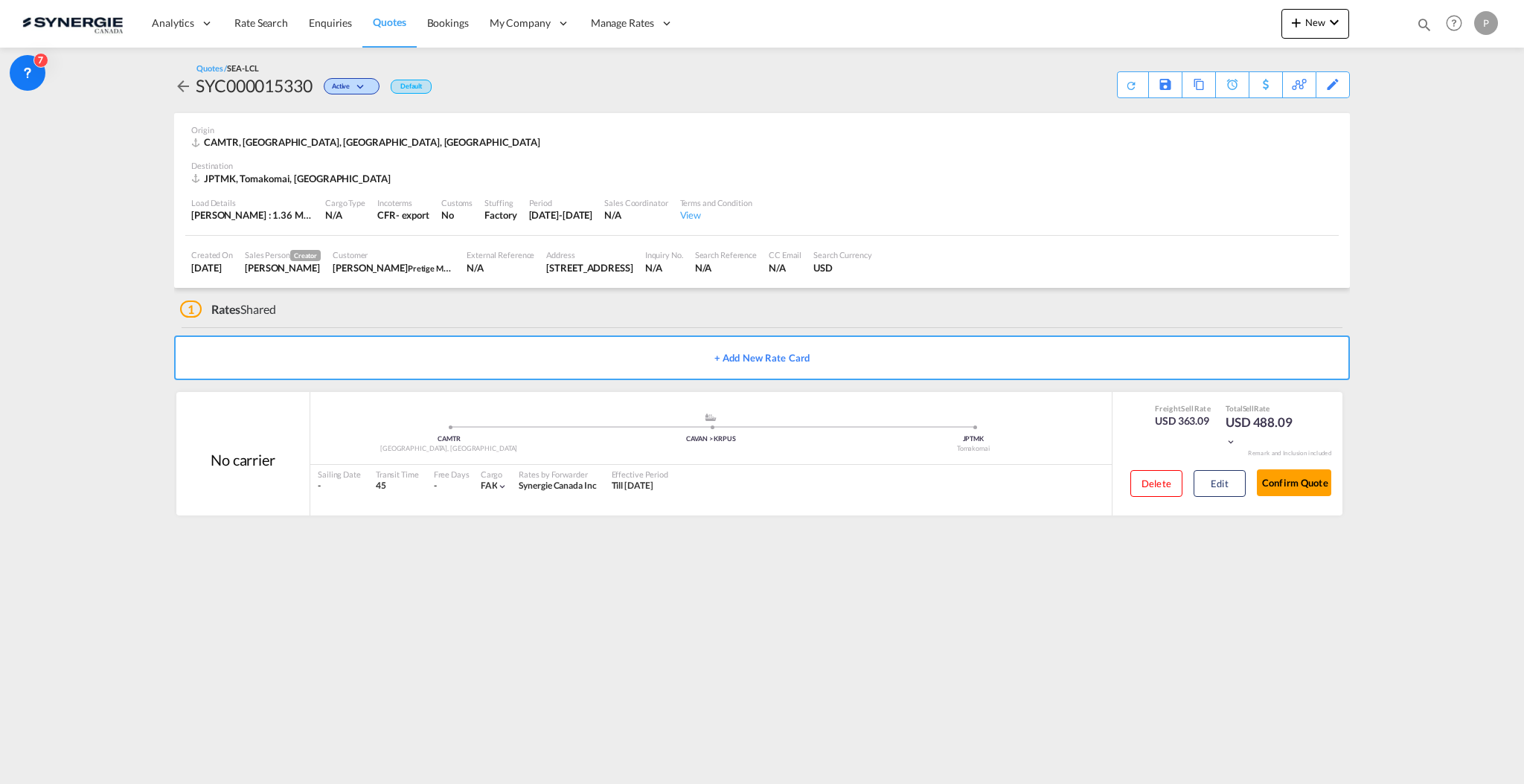
click at [1209, 28] on div "Analytics Reports Dashboard Rate Search Enquiries Quotes Bookings" at bounding box center [761, 23] width 1479 height 46
click at [1427, 19] on md-icon "icon-magnify" at bounding box center [1424, 25] width 17 height 17
drag, startPoint x: 1300, startPoint y: 21, endPoint x: 1269, endPoint y: 16, distance: 31.4
click at [1269, 16] on input "SYC000015299" at bounding box center [1313, 24] width 186 height 26
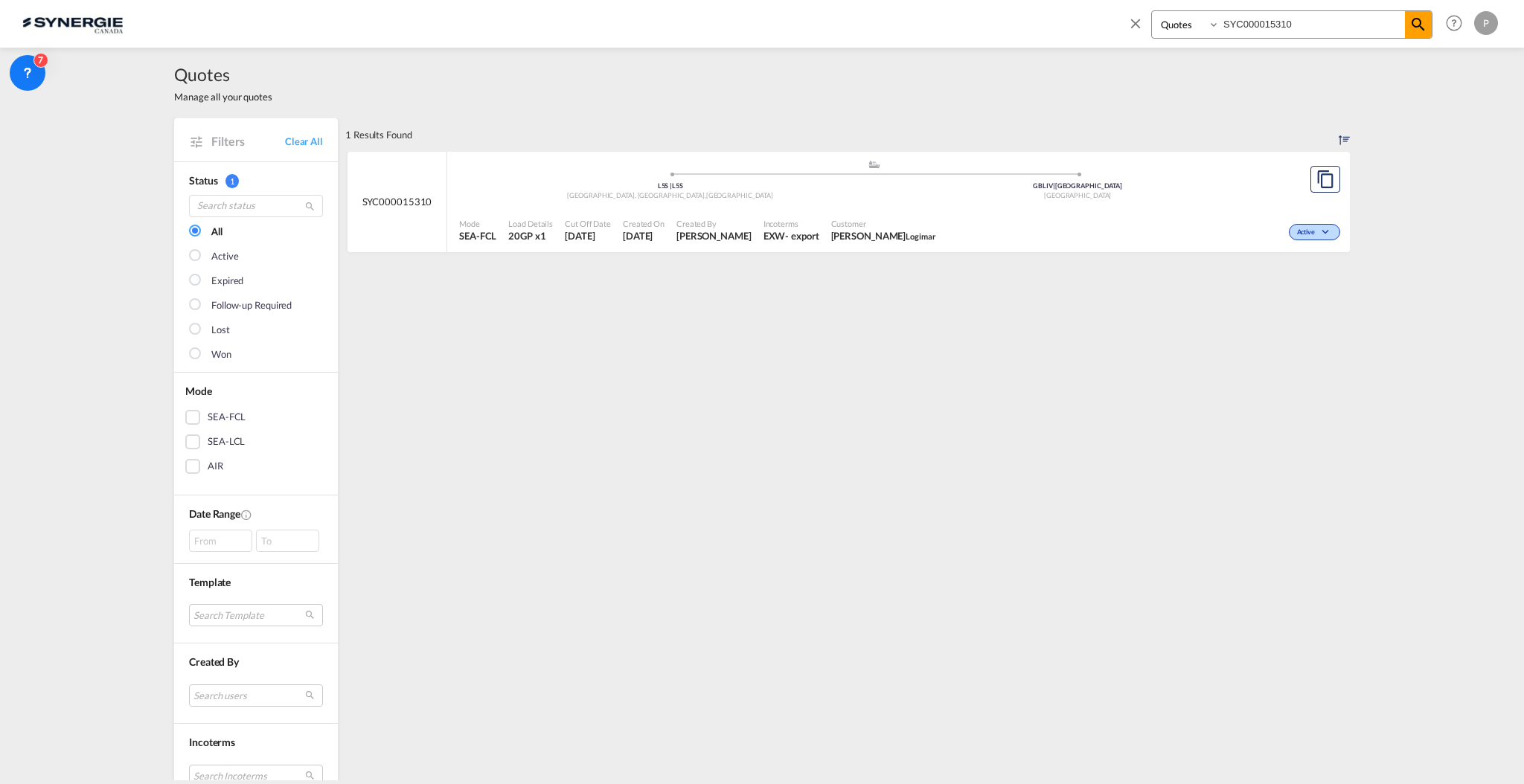
click at [741, 209] on div "Mode SEA-FCL Load Details 20GP x1 Cut Off Date 7 Oct 2025 Created On 7 Oct 2025…" at bounding box center [898, 231] width 903 height 45
click at [1140, 22] on md-icon "icon-close" at bounding box center [1135, 23] width 17 height 17
click at [1313, 30] on button "New" at bounding box center [1314, 24] width 68 height 30
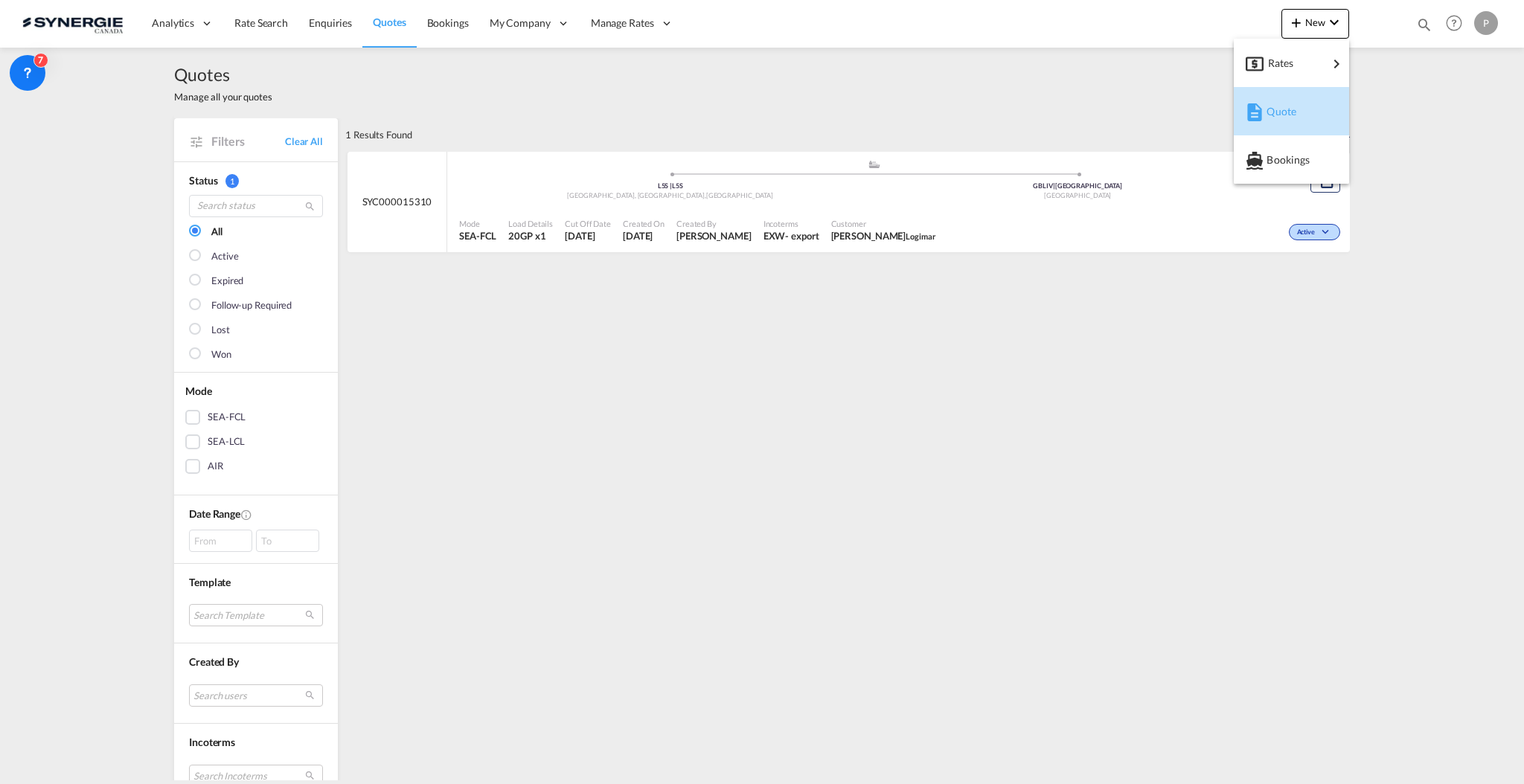
click at [1247, 105] on md-icon "button" at bounding box center [1254, 112] width 18 height 18
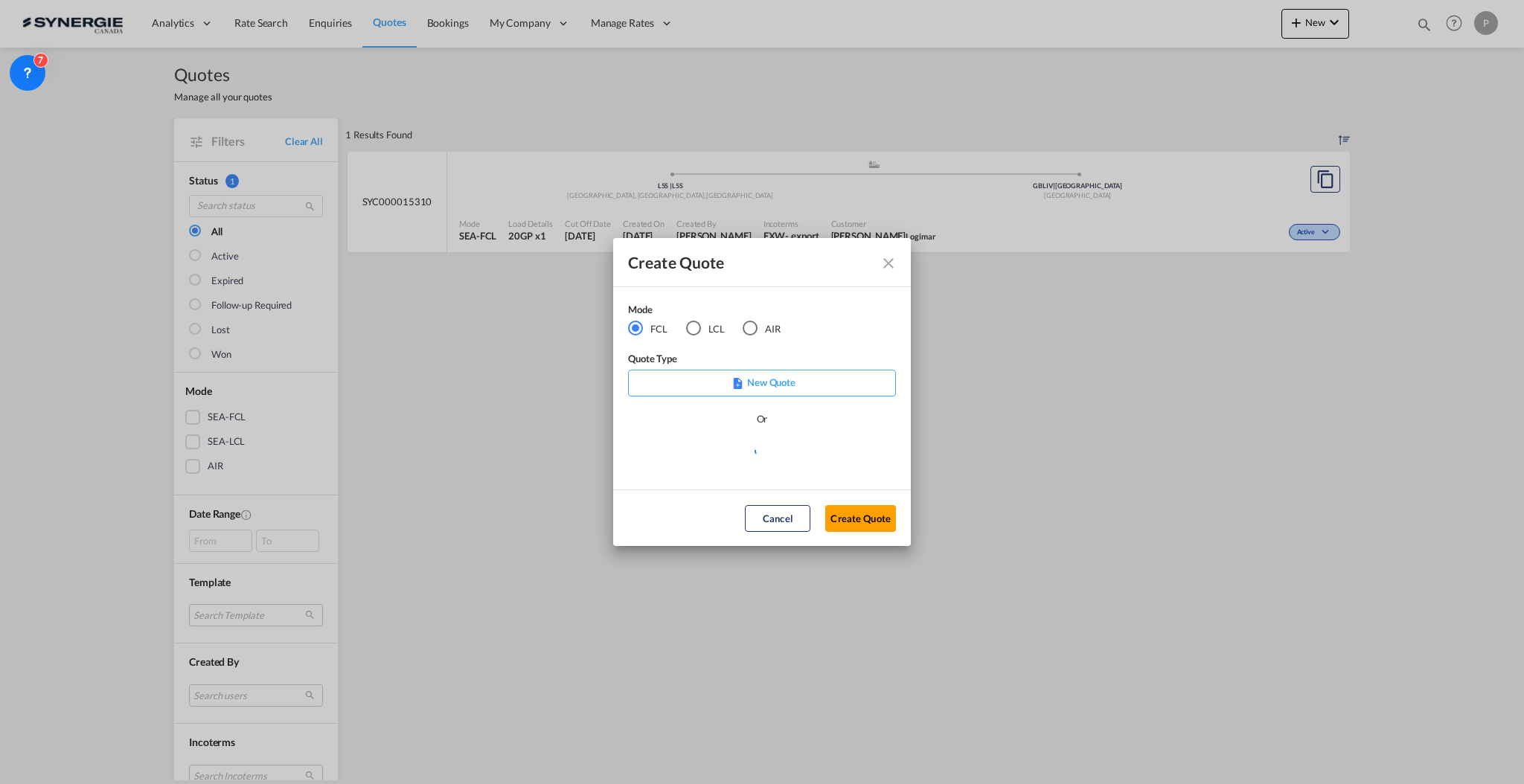
click at [688, 332] on div "LCL" at bounding box center [693, 328] width 15 height 15
click at [789, 517] on button "Cancel" at bounding box center [778, 519] width 65 height 27
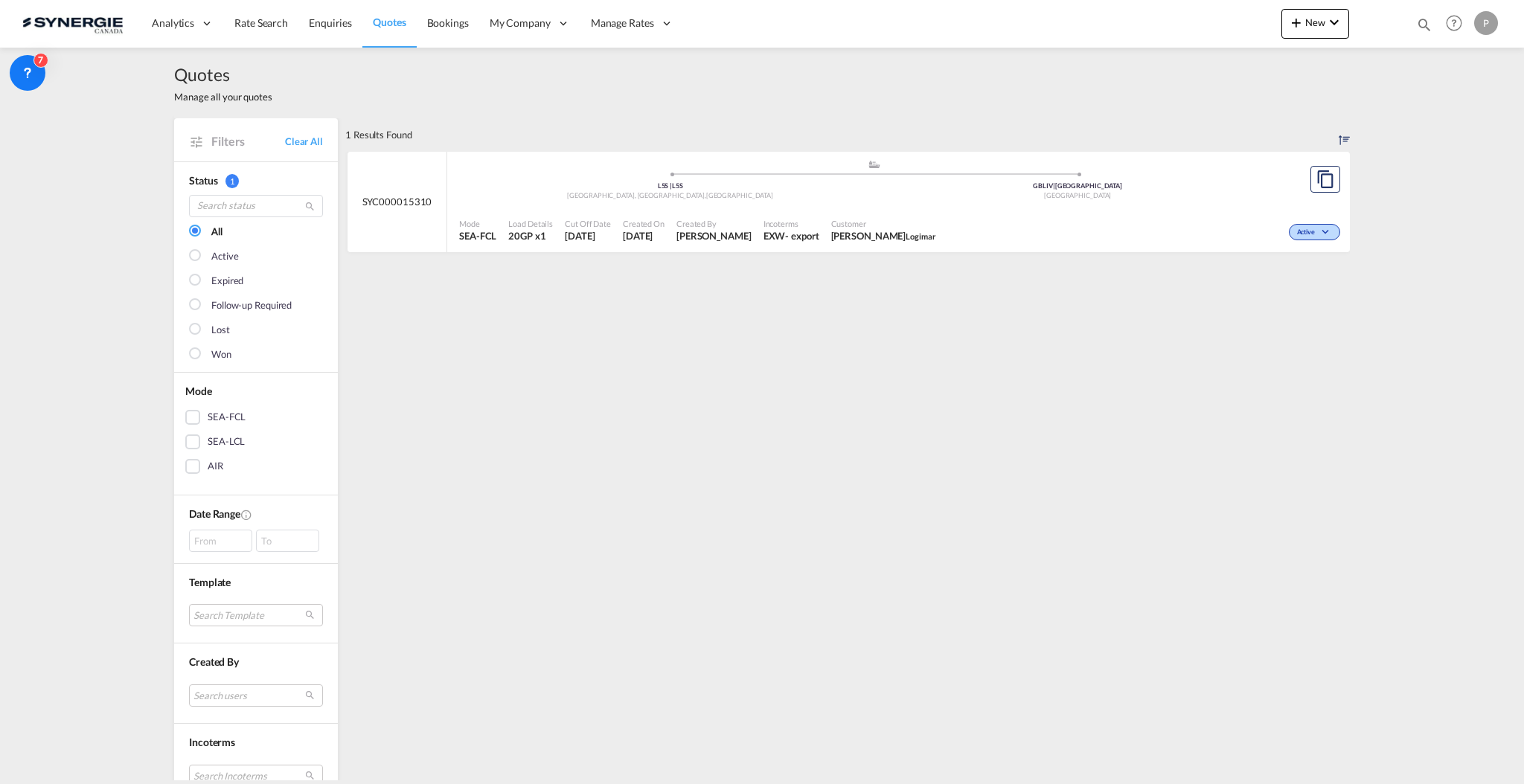
click at [384, 25] on span "Quotes" at bounding box center [389, 22] width 33 height 12
click at [1422, 21] on md-icon "icon-magnify" at bounding box center [1424, 25] width 17 height 17
click at [1224, 34] on input "SYC000015310" at bounding box center [1313, 24] width 186 height 26
paste input "2729"
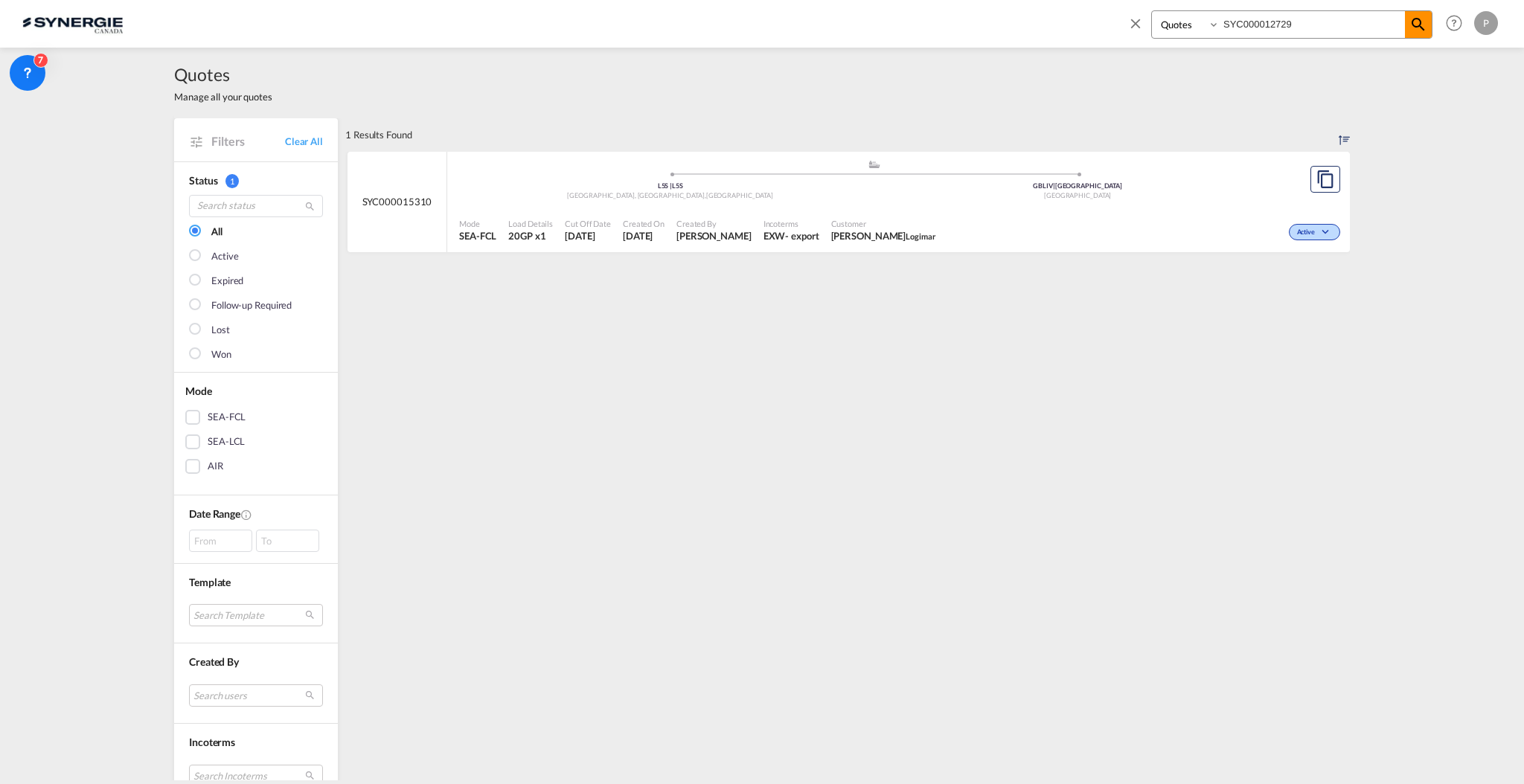
type input "SYC000012729"
click at [1413, 26] on md-icon "icon-magnify" at bounding box center [1418, 25] width 18 height 18
click at [1319, 181] on md-icon "assets/icons/custom/copyQuote.svg" at bounding box center [1325, 179] width 18 height 18
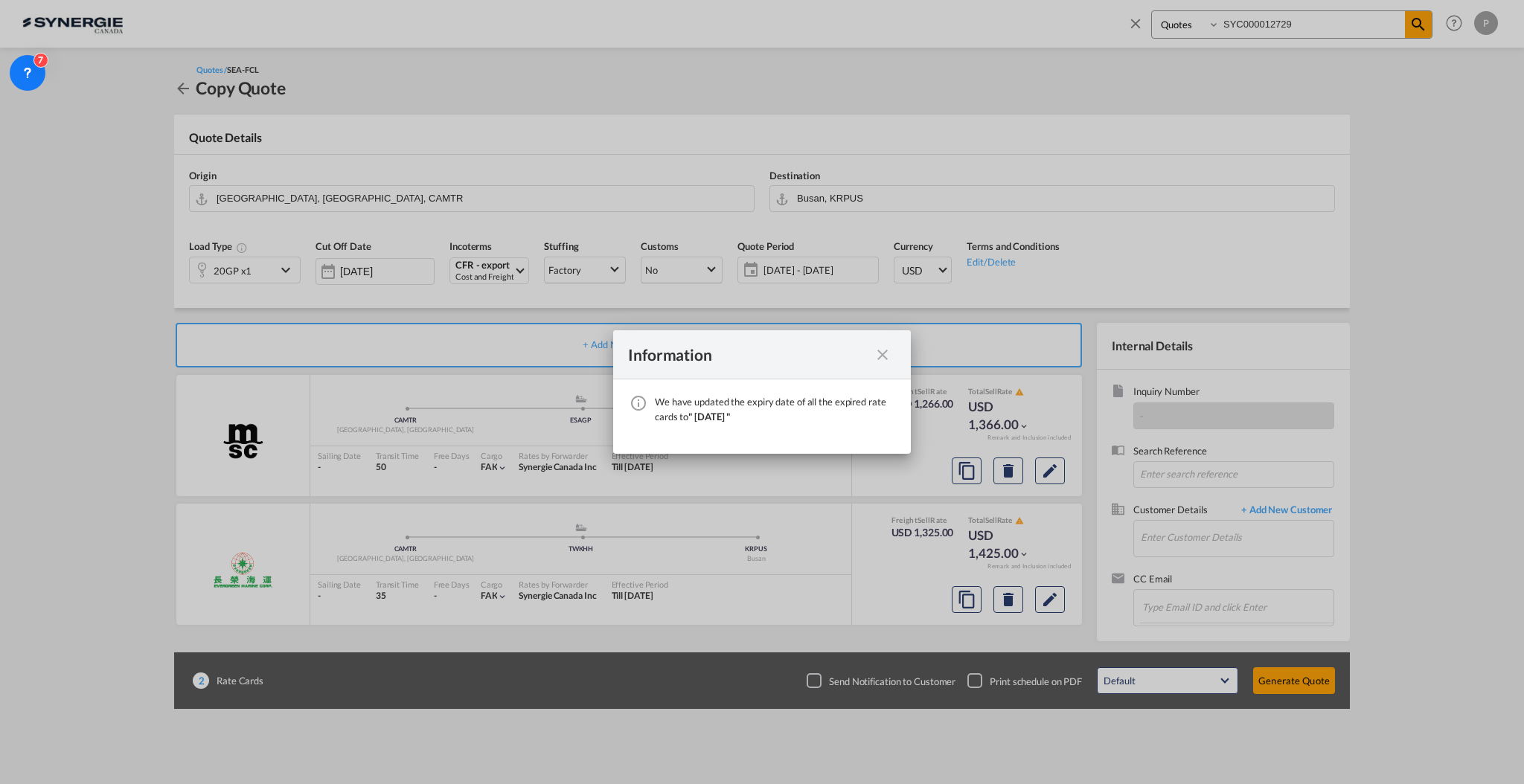
click at [877, 354] on md-icon "icon-close fg-AAA8AD cursor" at bounding box center [882, 354] width 18 height 18
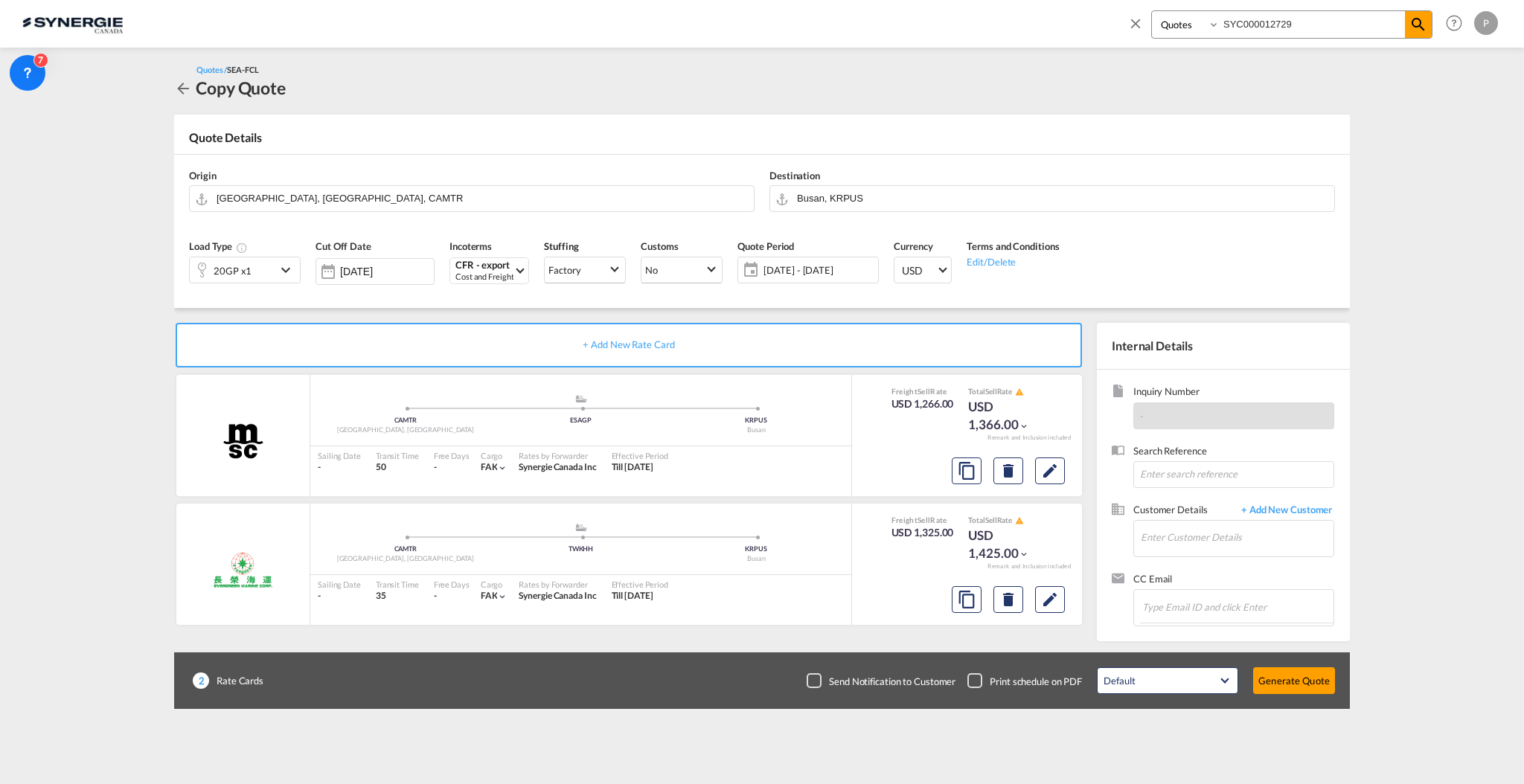
click at [840, 267] on span "08 Oct - 07 Nov 2025" at bounding box center [819, 270] width 110 height 13
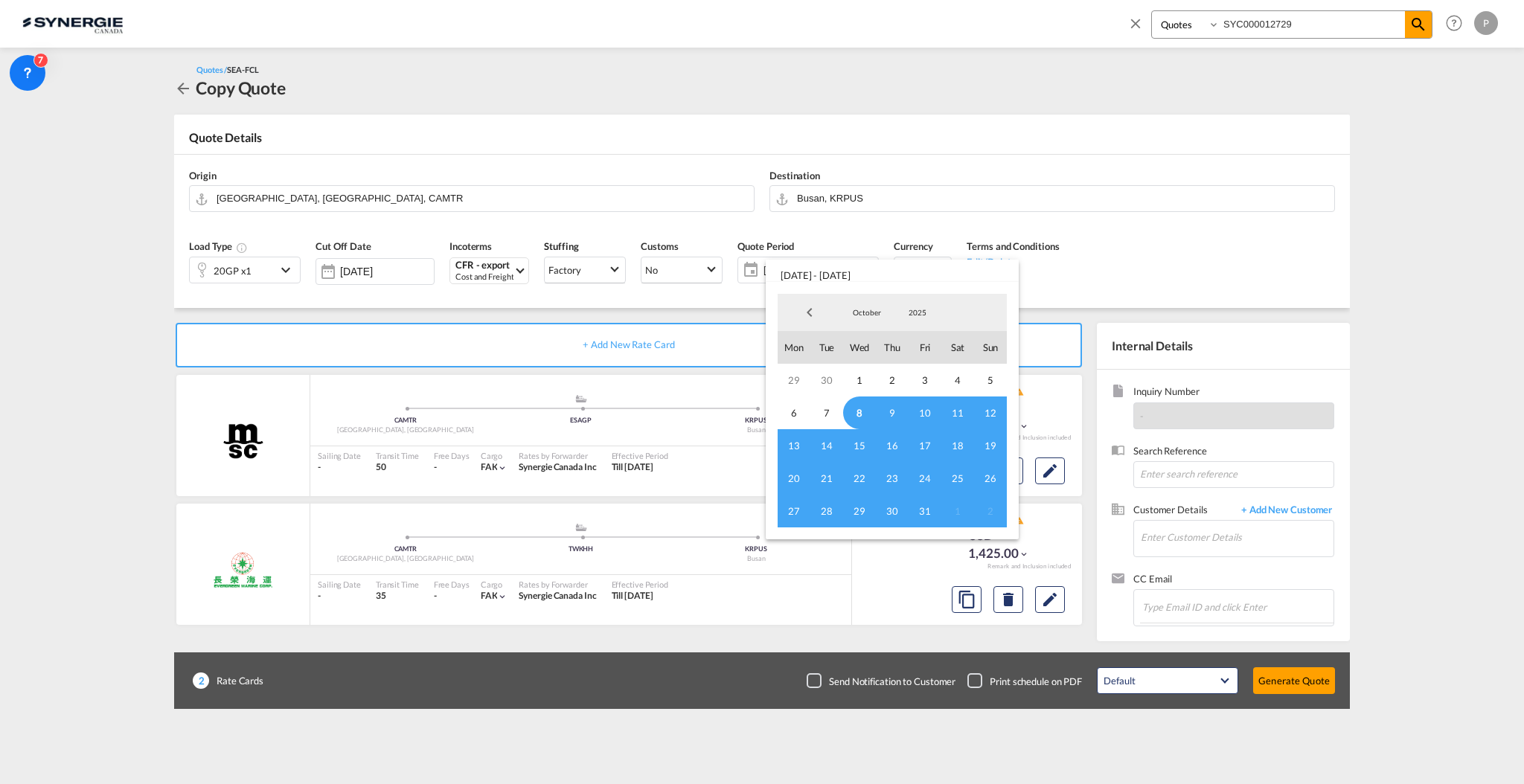
click at [861, 416] on span "8" at bounding box center [859, 413] width 33 height 33
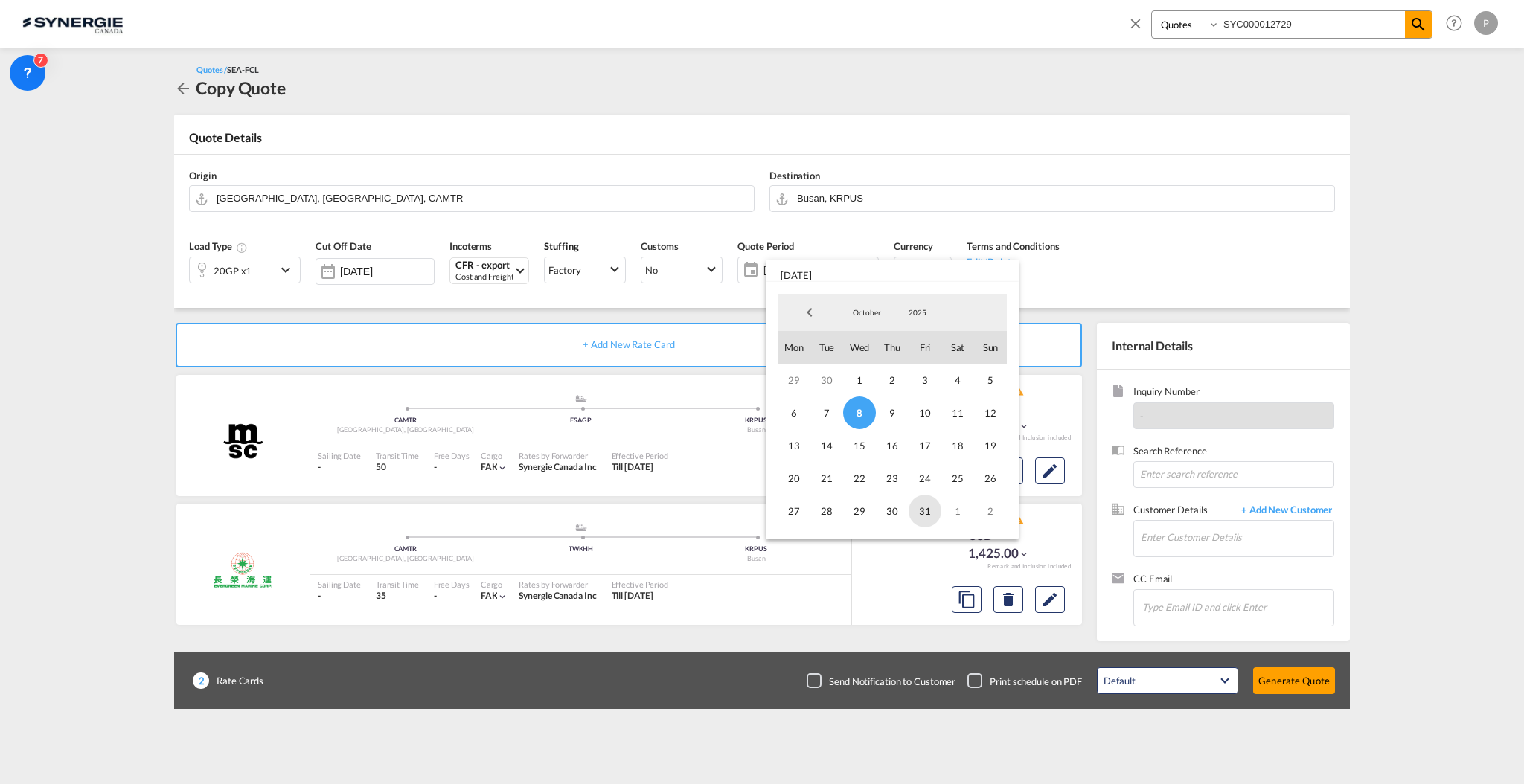
click at [926, 512] on span "31" at bounding box center [925, 511] width 33 height 33
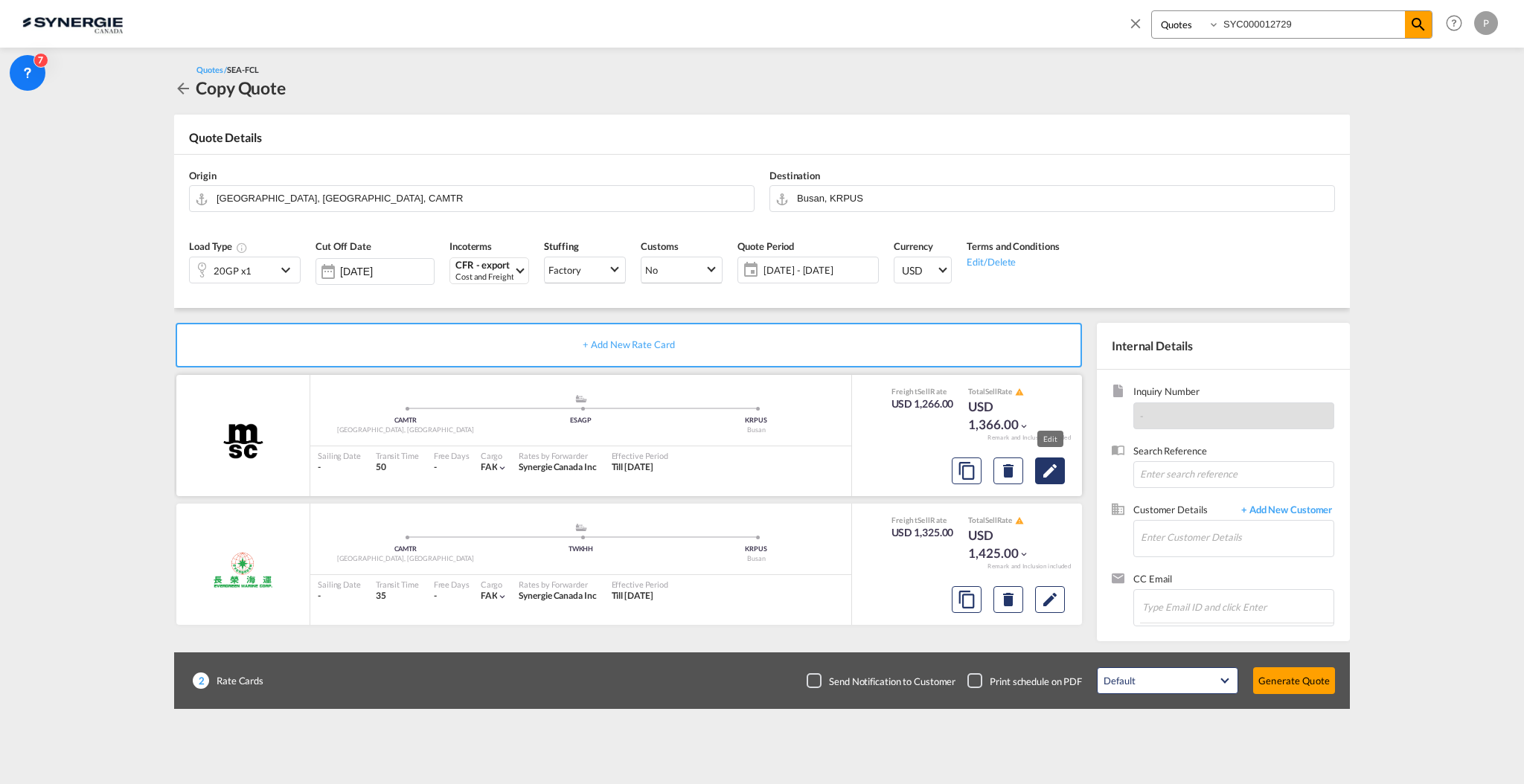
click at [1058, 470] on md-icon "Edit" at bounding box center [1050, 471] width 18 height 18
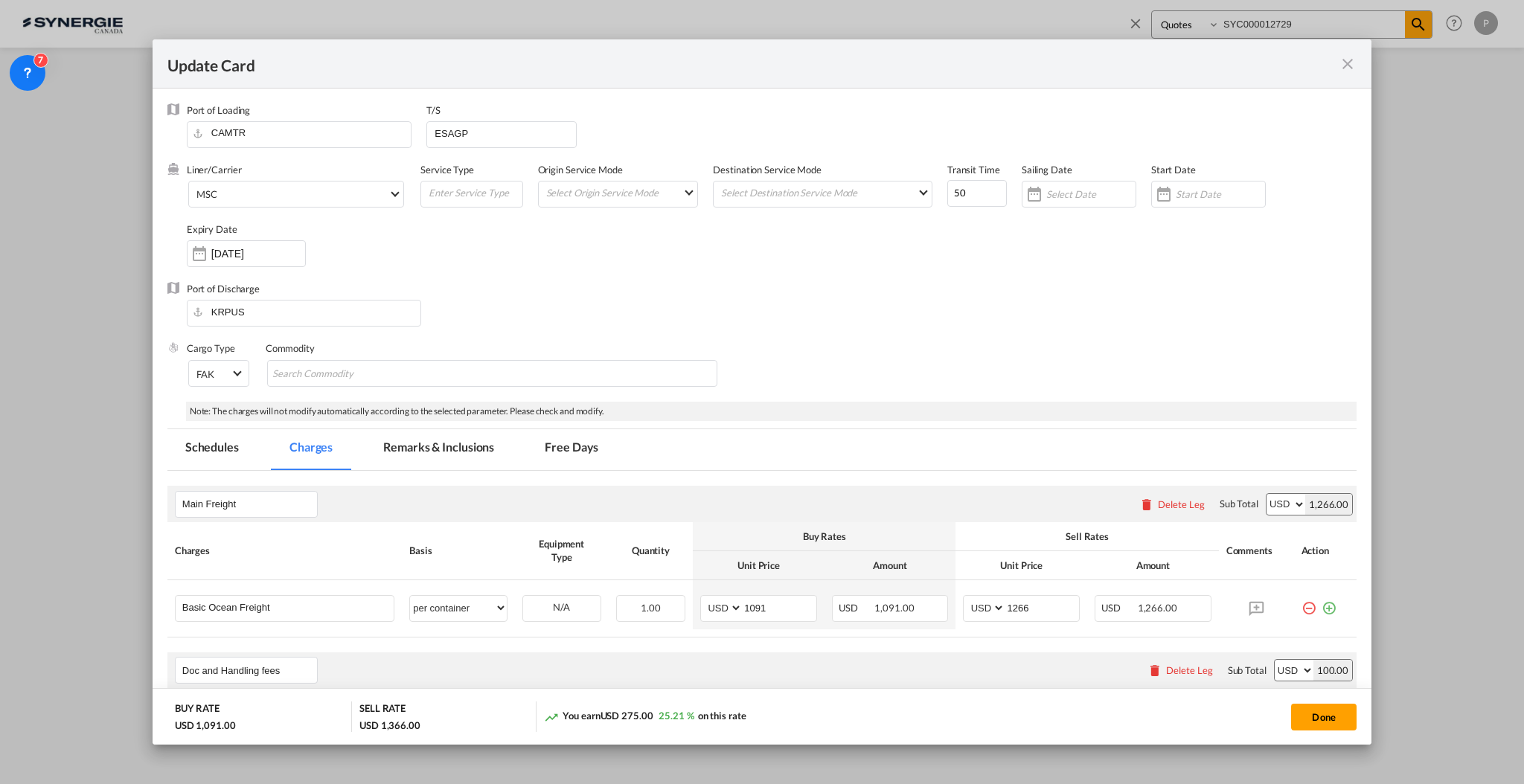
scroll to position [99, 0]
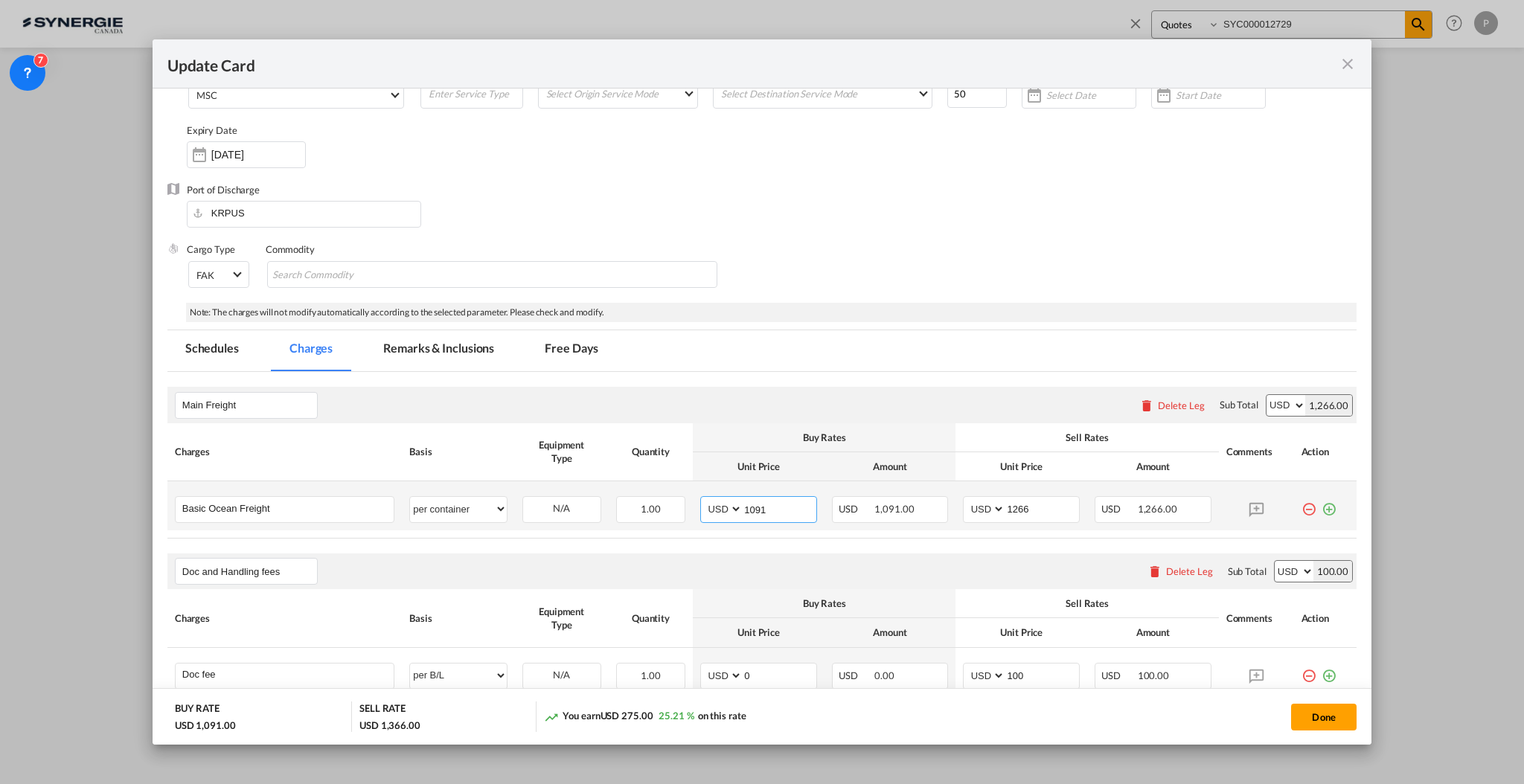
drag, startPoint x: 751, startPoint y: 506, endPoint x: 744, endPoint y: 503, distance: 7.6
click at [744, 503] on input "1091" at bounding box center [779, 507] width 73 height 22
type input "1291"
click at [1006, 508] on input "1266" at bounding box center [1041, 507] width 73 height 22
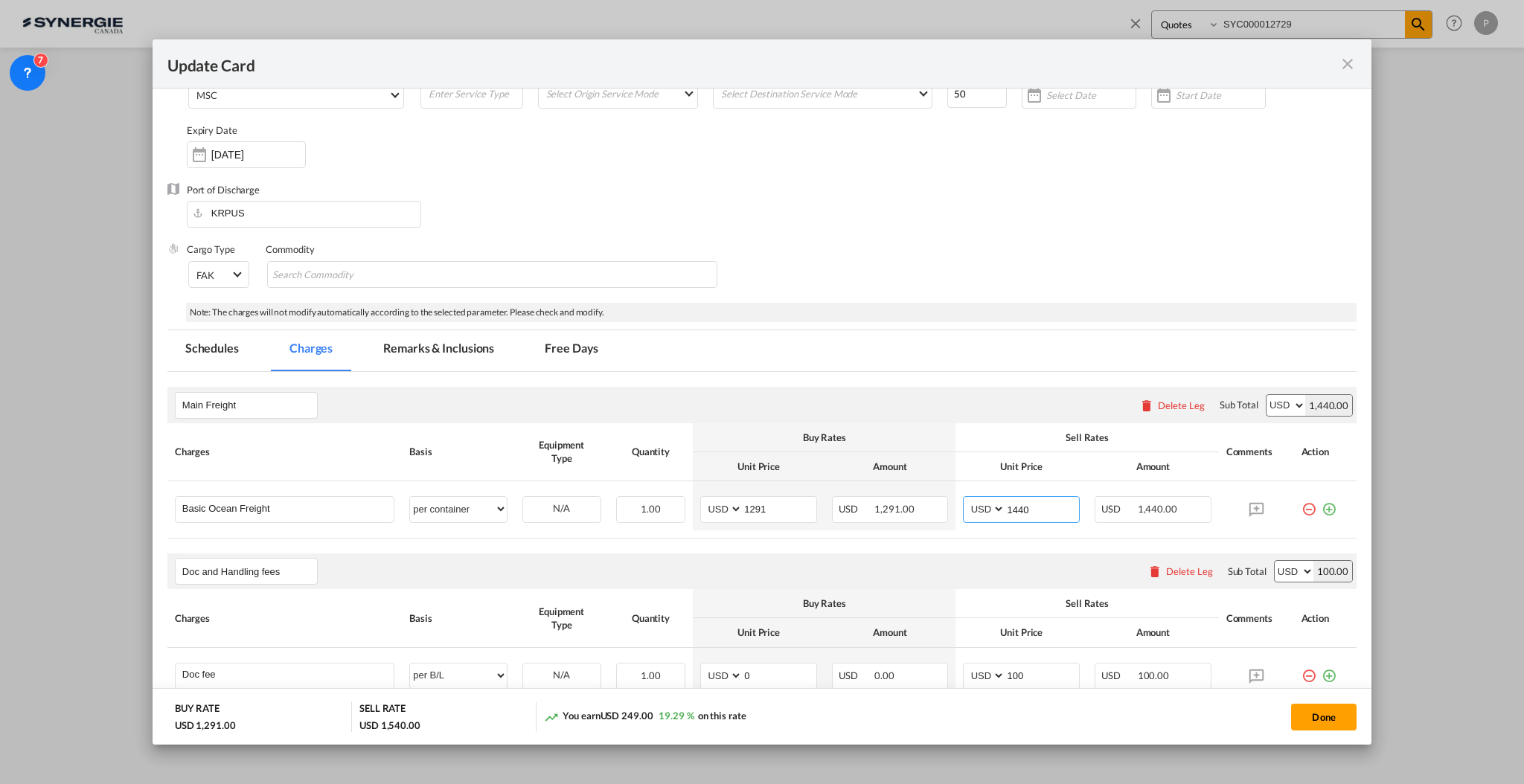
type input "1440"
click at [1002, 277] on div "Cargo Type FAK FAK GCR GDSM General Cargo Hazardous Cargo Ambient Foodstuff Chi…" at bounding box center [771, 271] width 1170 height 59
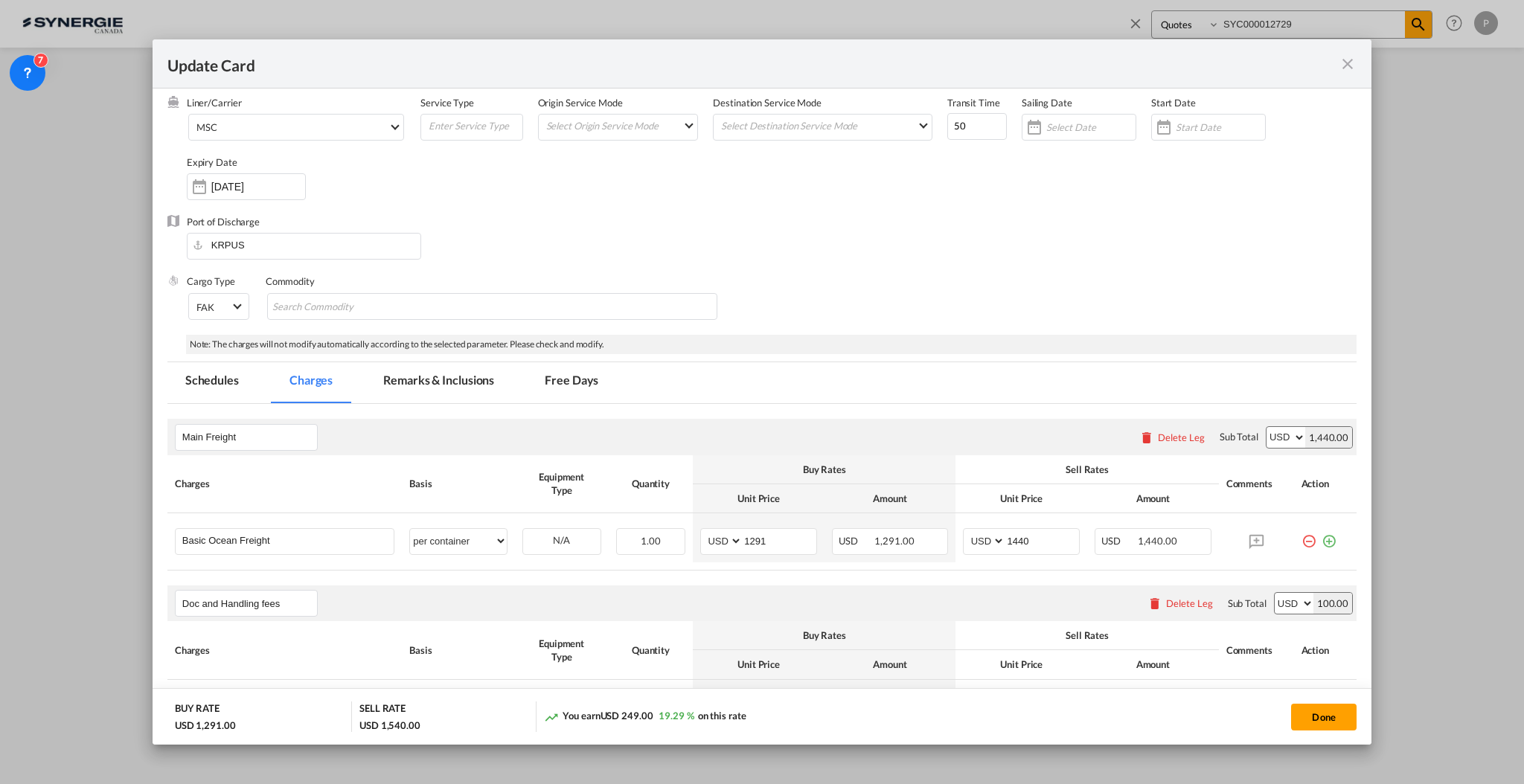
scroll to position [0, 0]
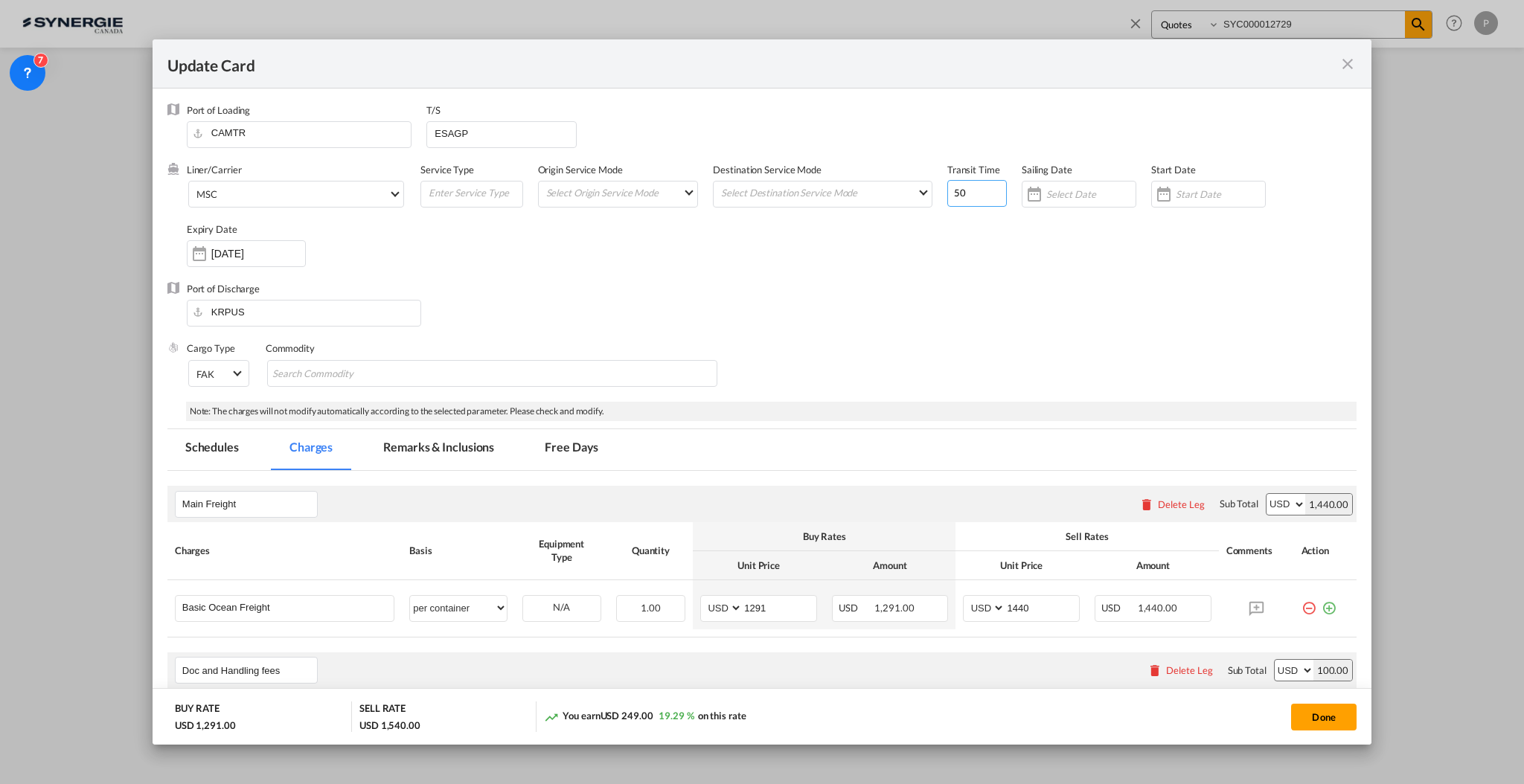
click at [964, 199] on input "50" at bounding box center [977, 194] width 59 height 27
type input "5"
type input "0"
type input "70"
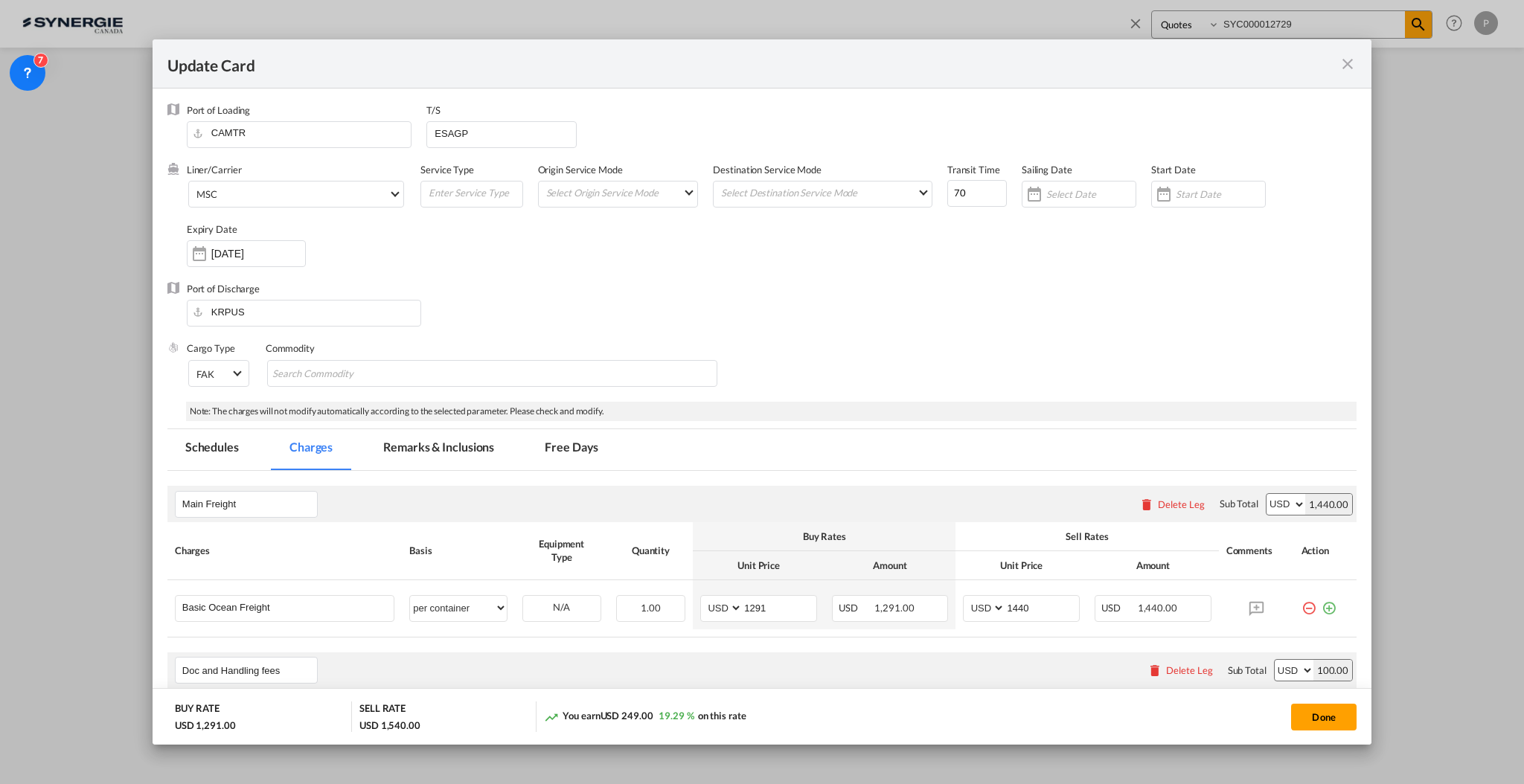
click at [504, 119] on div "T/S ESAGP" at bounding box center [508, 133] width 165 height 59
click at [495, 135] on input "ESAGP" at bounding box center [505, 133] width 143 height 22
paste input "ITGIT"
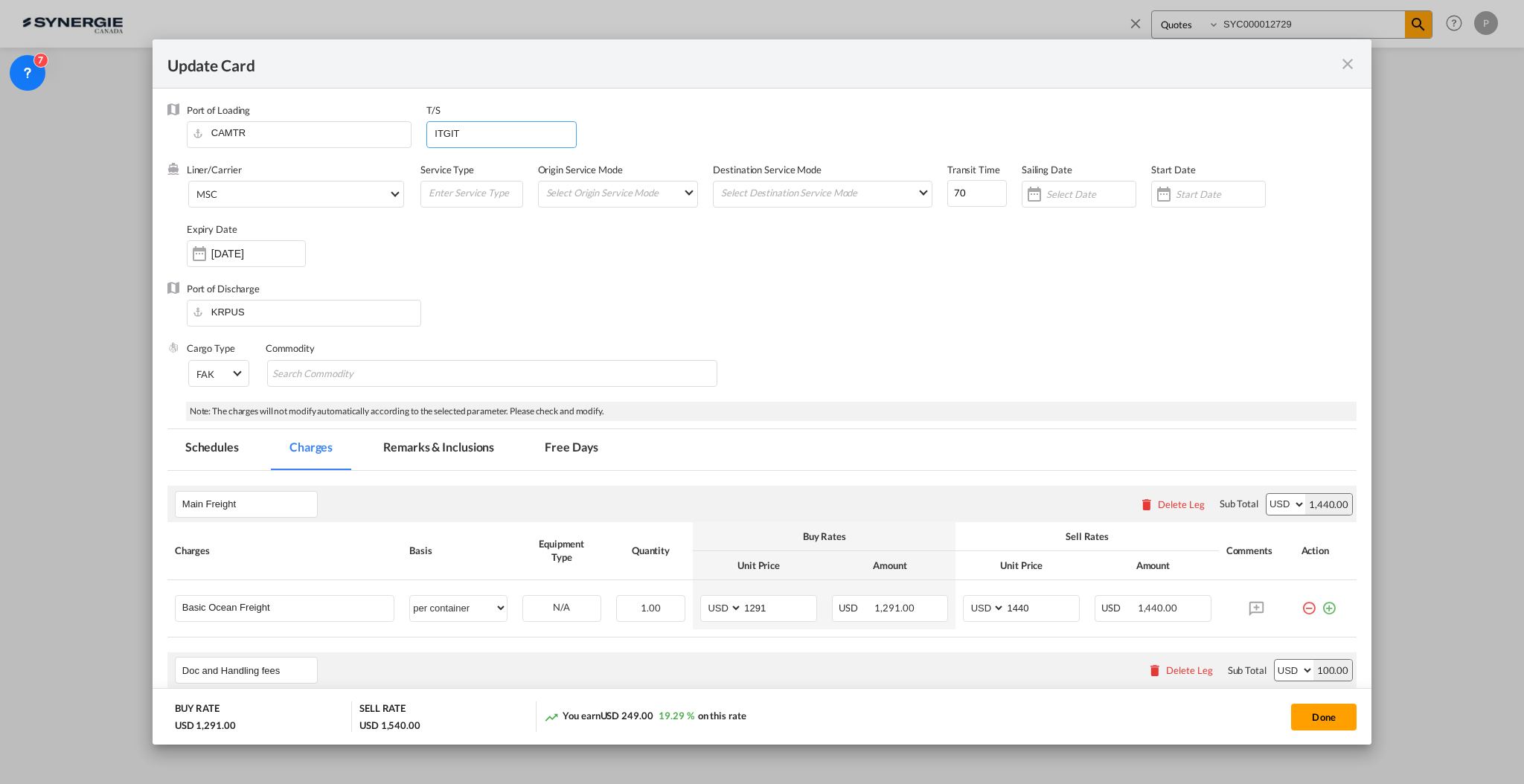
type input "ITGIT"
click at [629, 299] on div "Port of Discharge KRPUS" at bounding box center [761, 311] width 1189 height 59
click at [415, 453] on md-tab-item "Remarks & Inclusions" at bounding box center [438, 450] width 147 height 41
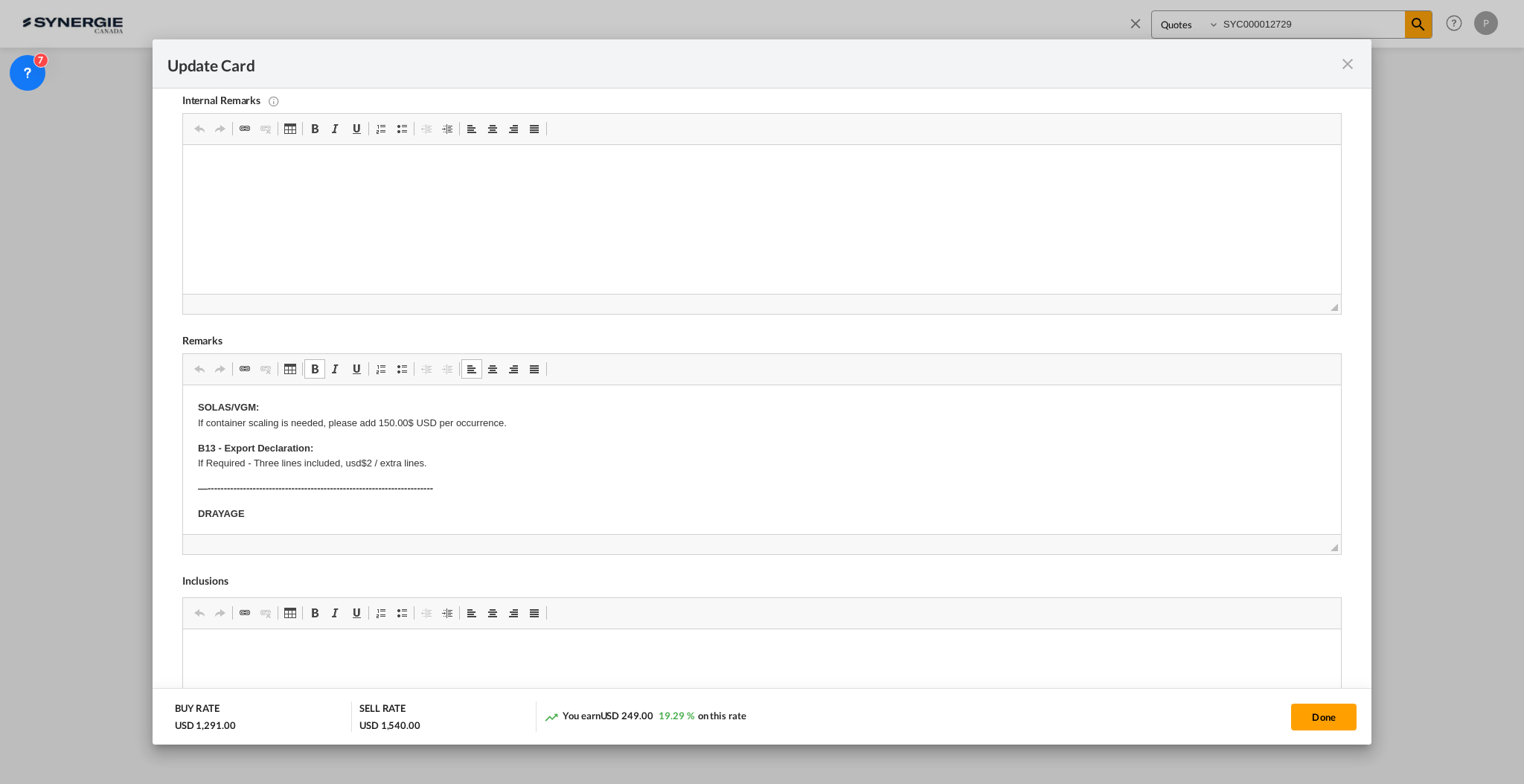
drag, startPoint x: 198, startPoint y: 497, endPoint x: 272, endPoint y: 519, distance: 77.2
drag, startPoint x: 203, startPoint y: 504, endPoint x: 298, endPoint y: 506, distance: 95.0
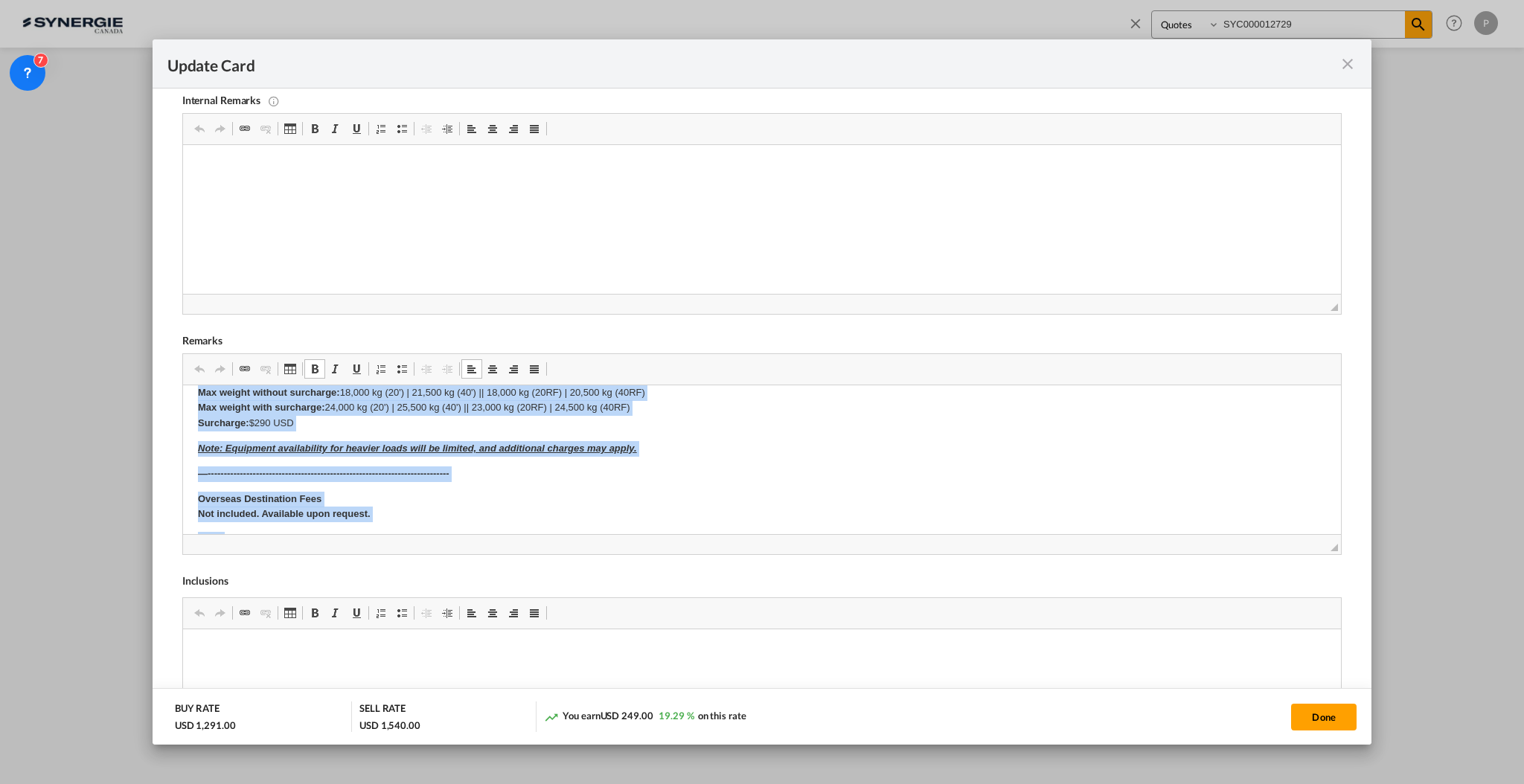
scroll to position [496, 0]
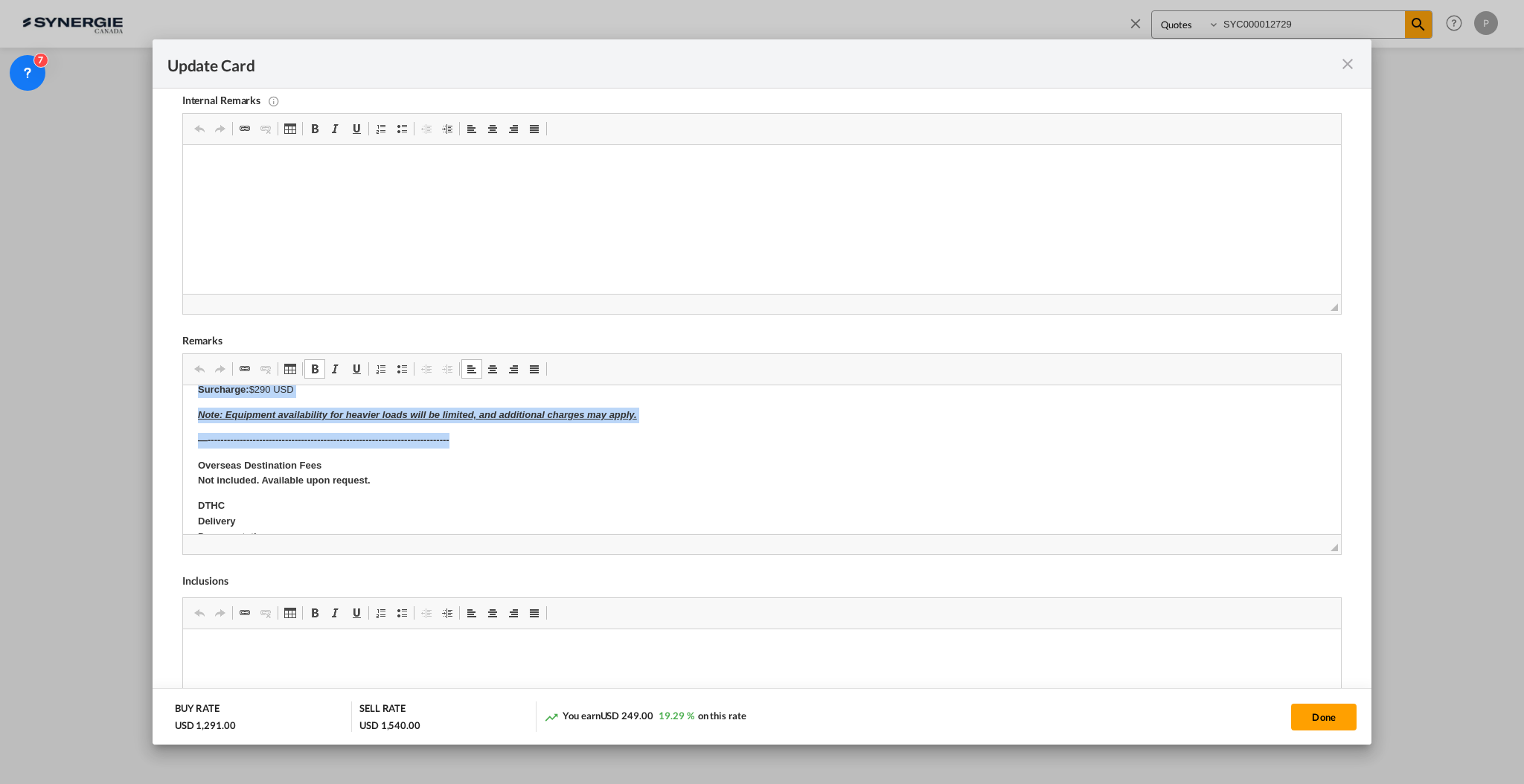
drag, startPoint x: 194, startPoint y: 406, endPoint x: 674, endPoint y: 438, distance: 481.1
click at [674, 438] on html "SOLAS/VGM: If container scaling is needed, please add 150.00$ USD per occurrenc…" at bounding box center [761, 335] width 1158 height 892
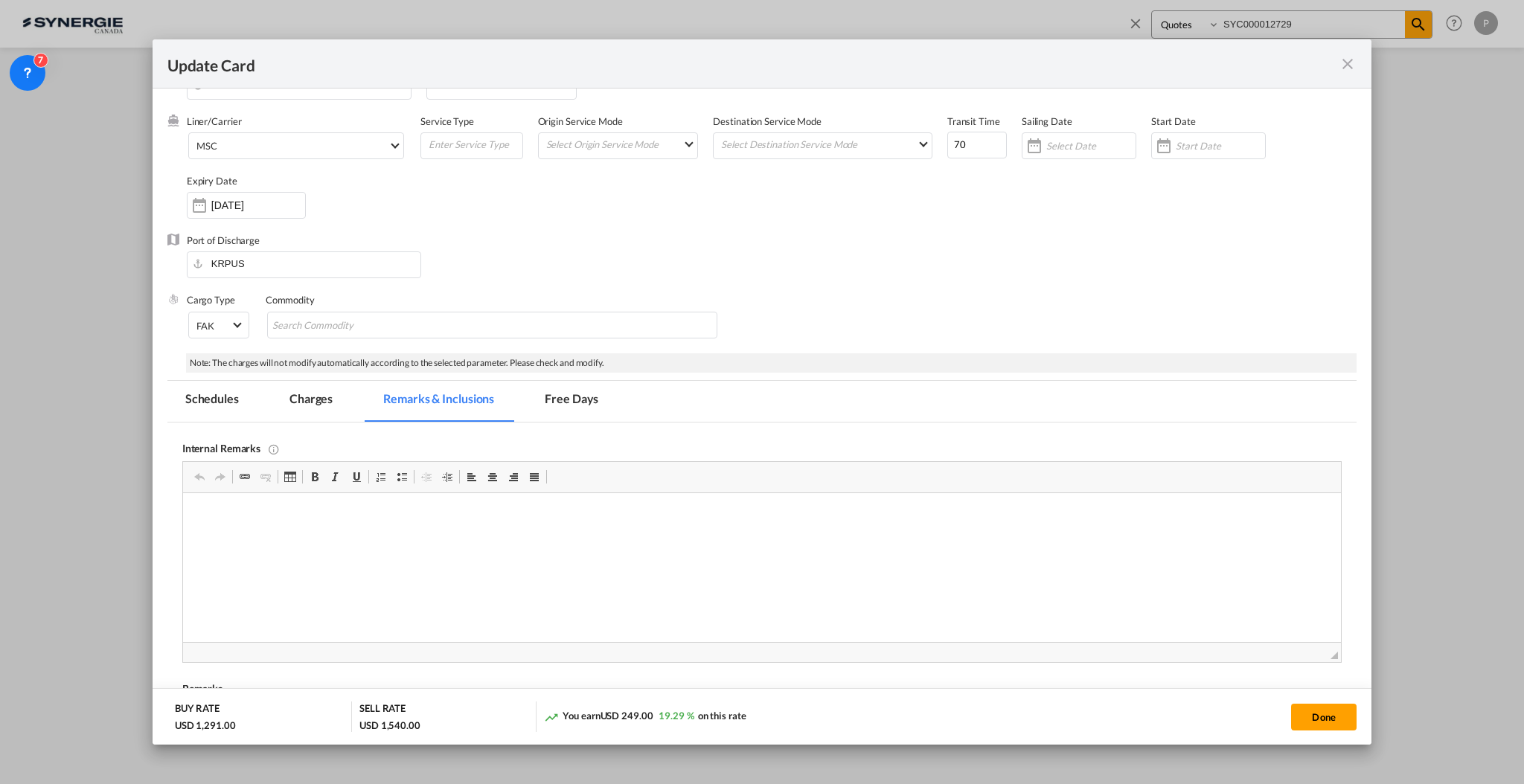
scroll to position [0, 0]
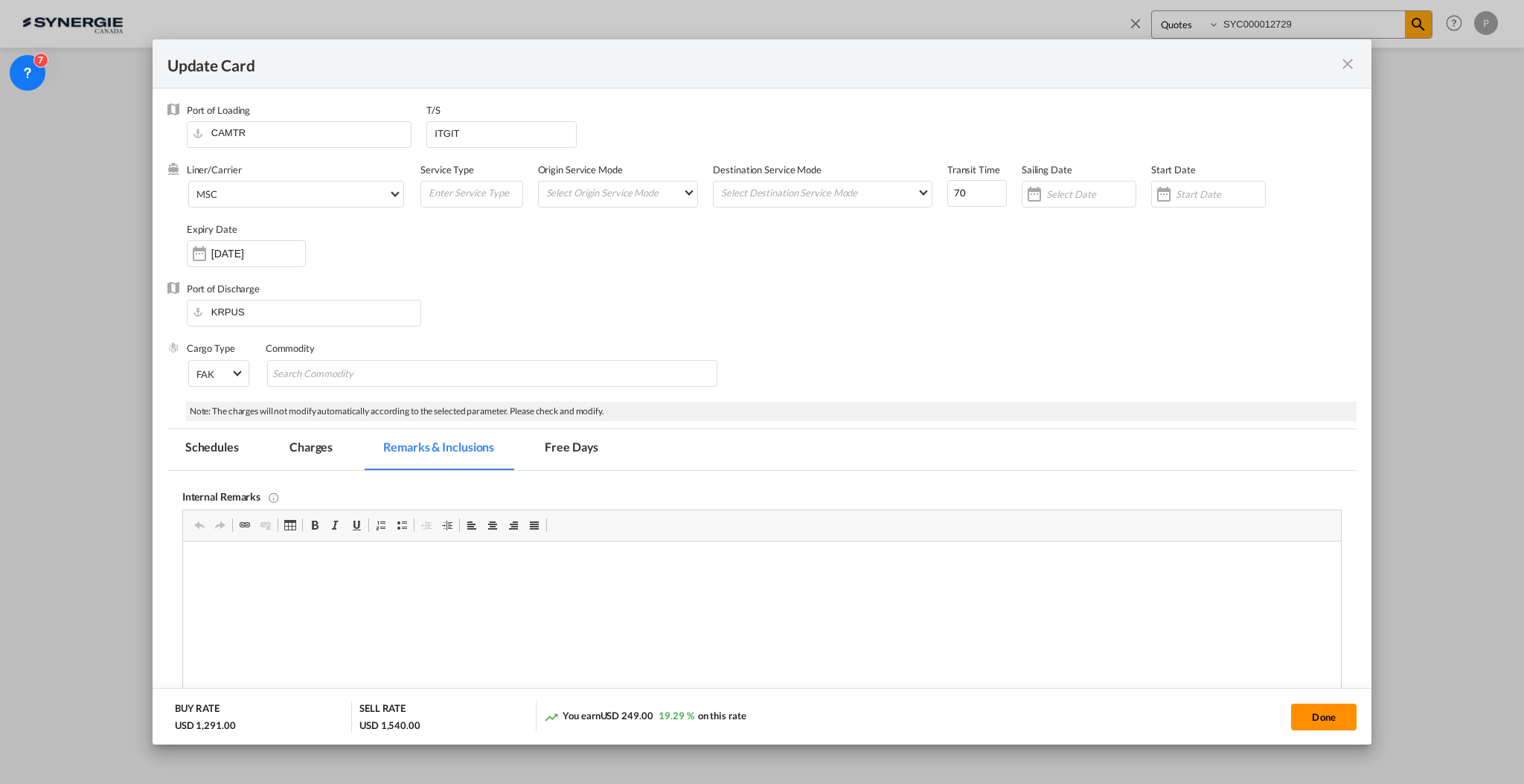
click at [1314, 722] on button "Done" at bounding box center [1323, 717] width 65 height 27
type input "06 Nov 2025"
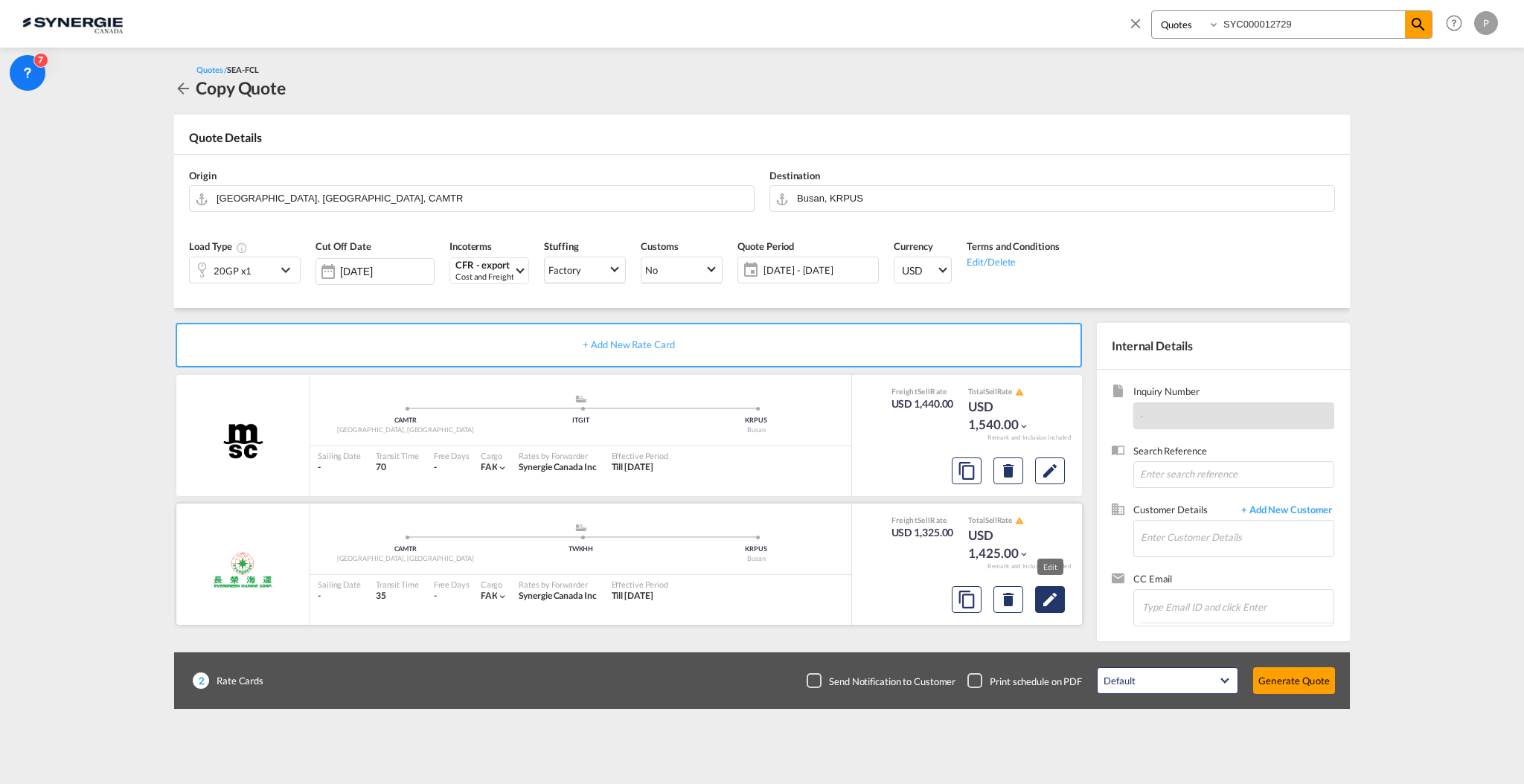
click at [1042, 603] on md-icon "Edit" at bounding box center [1050, 599] width 18 height 18
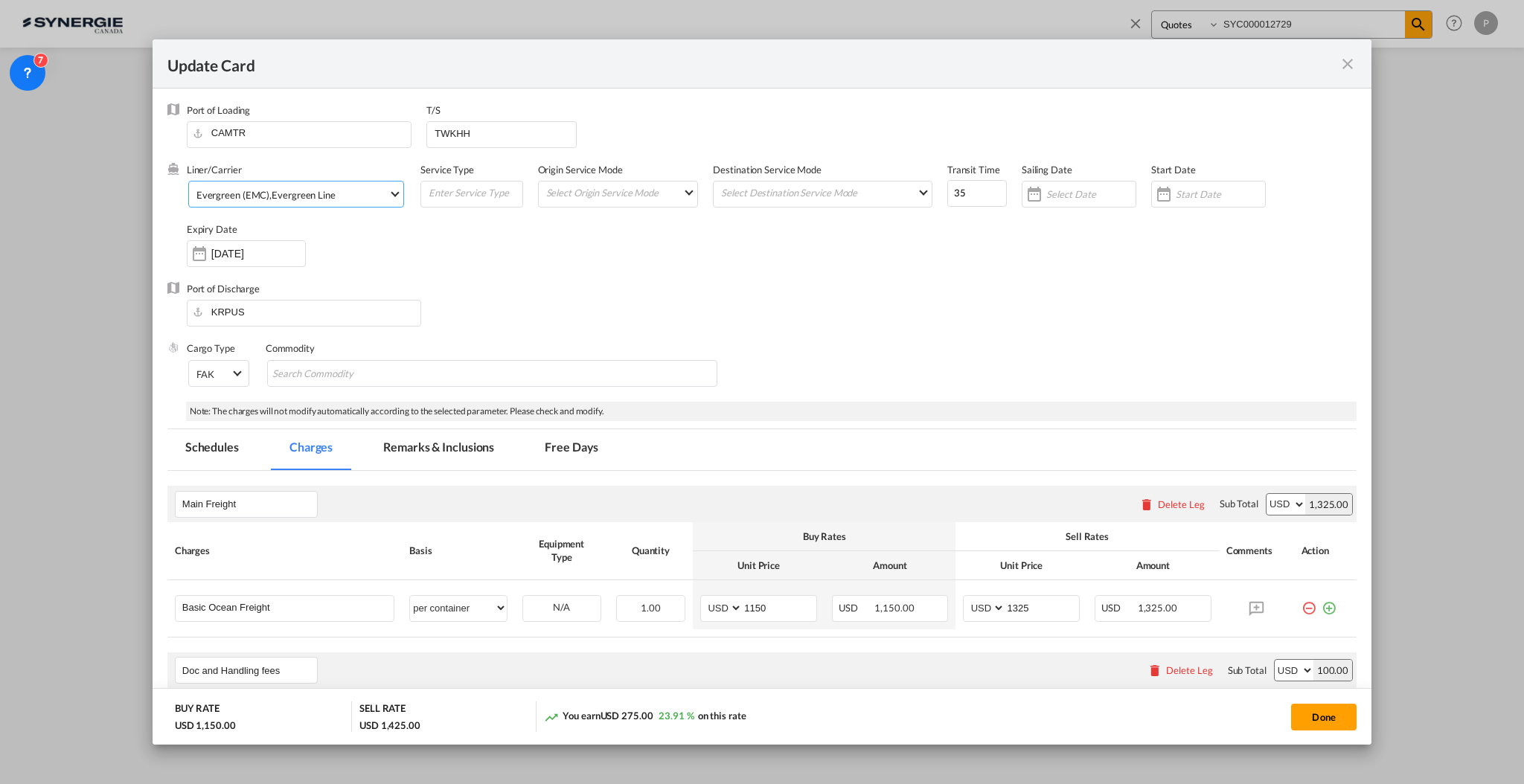
click at [298, 182] on md-select-value "Evergreen (EMC) , Evergreen Line" at bounding box center [300, 193] width 209 height 24
type md-option "9"
click at [258, 101] on input "search" at bounding box center [322, 117] width 260 height 35
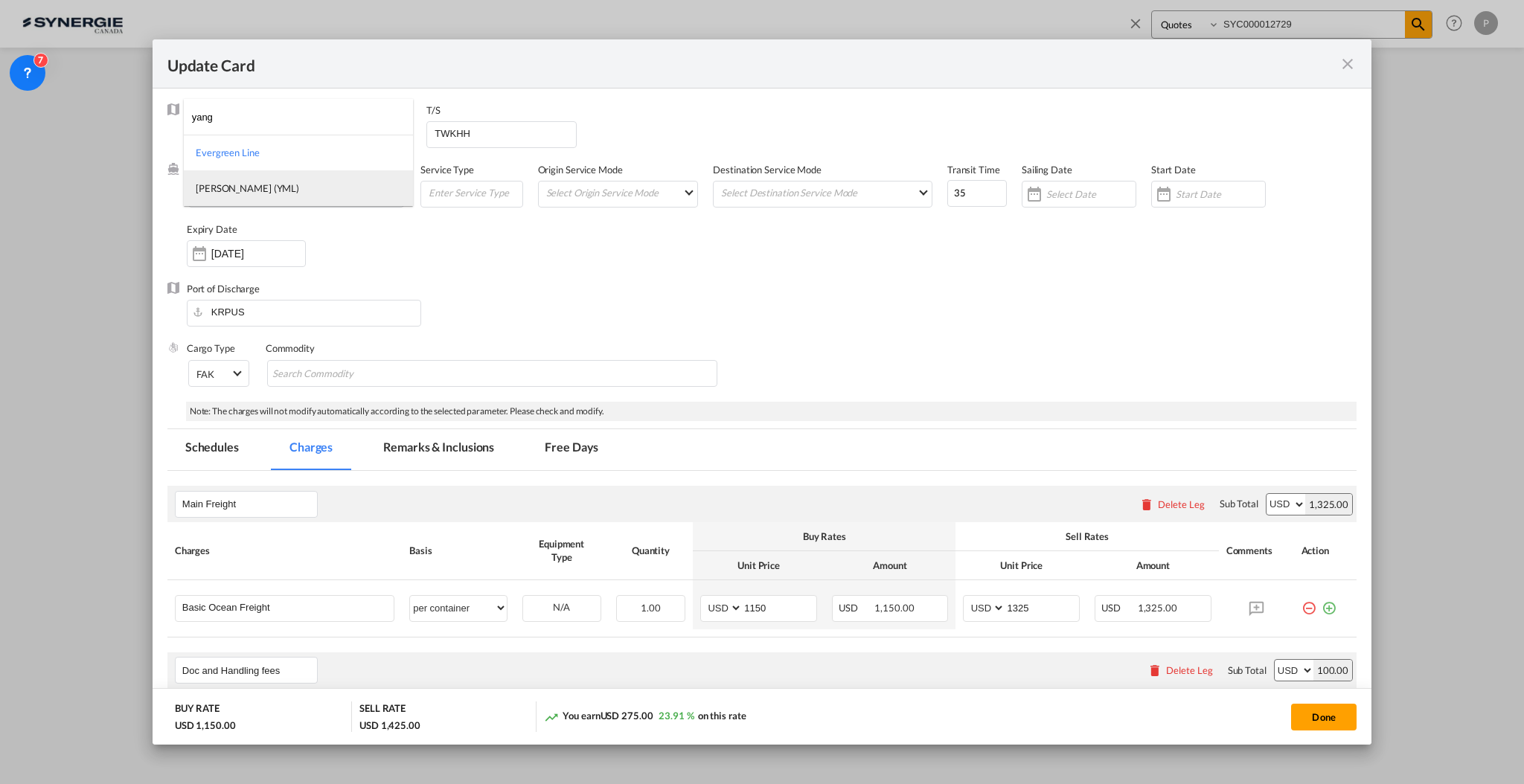
type input "yang"
click at [261, 190] on div "Yang Ming (YML)" at bounding box center [247, 187] width 103 height 13
click at [661, 318] on div "Port of Discharge KRPUS" at bounding box center [761, 311] width 1189 height 59
click at [769, 613] on input "1150" at bounding box center [779, 606] width 73 height 22
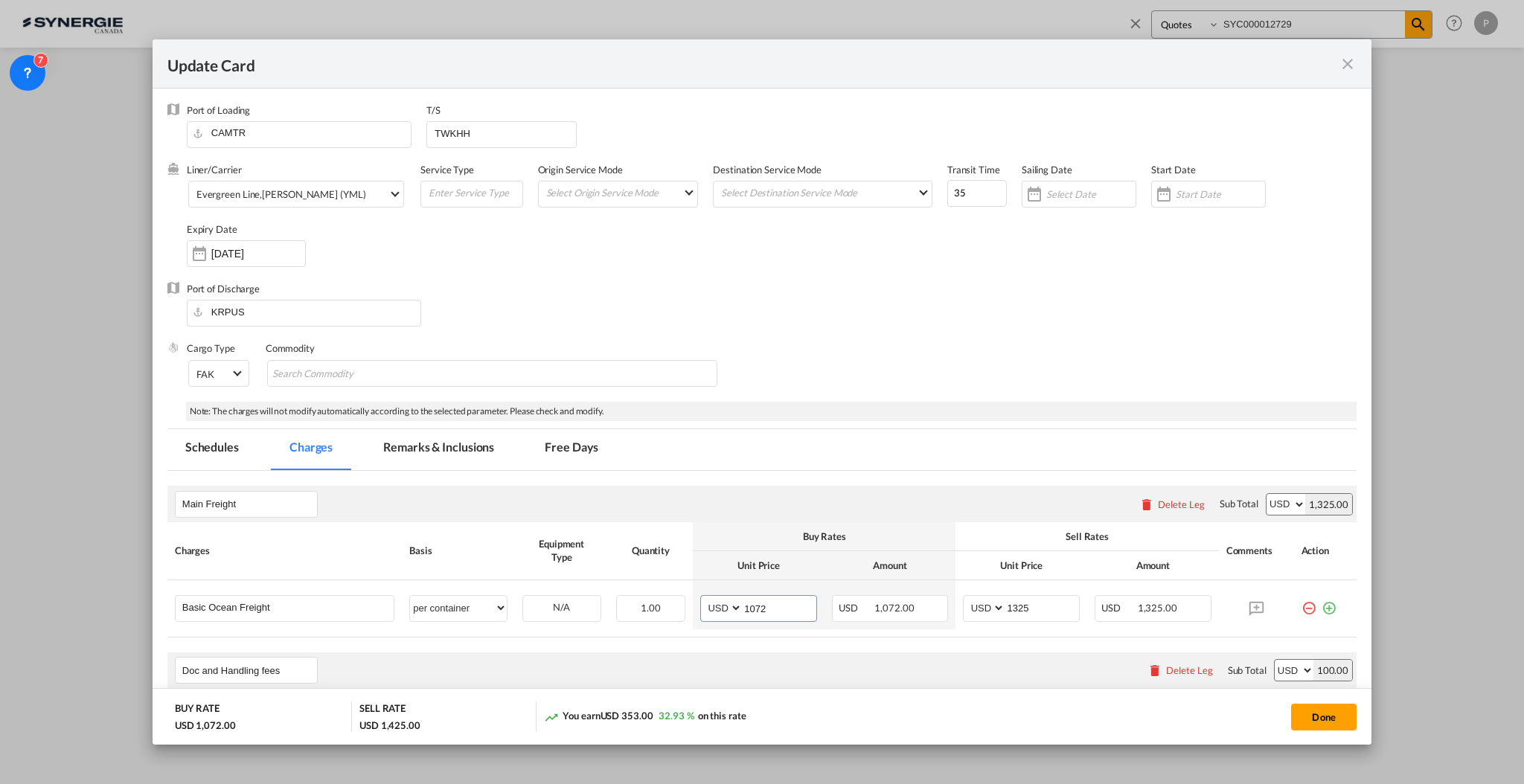
type input "1072"
click at [1020, 594] on td "AED AFN ALL AMD ANG AOA ARS AUD AWG AZN BAM BBD BDT BGN BHD BIF BMD BND BOB BRL…" at bounding box center [1021, 605] width 132 height 49
click at [1008, 604] on input "1325" at bounding box center [1041, 606] width 73 height 22
type input "1225"
click at [1000, 495] on div "Main Freight Please enter leg name Leg Name Already Exists Delete Leg Sub Total…" at bounding box center [761, 504] width 1189 height 35
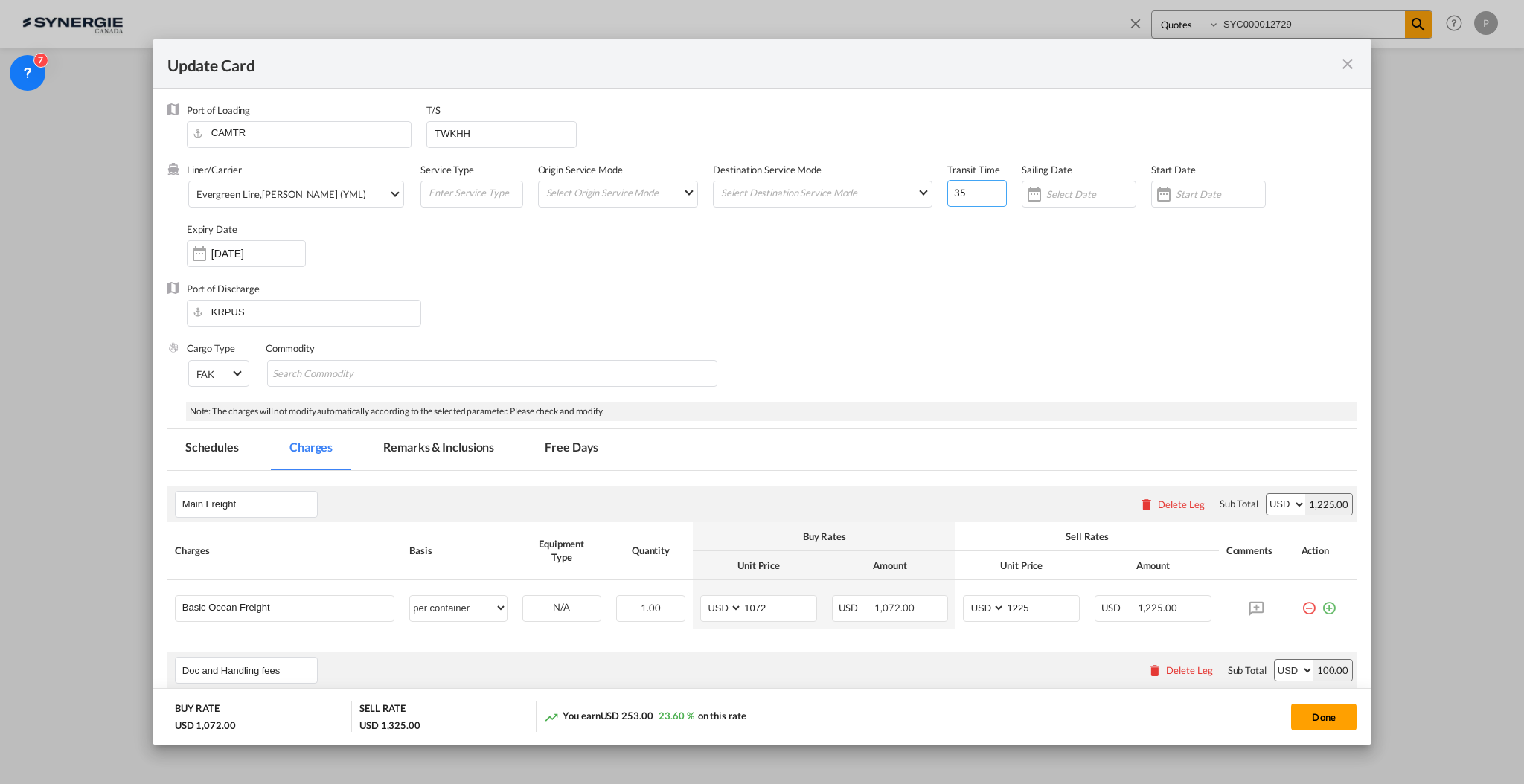
click at [948, 190] on input "35" at bounding box center [977, 194] width 59 height 27
type input "40"
click at [514, 130] on input "TWKHH" at bounding box center [505, 133] width 143 height 22
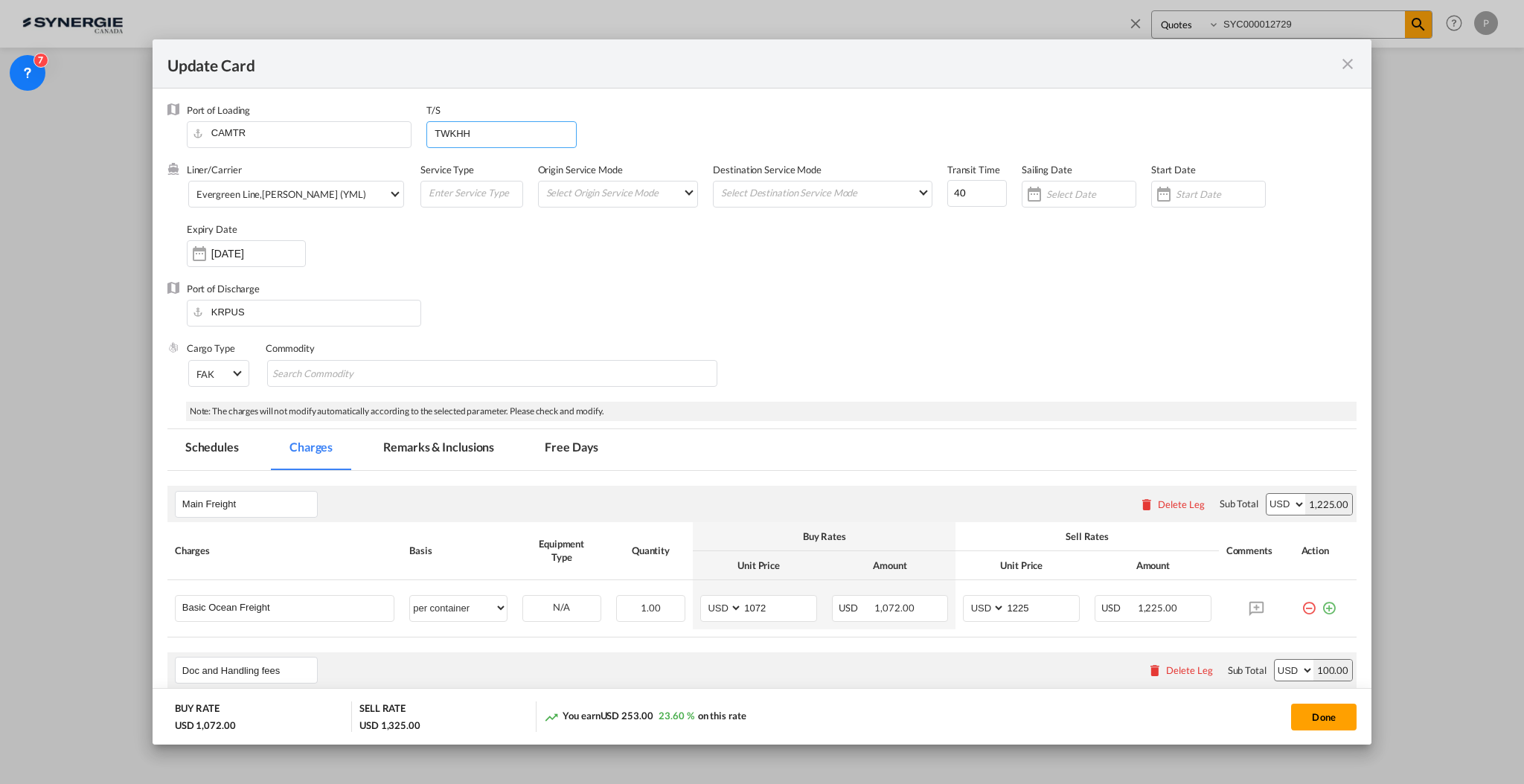
click at [514, 130] on input "TWKHH" at bounding box center [505, 133] width 143 height 22
click at [459, 449] on md-tab-item "Remarks & Inclusions" at bounding box center [438, 450] width 147 height 41
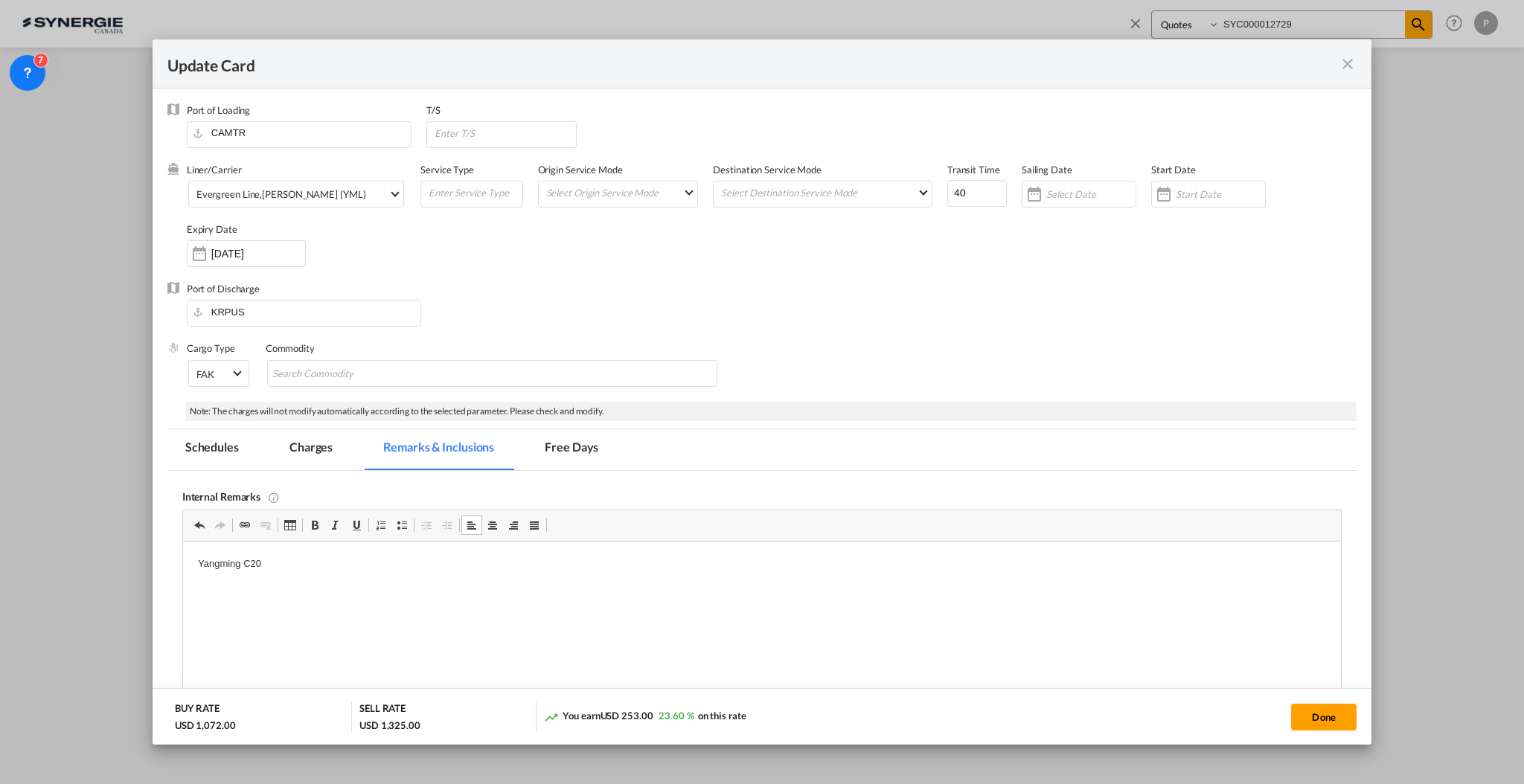
click at [397, 557] on p "Yangming C20" at bounding box center [761, 565] width 1128 height 16
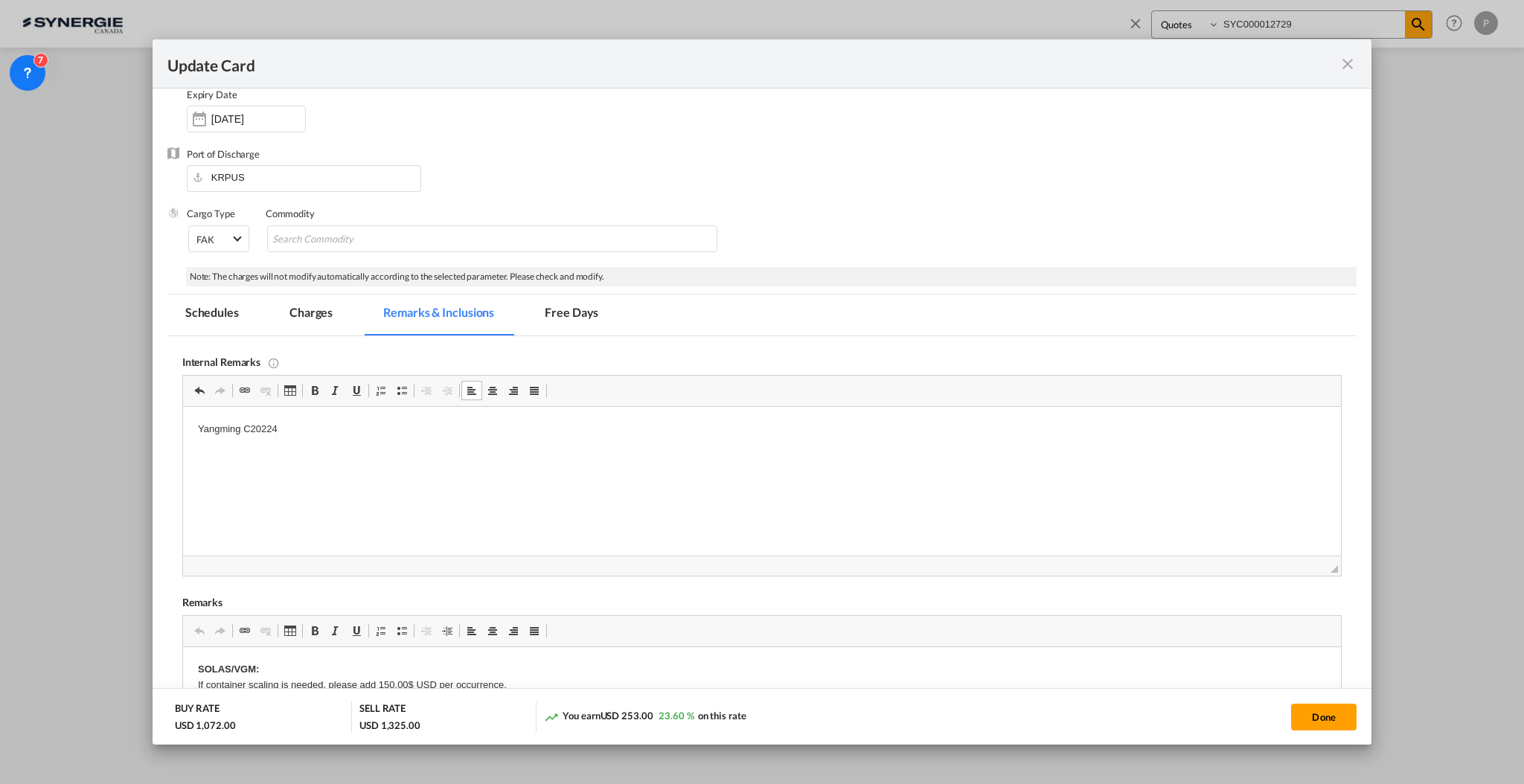
scroll to position [298, 0]
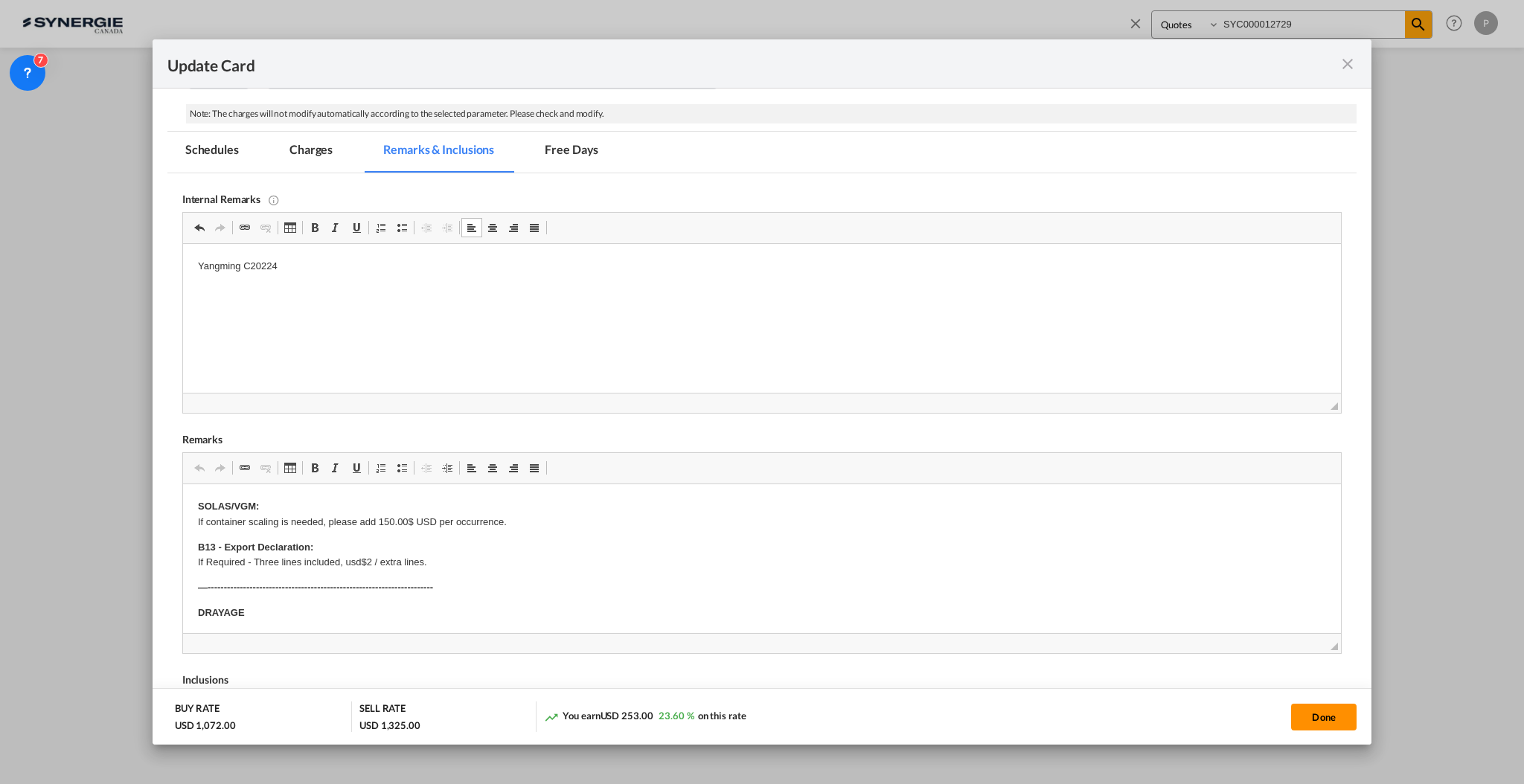
click at [1337, 721] on button "Done" at bounding box center [1323, 717] width 65 height 27
type input "06 Nov 2025"
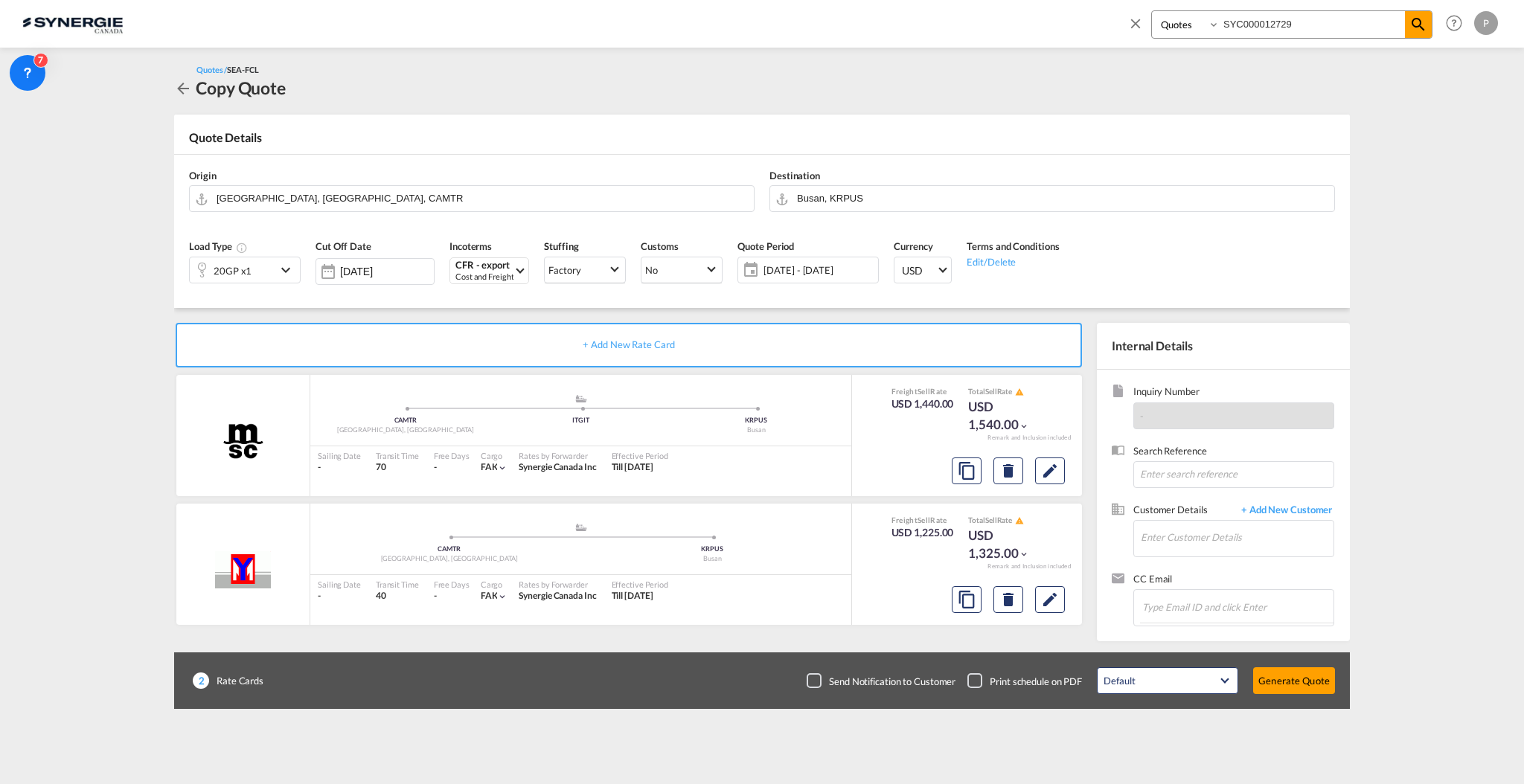
scroll to position [72, 0]
click at [1232, 535] on input "Enter Customer Details" at bounding box center [1237, 537] width 193 height 34
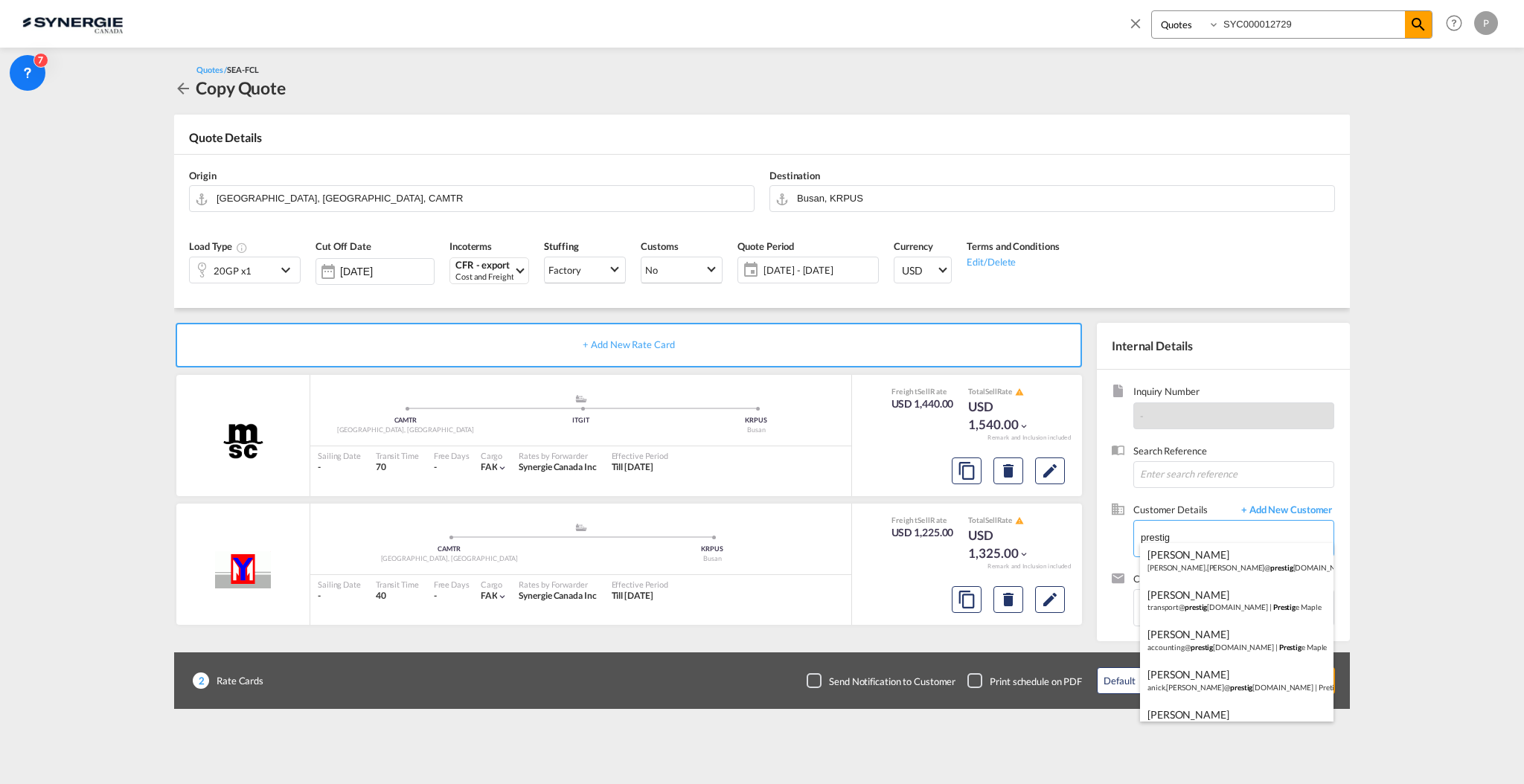
scroll to position [0, 0]
click at [1252, 559] on div "Julie Poirier julie.poirier@ prestig emaple.com | Prestig e Maple" at bounding box center [1237, 562] width 194 height 40
type input "Prestige Maple, Julie Poirier, julie.poirier@prestigemaple.com"
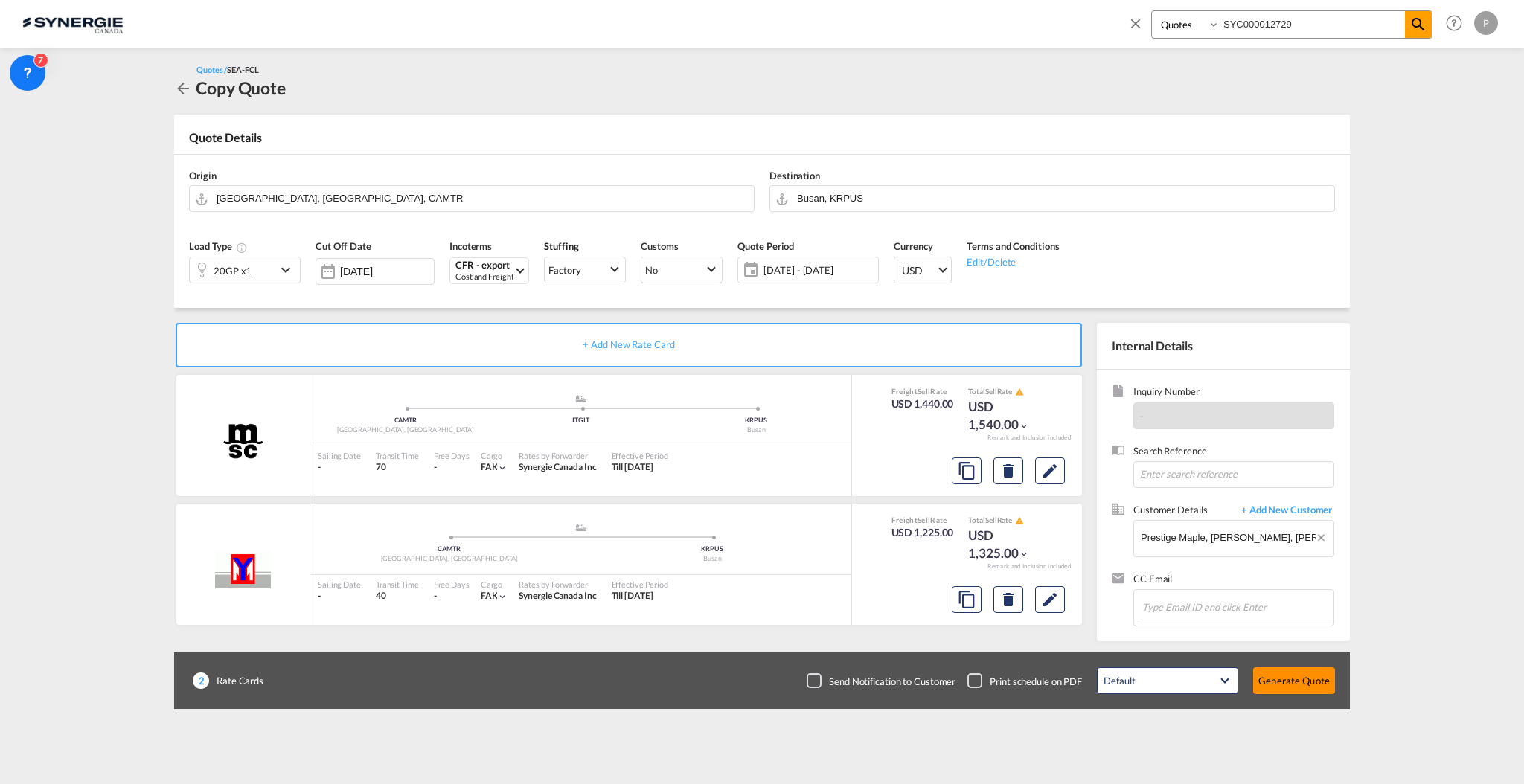
click at [1288, 686] on button "Generate Quote" at bounding box center [1293, 681] width 82 height 27
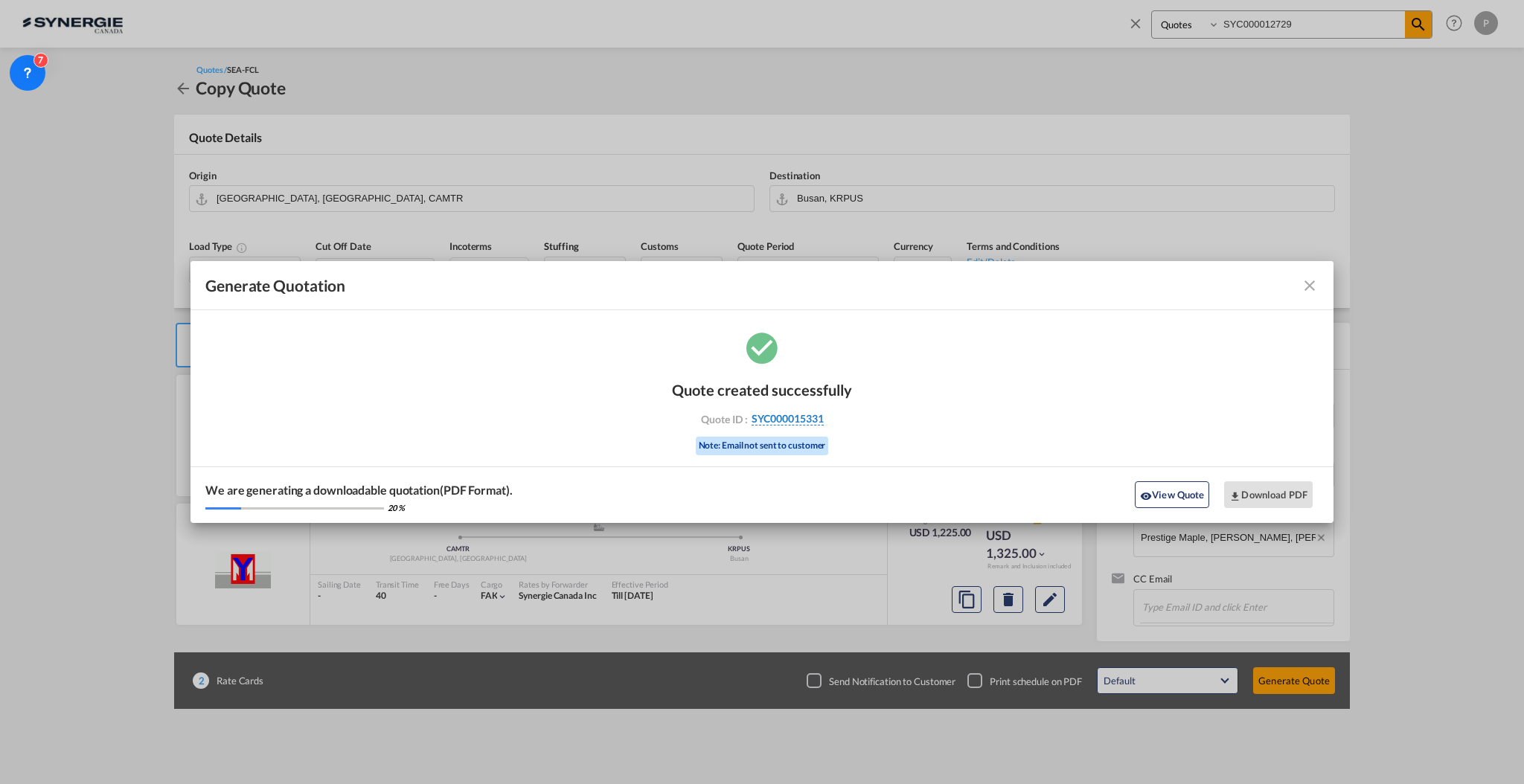
drag, startPoint x: 843, startPoint y: 418, endPoint x: 822, endPoint y: 418, distance: 21.0
click at [822, 418] on div "Quote ID : SYC000015331" at bounding box center [761, 418] width 172 height 13
copy div "SYC000015331"
click at [1267, 486] on button "Download PDF" at bounding box center [1269, 495] width 88 height 27
click at [1314, 279] on md-icon "icon-close fg-AAA8AD cursor m-0" at bounding box center [1309, 285] width 18 height 18
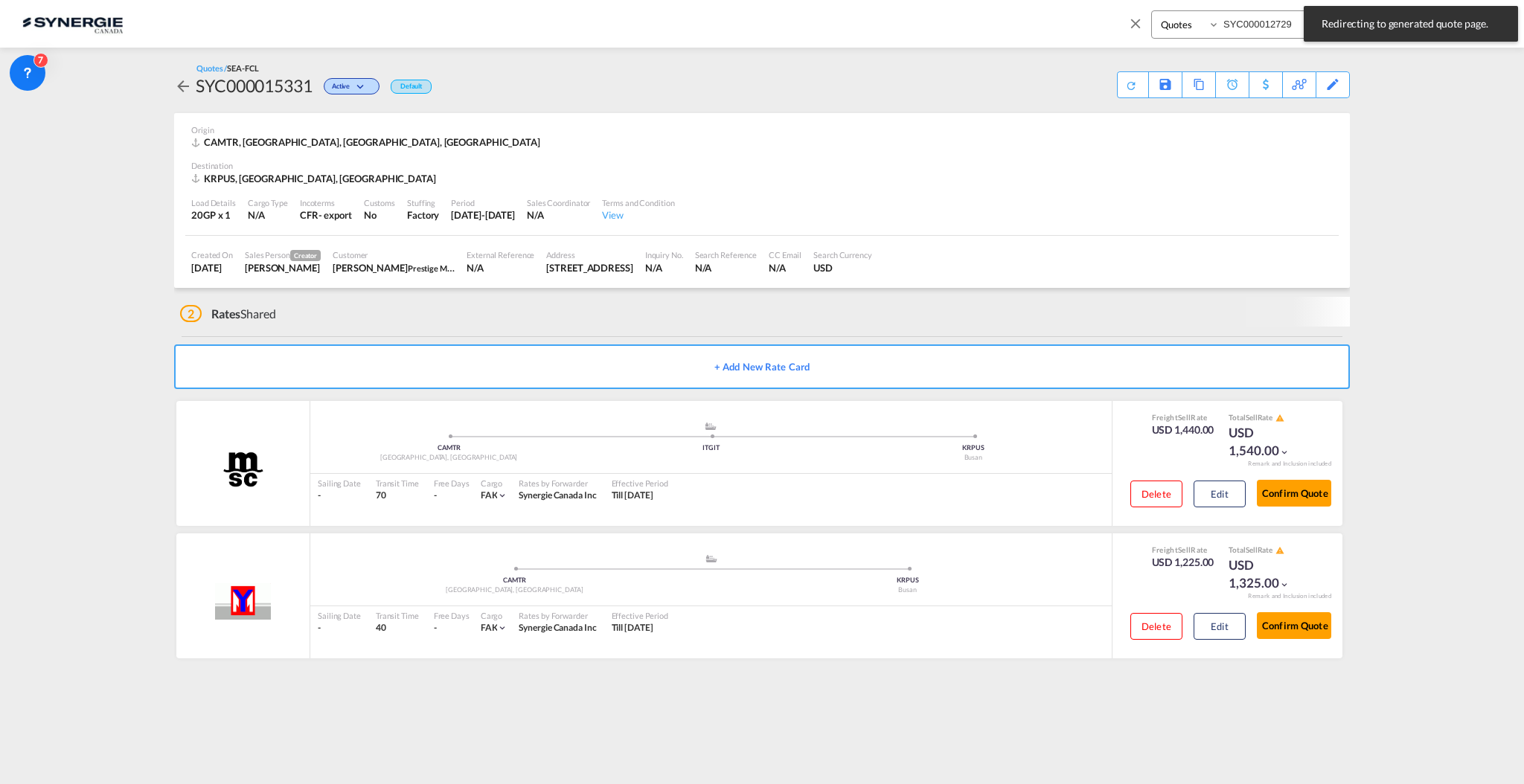
click at [1135, 21] on md-icon "icon-close" at bounding box center [1135, 23] width 17 height 17
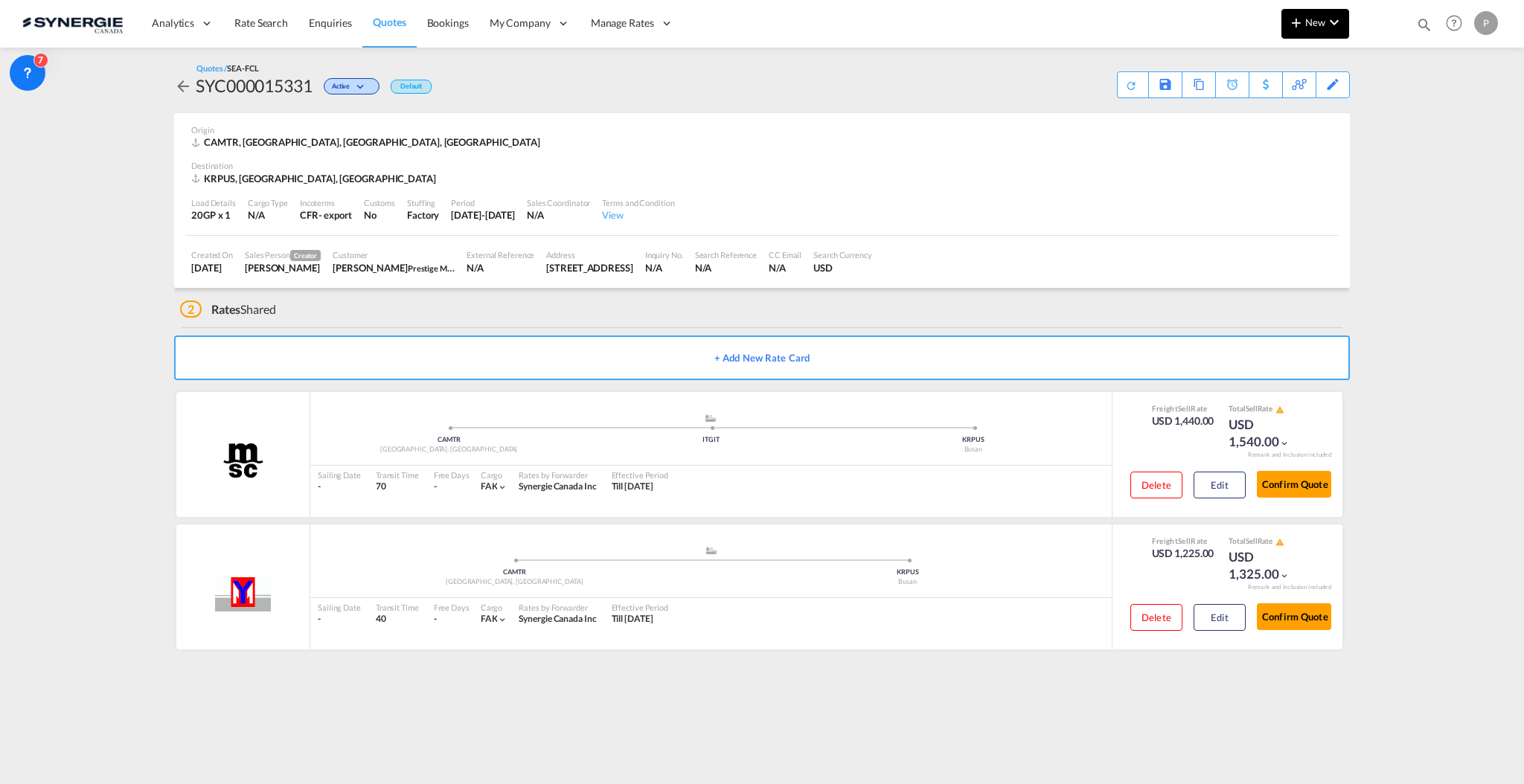
click at [1292, 26] on md-icon "icon-plus 400-fg" at bounding box center [1296, 22] width 18 height 18
click at [1275, 108] on span "Quote" at bounding box center [1275, 111] width 17 height 30
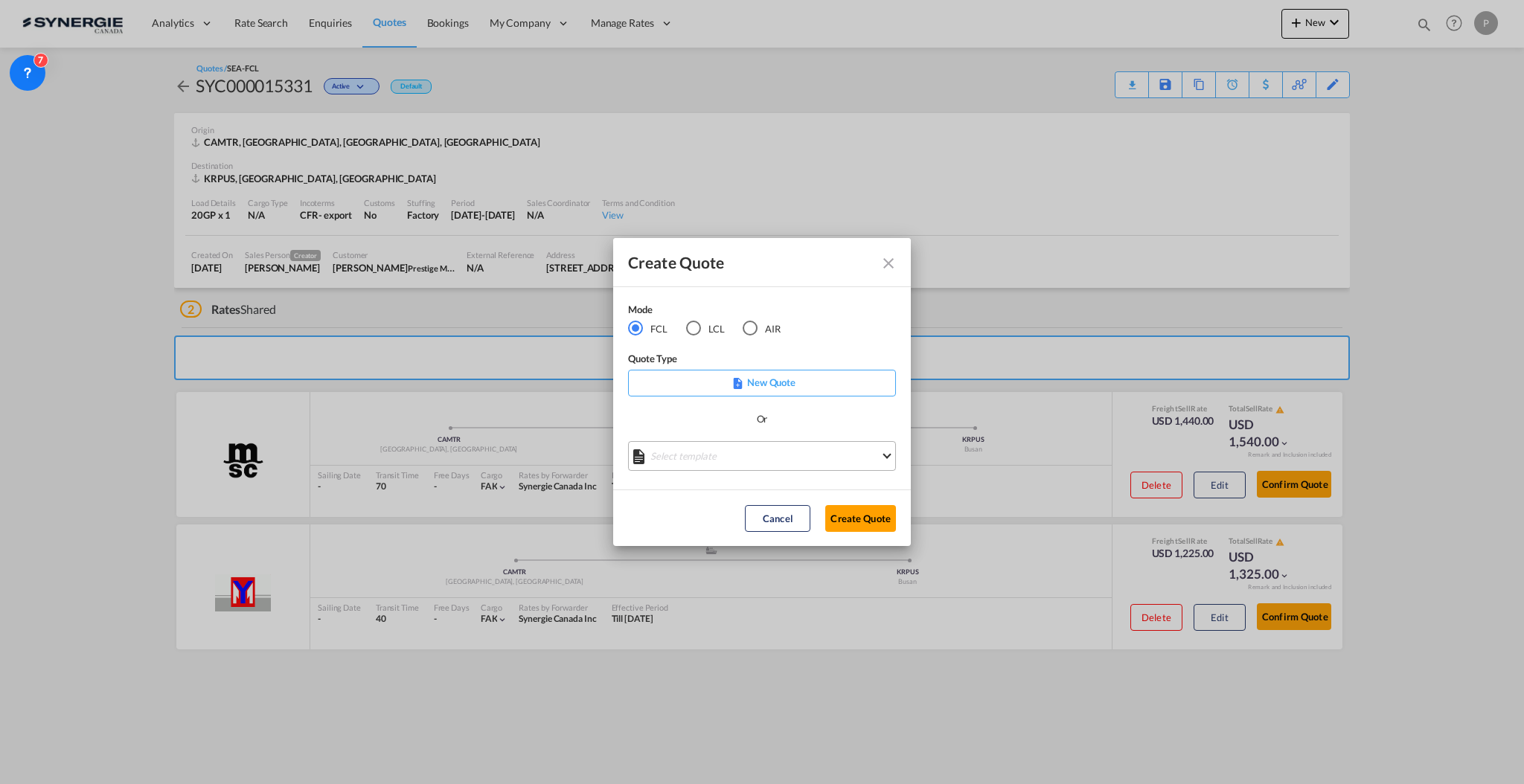
click at [731, 463] on md-select "Select template *NEW* FCL FREEHAND / DAP Pablo Gomez Saldarriaga | 10 Jul 2025 …" at bounding box center [761, 456] width 268 height 30
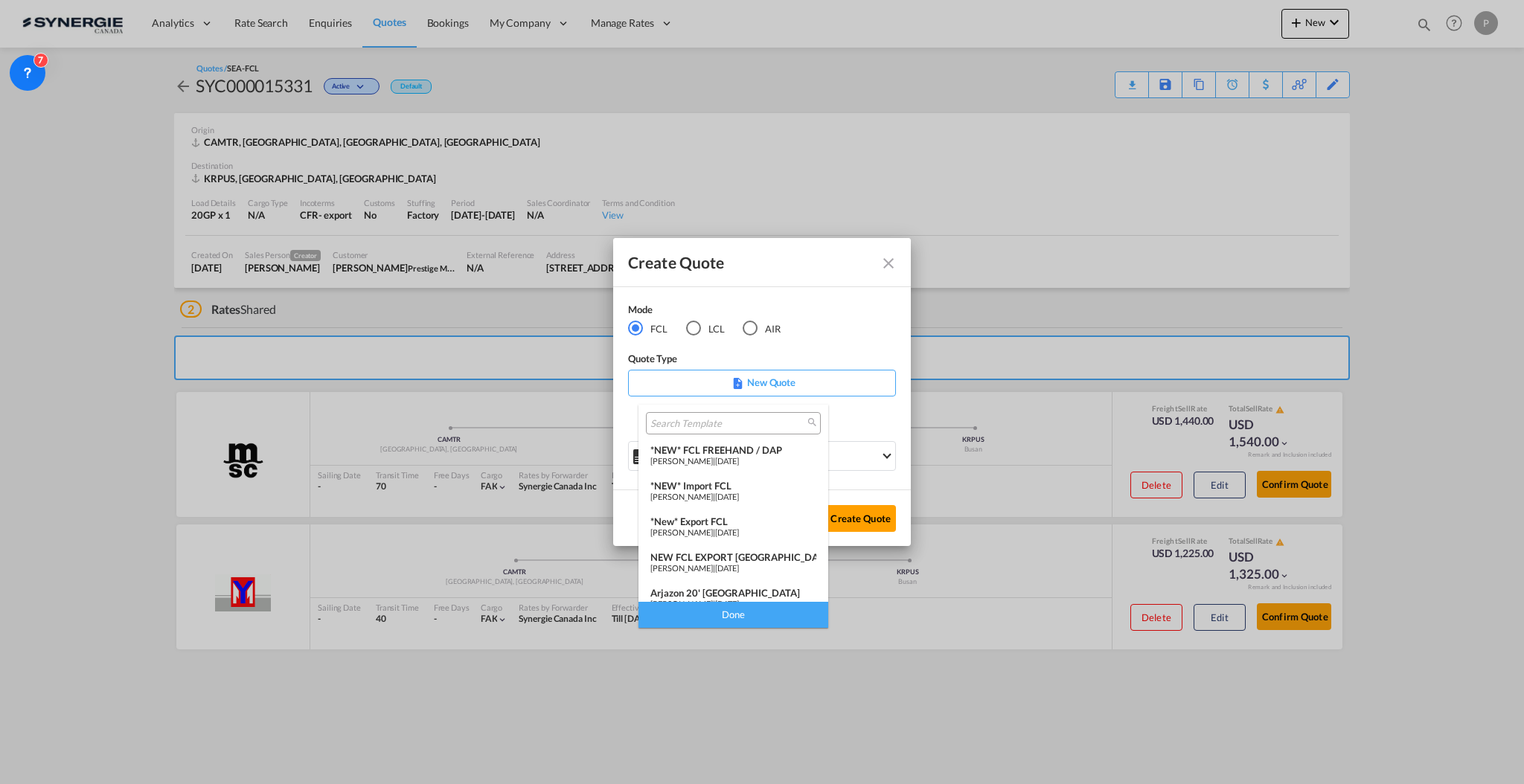
click at [712, 459] on span "[PERSON_NAME]" at bounding box center [682, 461] width 63 height 10
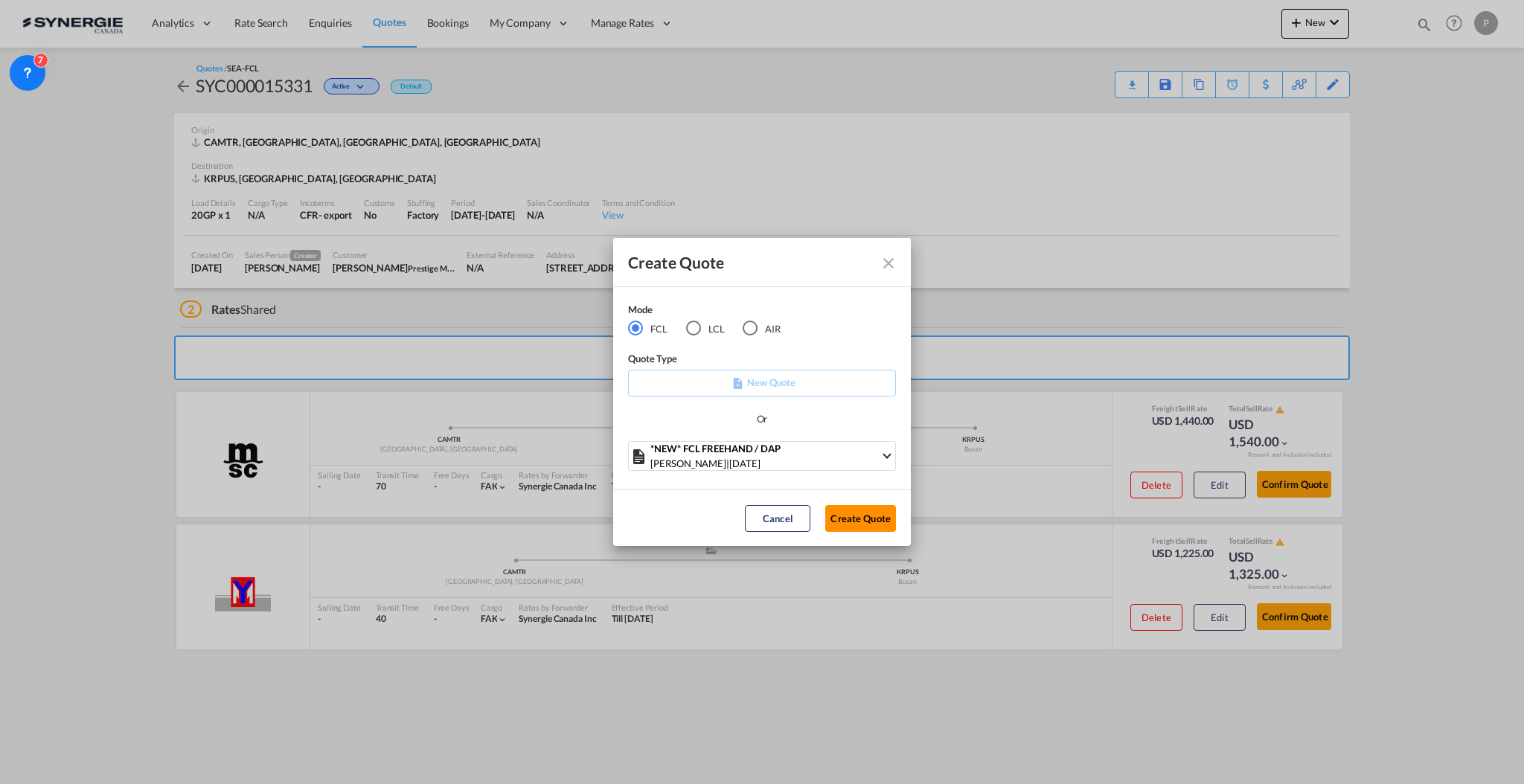
click at [846, 509] on button "Create Quote" at bounding box center [860, 519] width 71 height 27
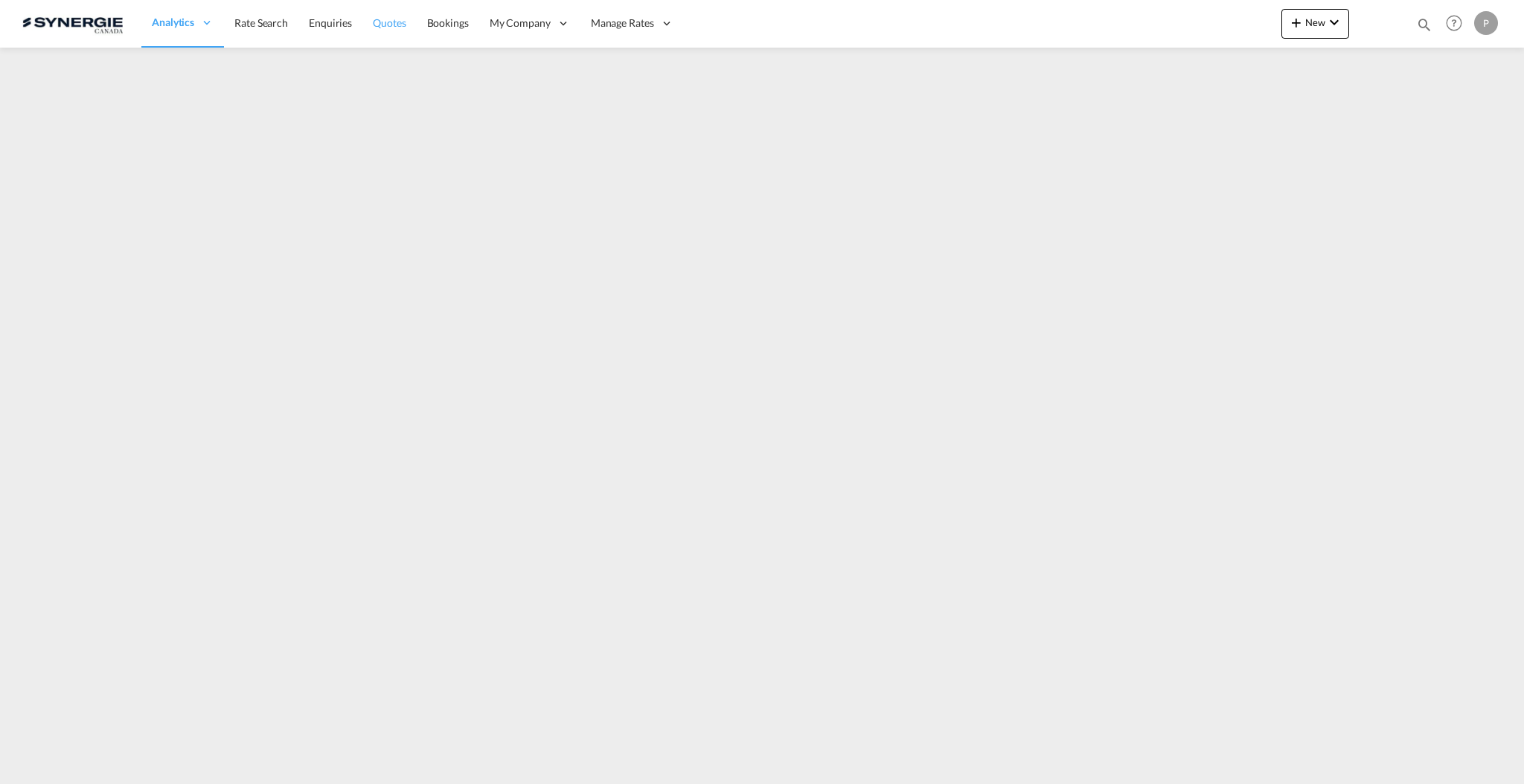
click at [379, 24] on span "Quotes" at bounding box center [389, 23] width 33 height 12
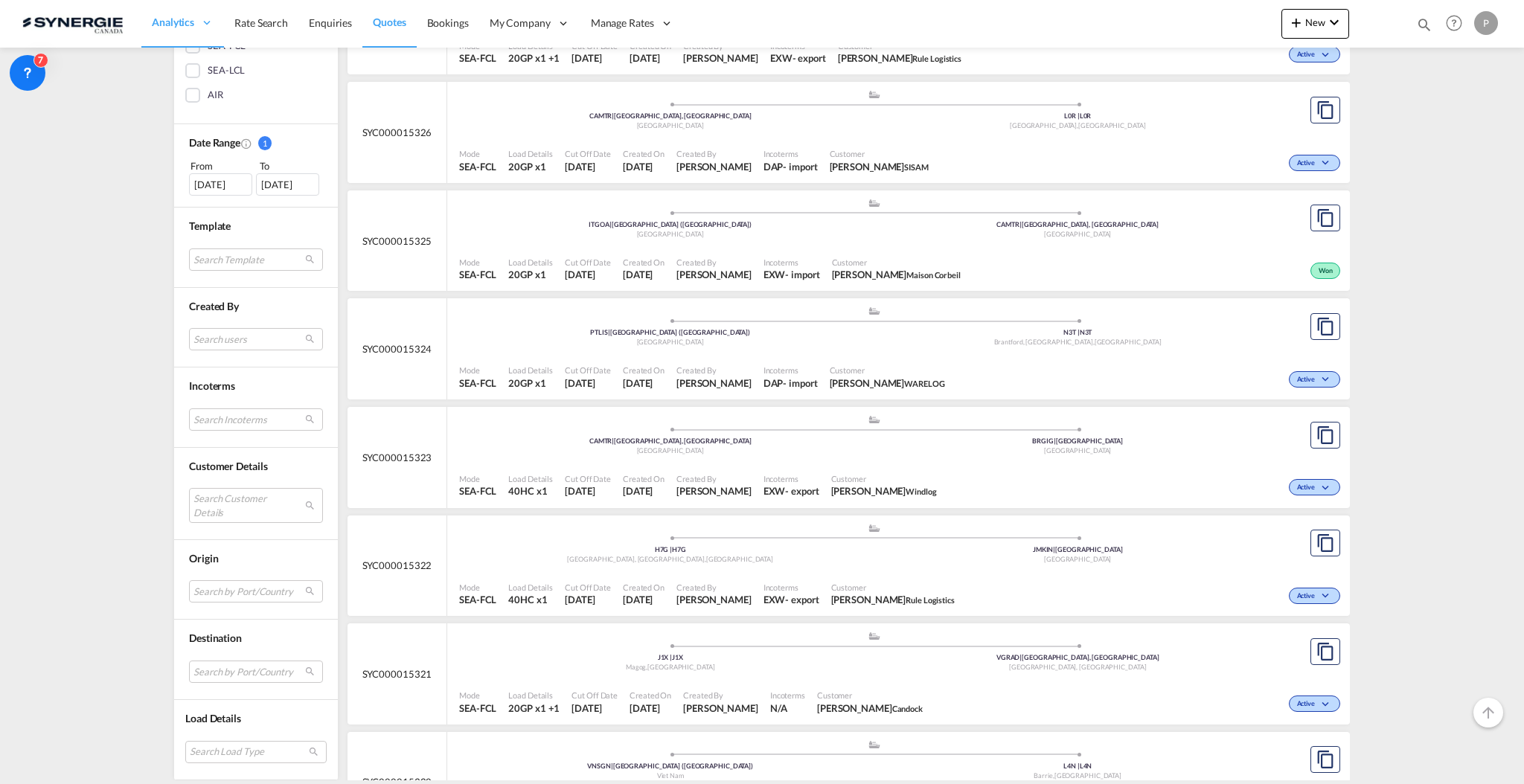
scroll to position [397, 0]
click at [229, 510] on md-select "Search Customer Details user name user giulia Martini giulia.martini@sisam.it |…" at bounding box center [256, 505] width 134 height 34
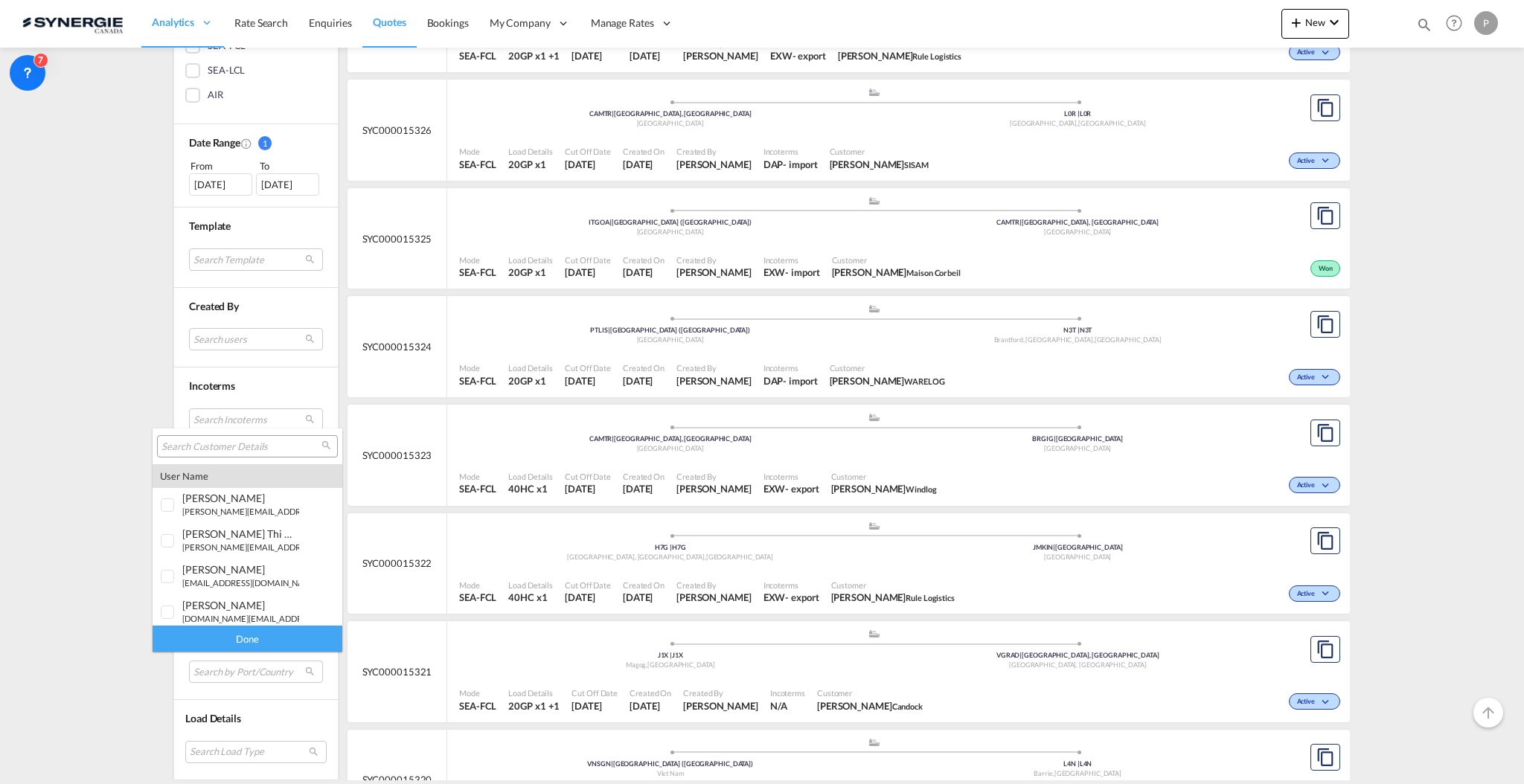
click at [235, 447] on input "search" at bounding box center [241, 446] width 160 height 13
type input "prestige"
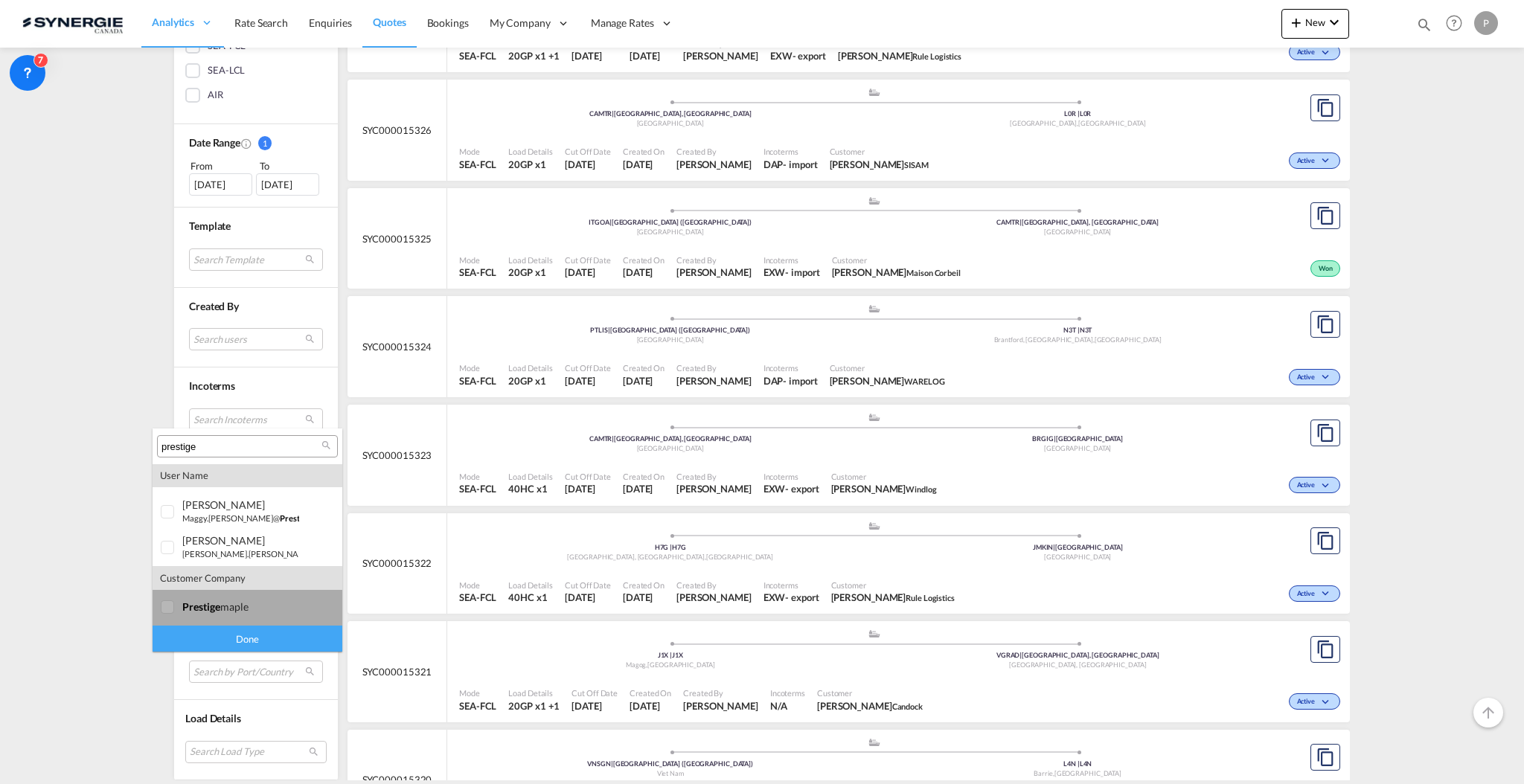
click at [255, 613] on md-option "company prestige maple" at bounding box center [248, 607] width 190 height 35
click at [261, 637] on div "Done" at bounding box center [248, 638] width 190 height 26
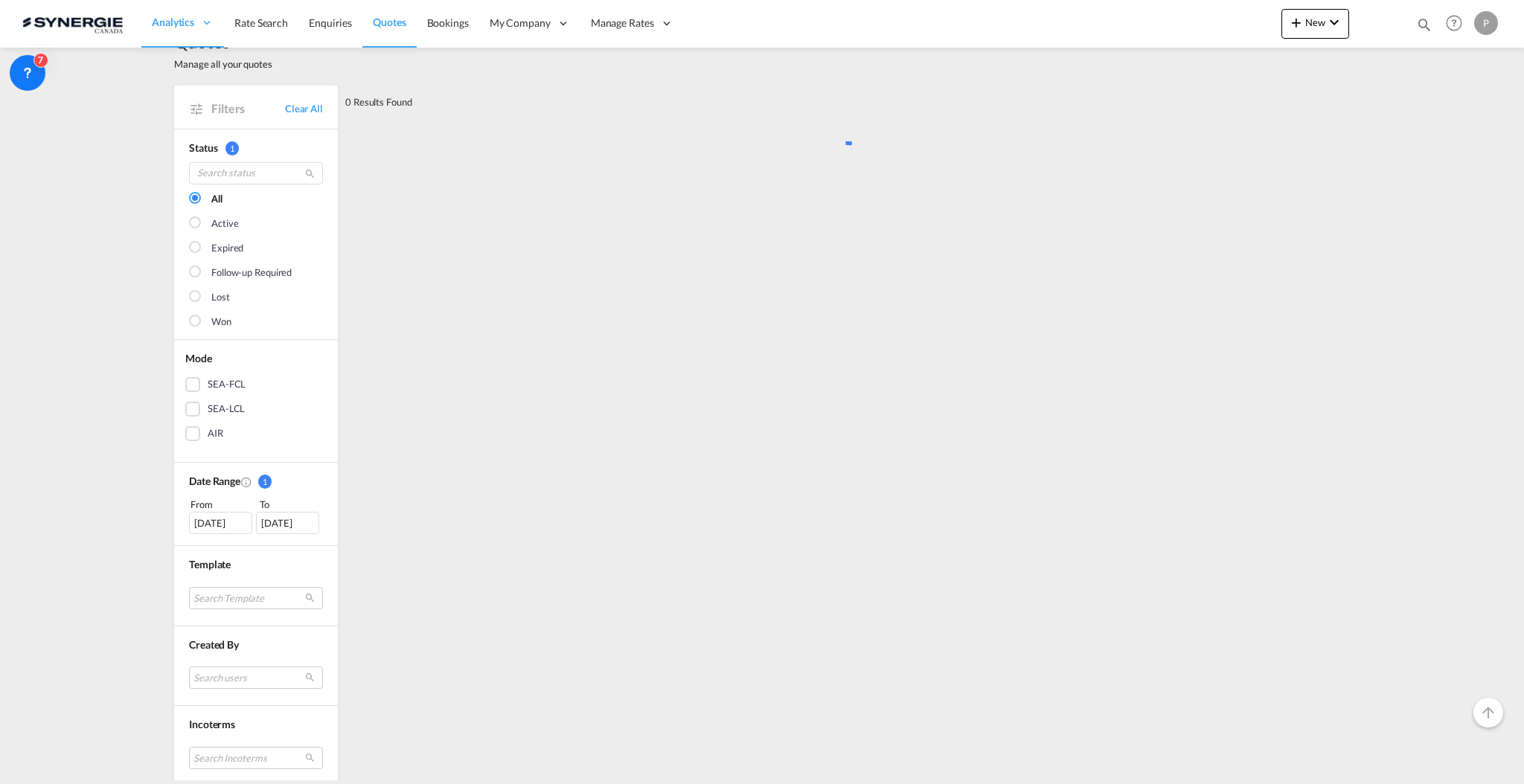
scroll to position [0, 0]
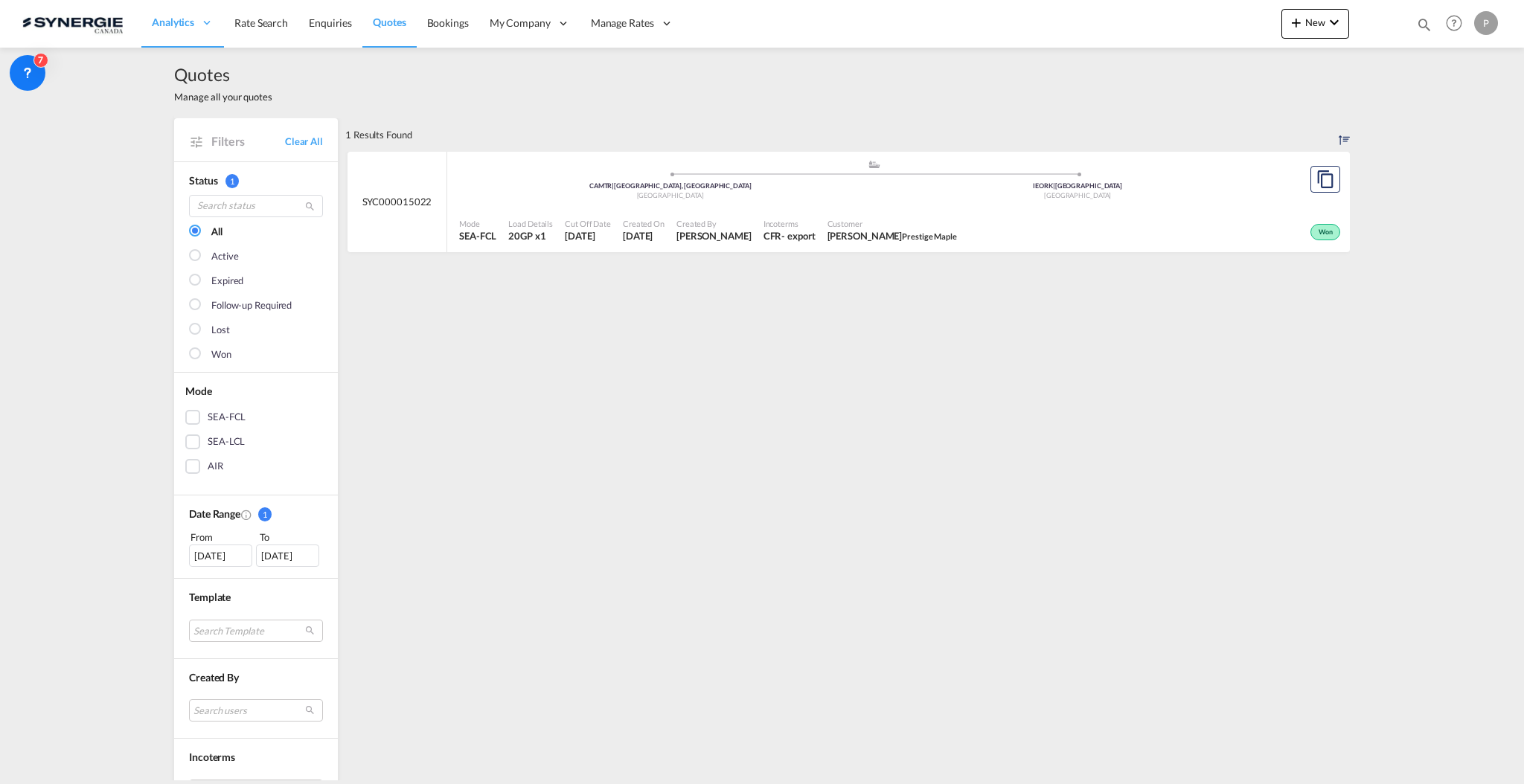
click at [204, 547] on div "08 Sep 2025" at bounding box center [221, 555] width 64 height 22
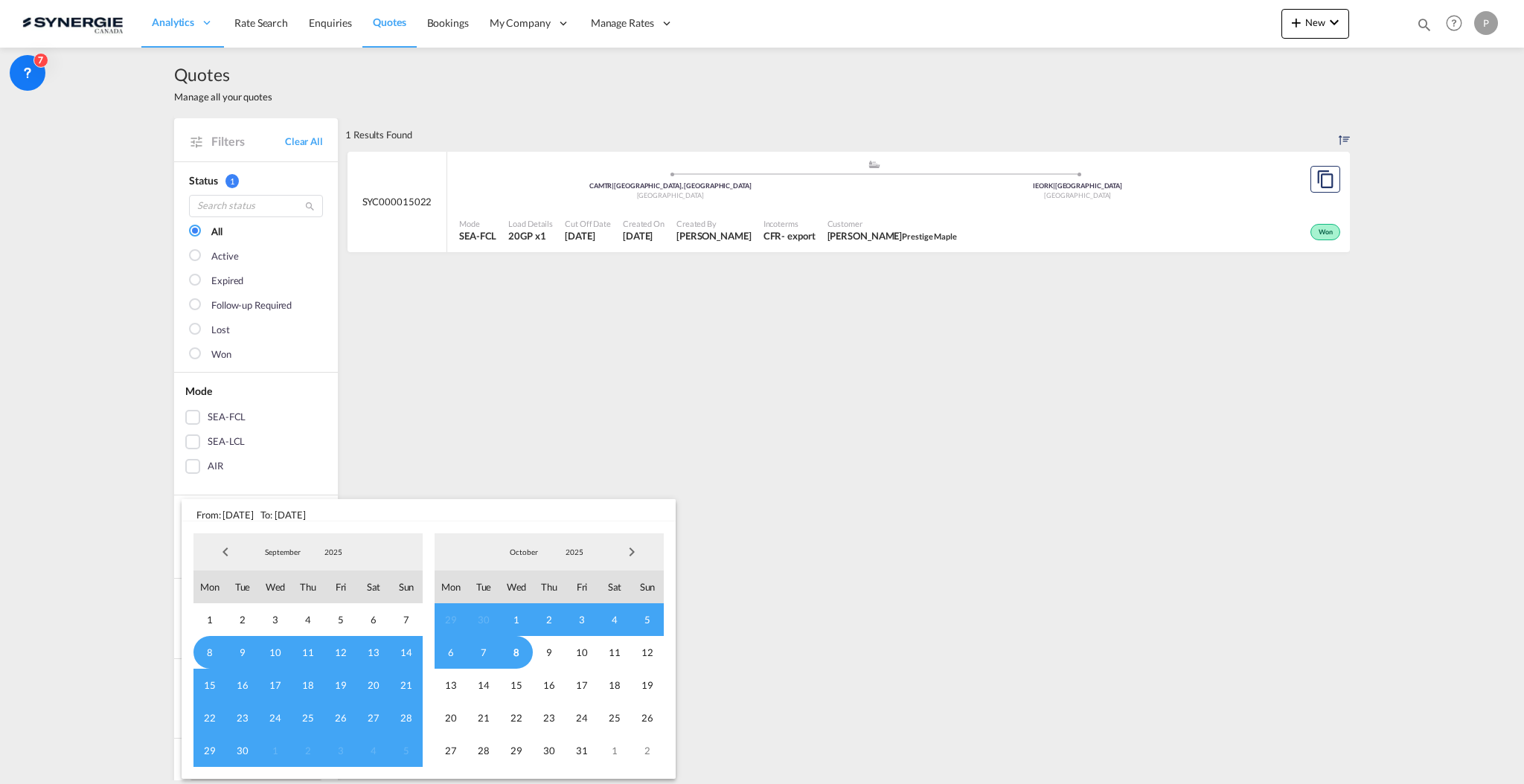
click at [232, 557] on span "Previous Month" at bounding box center [225, 552] width 30 height 30
click at [228, 555] on span "Previous Month" at bounding box center [225, 552] width 30 height 30
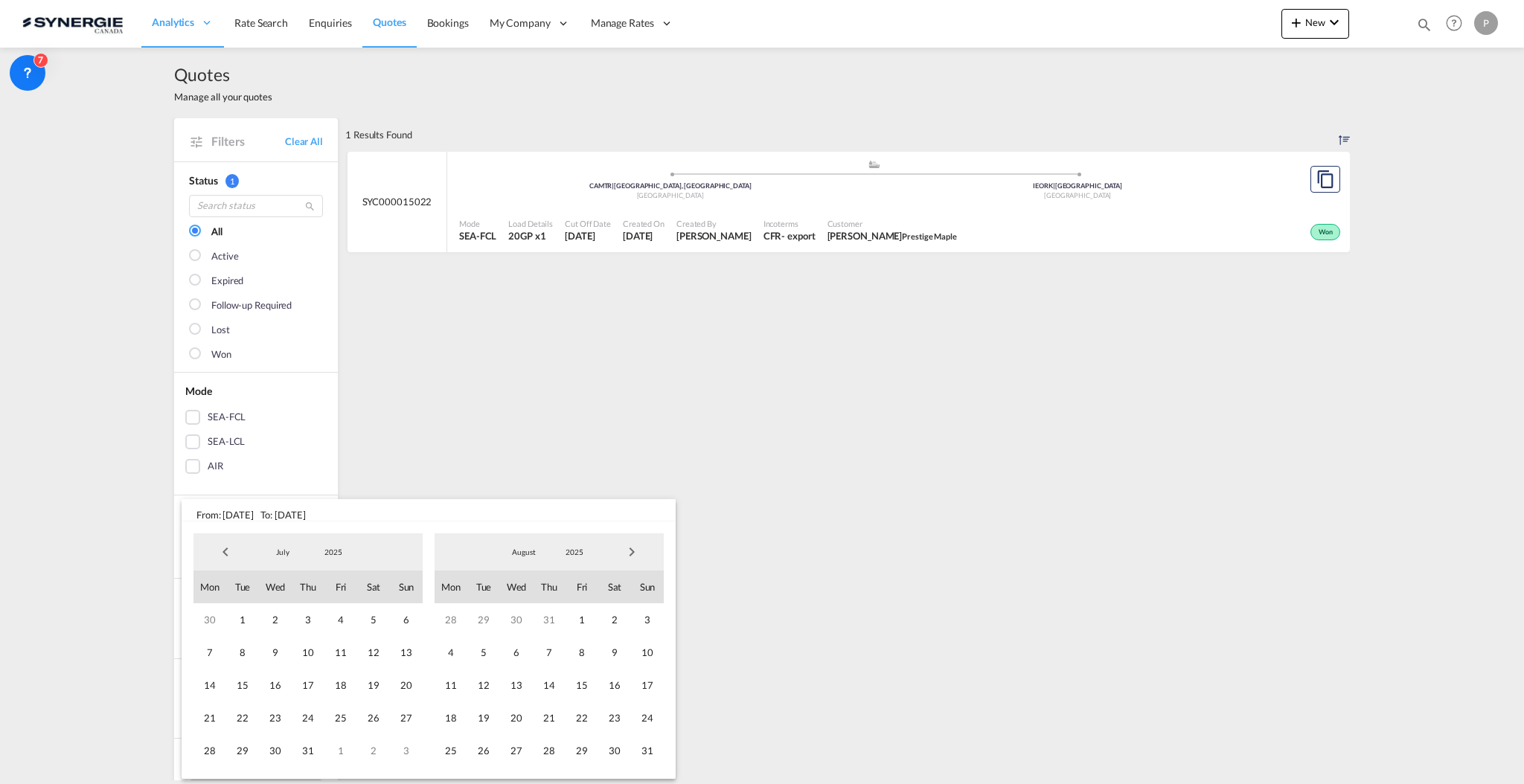
click at [228, 555] on span "Previous Month" at bounding box center [225, 552] width 30 height 30
click at [295, 618] on span "1" at bounding box center [308, 620] width 33 height 33
click at [634, 558] on span "Next Month" at bounding box center [632, 552] width 30 height 30
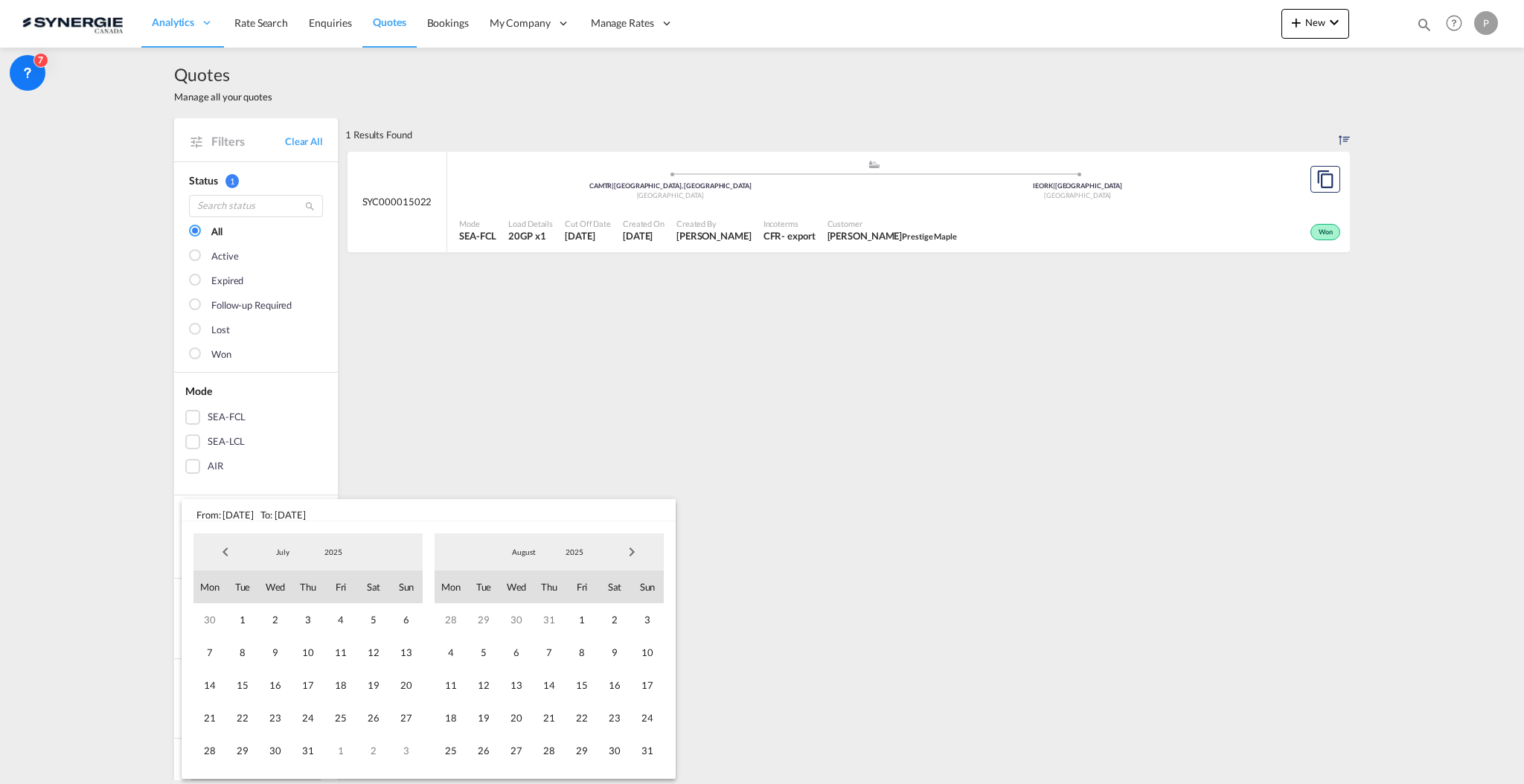
click at [634, 558] on span "Next Month" at bounding box center [632, 552] width 30 height 30
click at [508, 644] on span "8" at bounding box center [516, 652] width 33 height 33
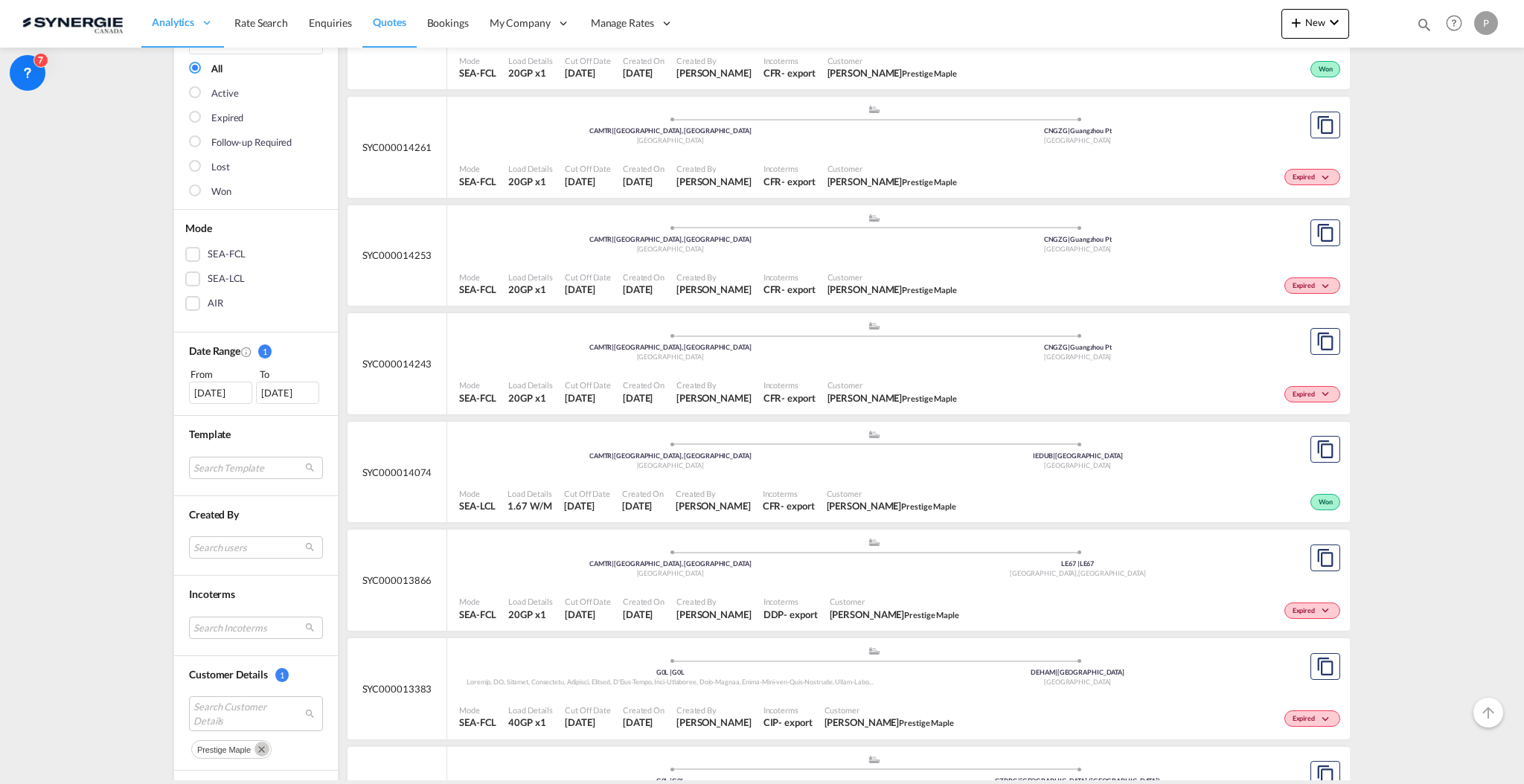
scroll to position [198, 0]
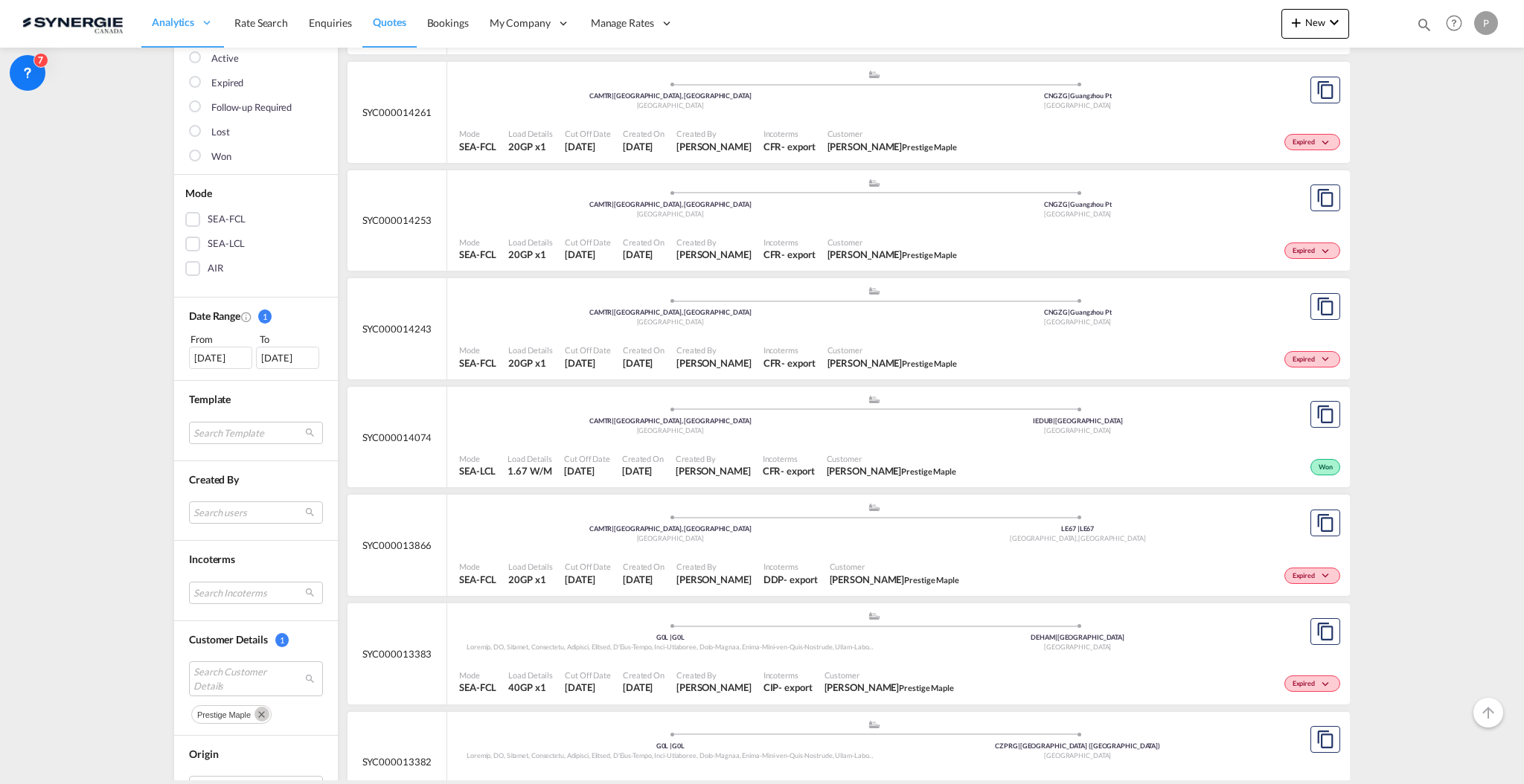
click at [887, 439] on div ".a{fill:#aaa8ad;} .a{fill:#aaa8ad;} CAMTR | Montreal, QC Canada IEDUB | Dublin …" at bounding box center [873, 418] width 830 height 49
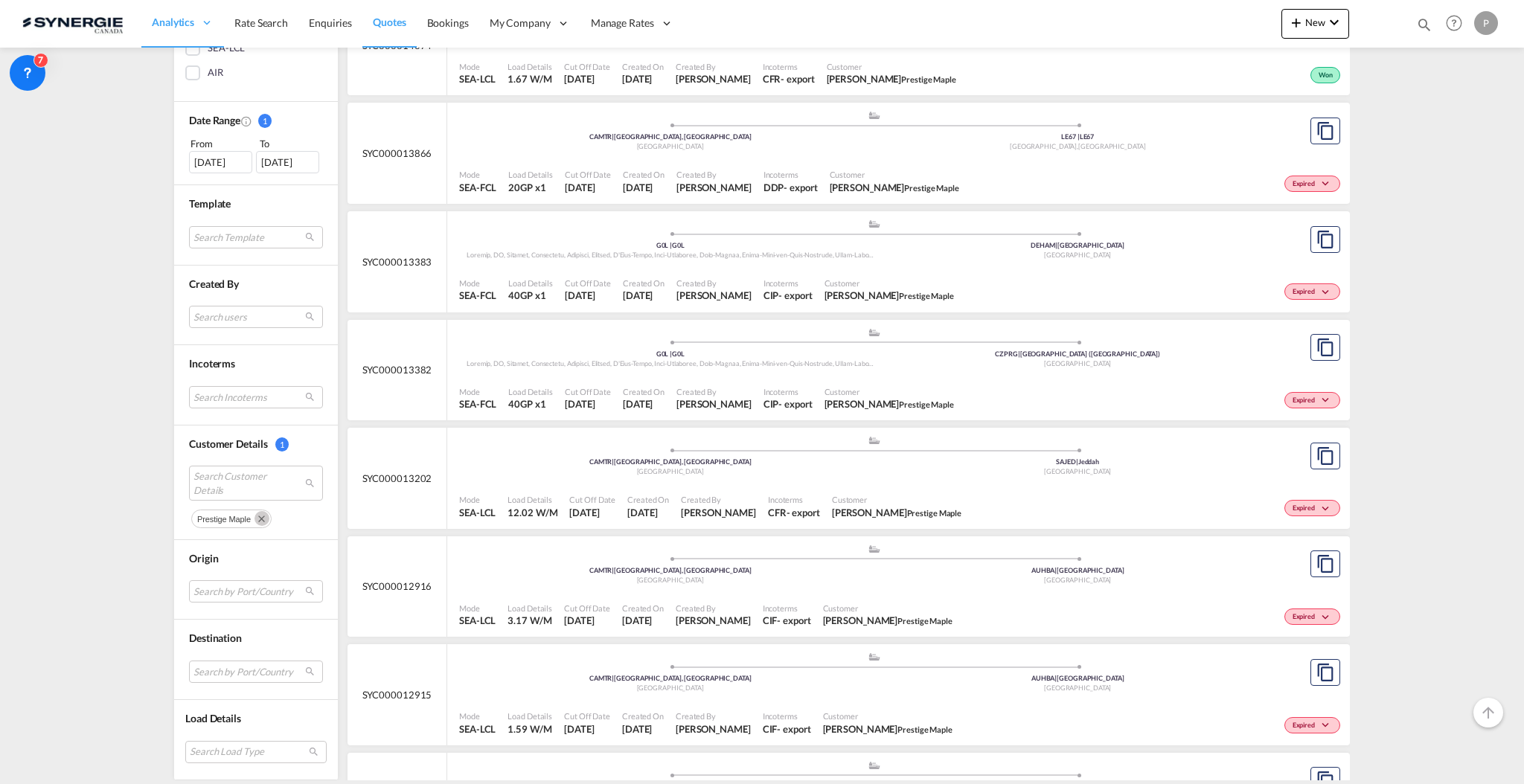
scroll to position [595, 0]
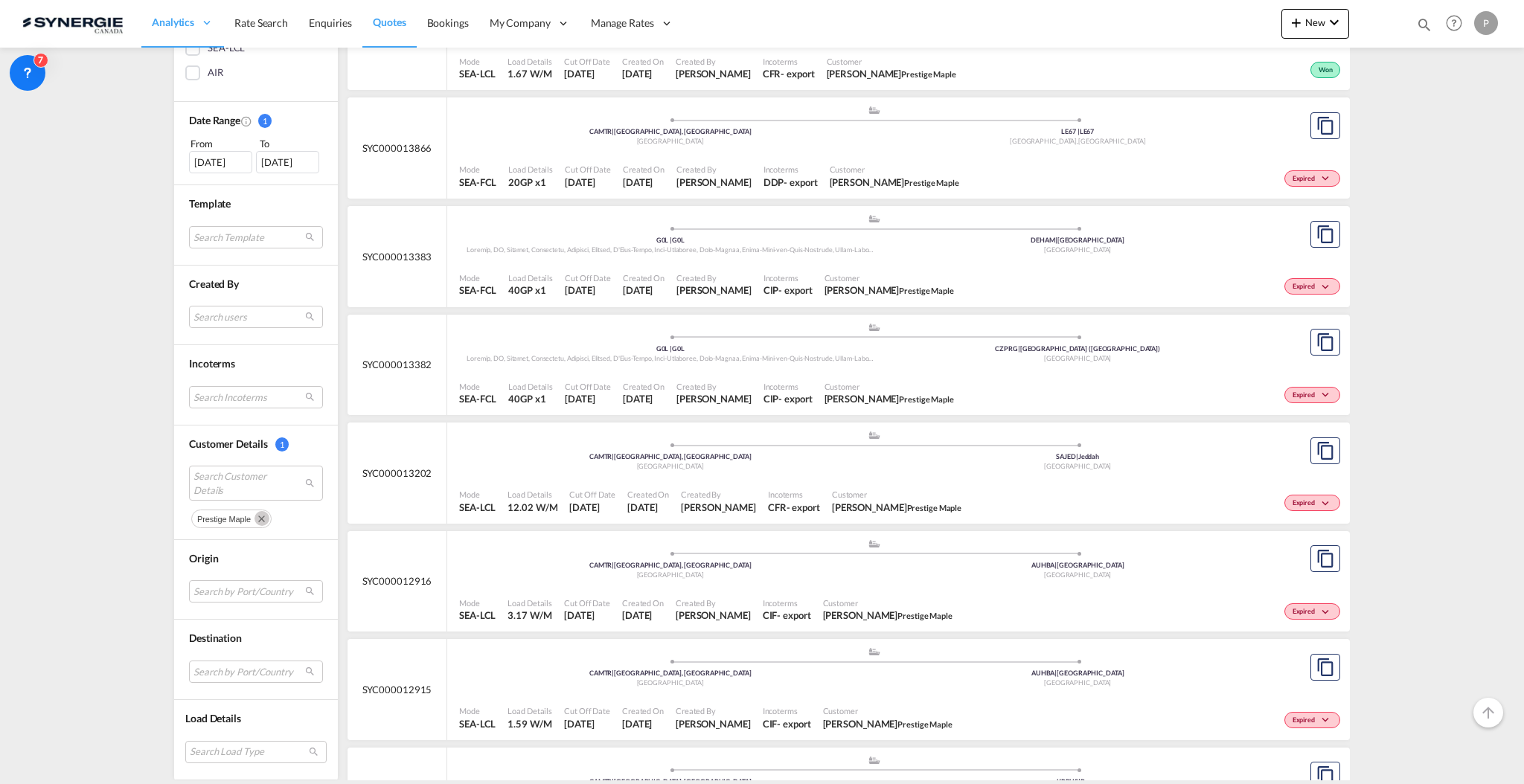
click at [826, 485] on div "Incoterms CFR - export" at bounding box center [794, 501] width 64 height 37
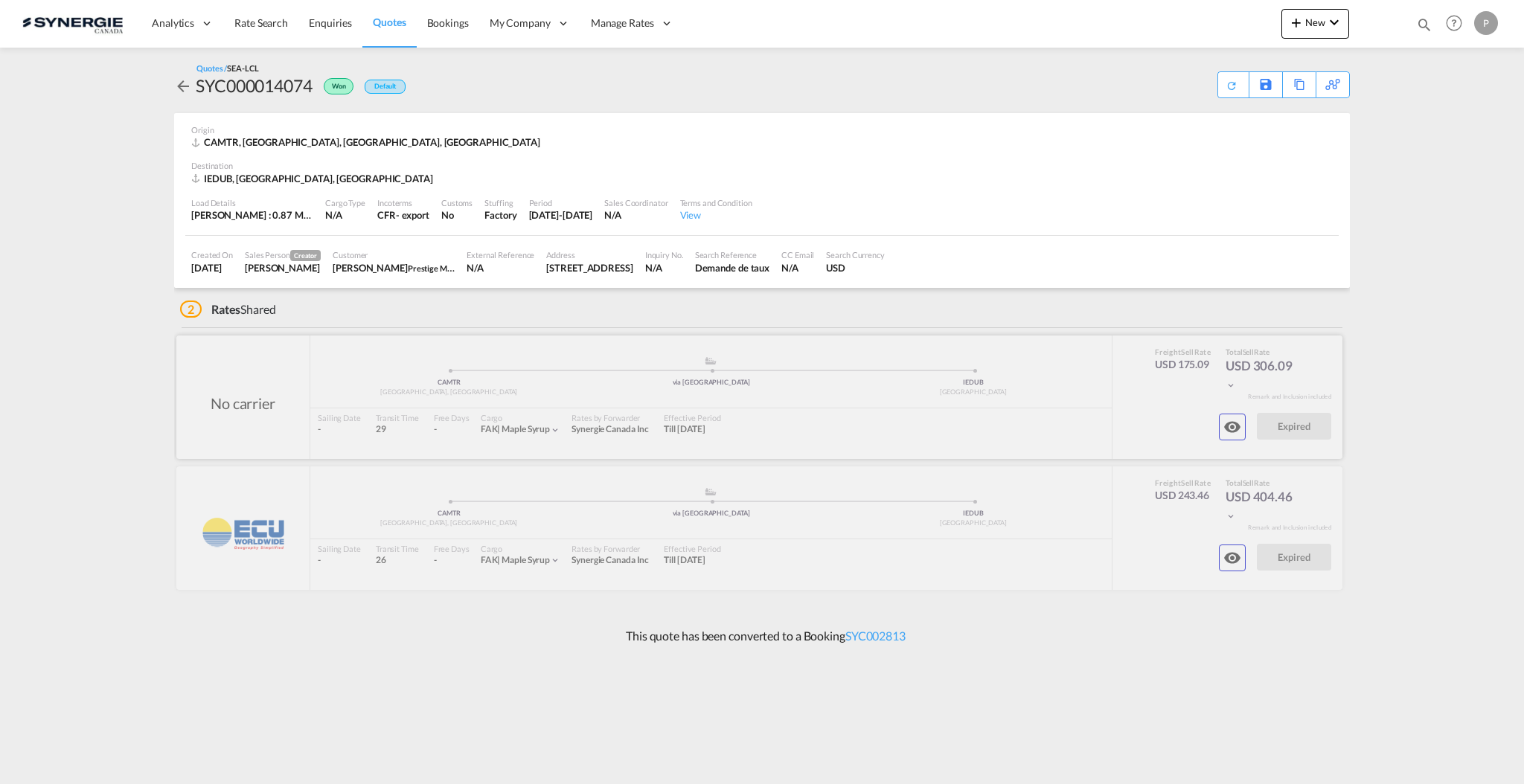
click at [1230, 420] on md-icon "icon-eye" at bounding box center [1232, 427] width 18 height 18
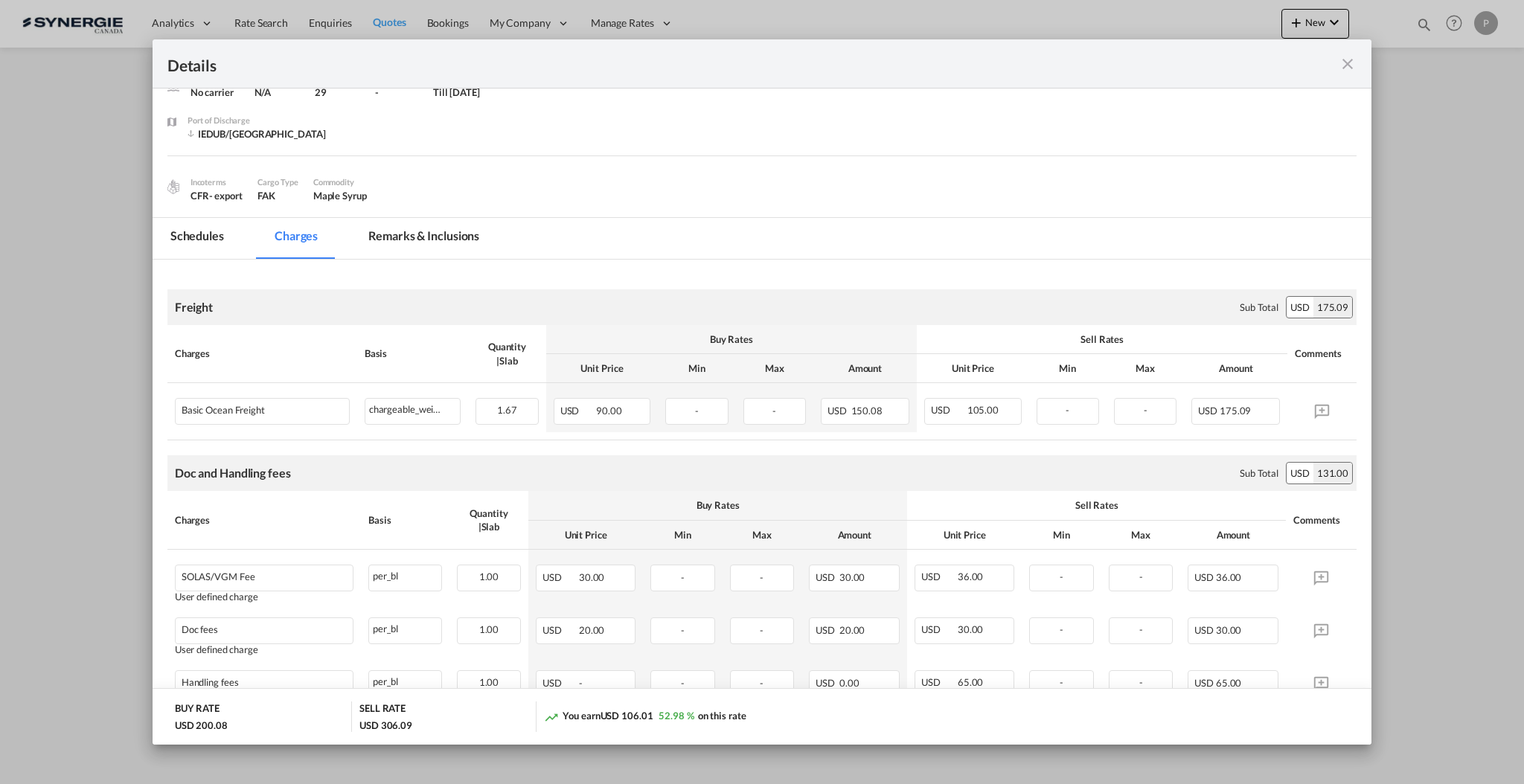
scroll to position [158, 0]
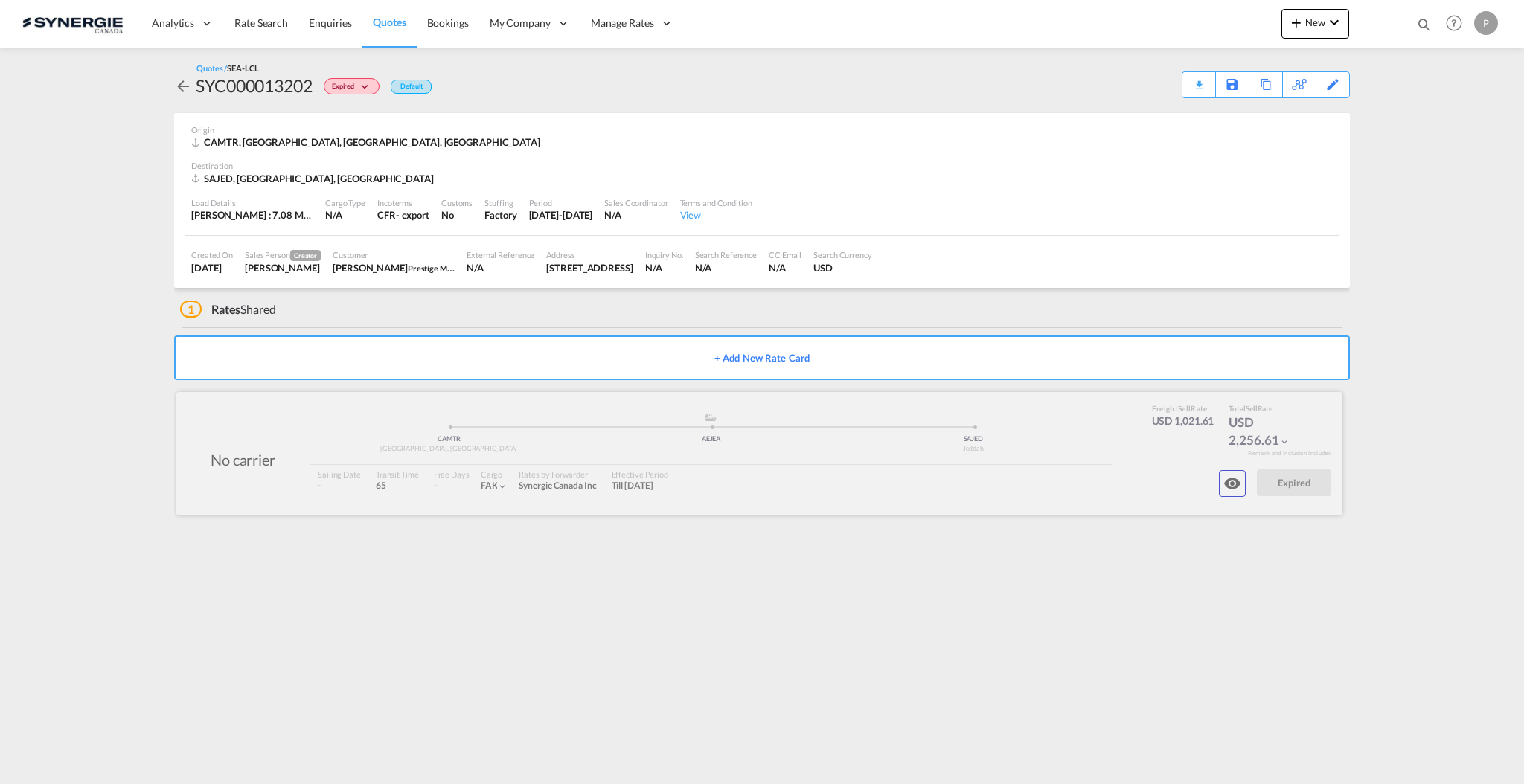
click at [1236, 486] on md-icon "icon-eye" at bounding box center [1232, 483] width 18 height 18
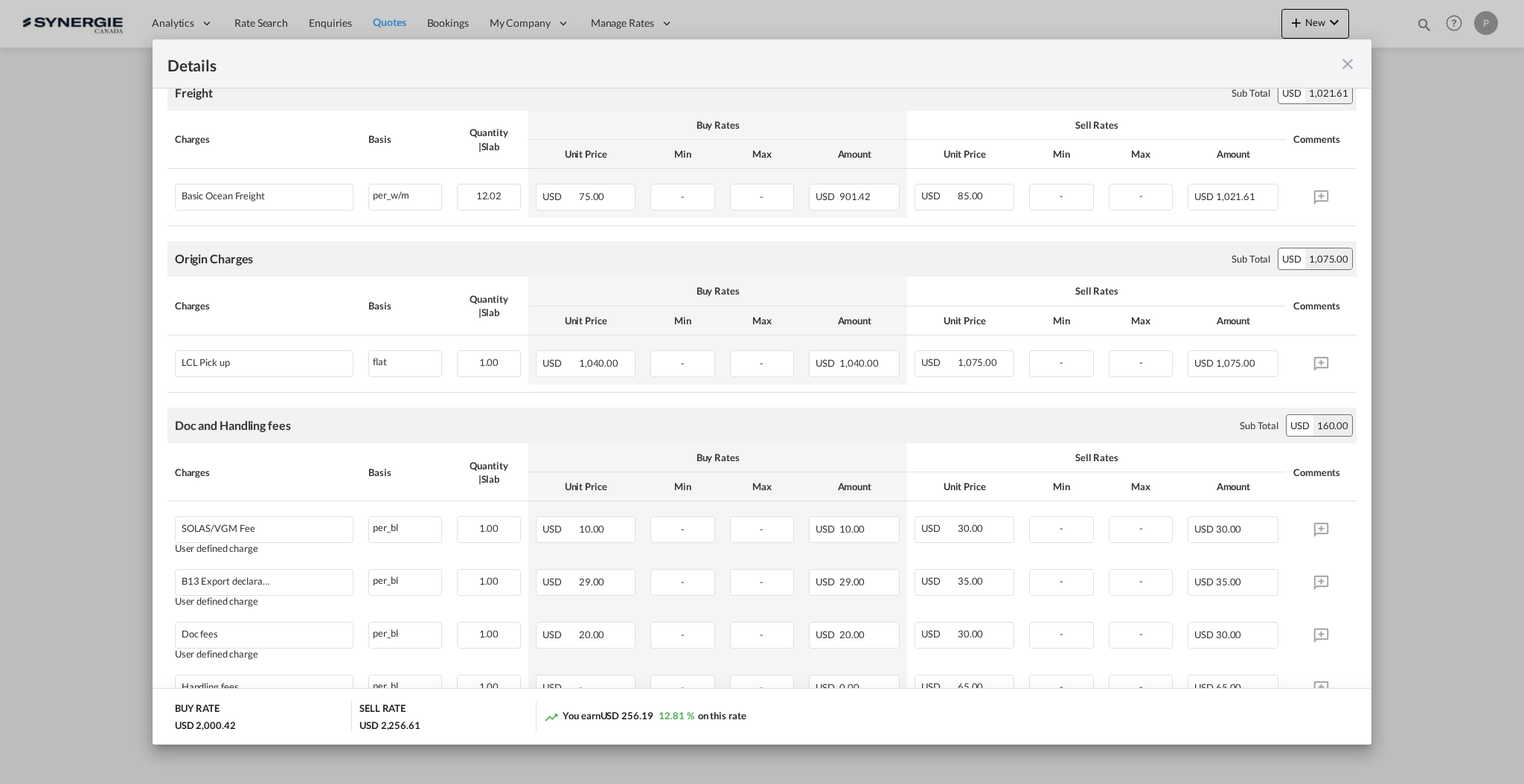
scroll to position [377, 0]
